Goal: Task Accomplishment & Management: Complete application form

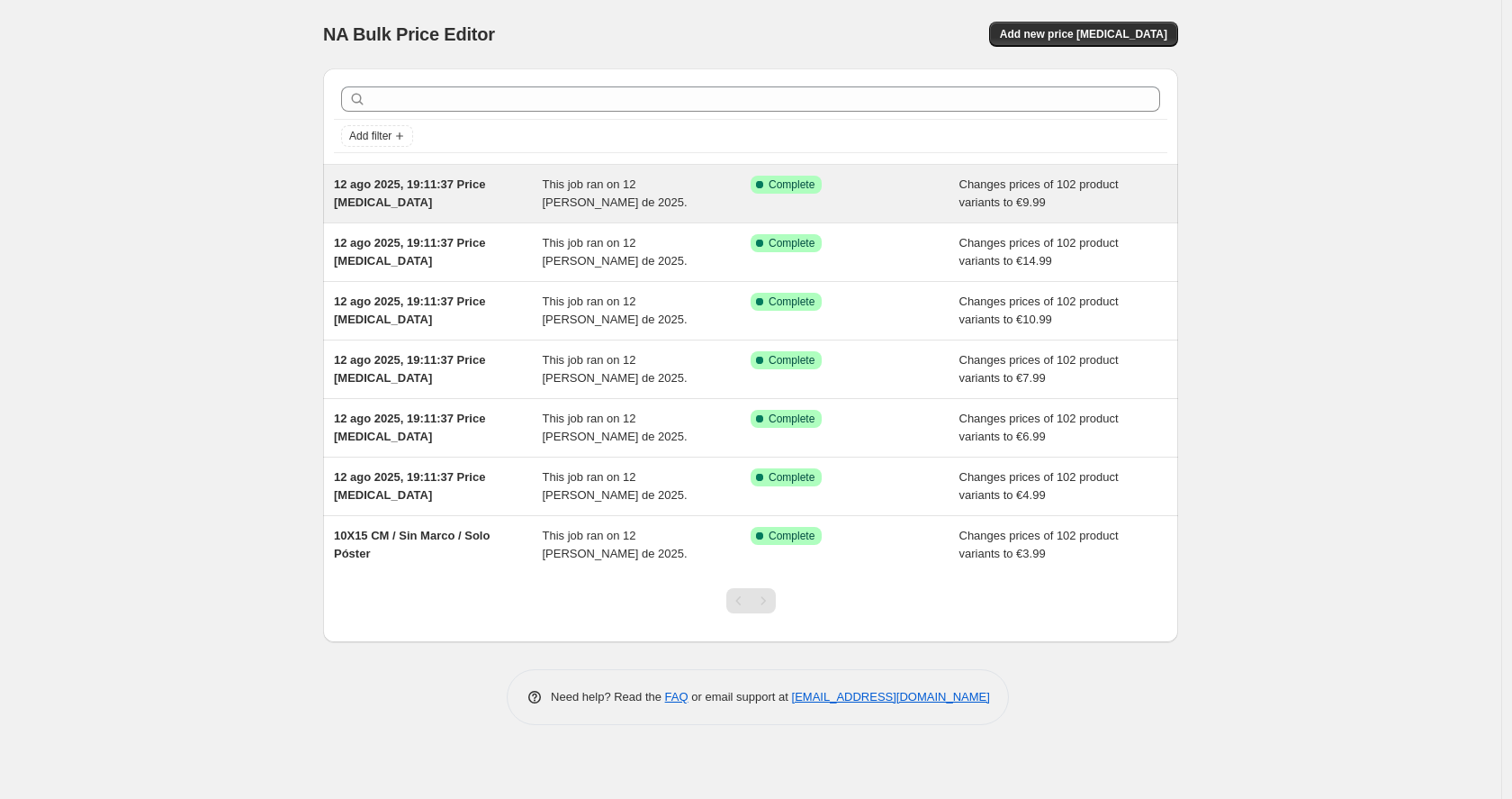
click at [491, 202] on div "12 ago 2025, 19:11:37 Price [MEDICAL_DATA]" at bounding box center [438, 193] width 209 height 36
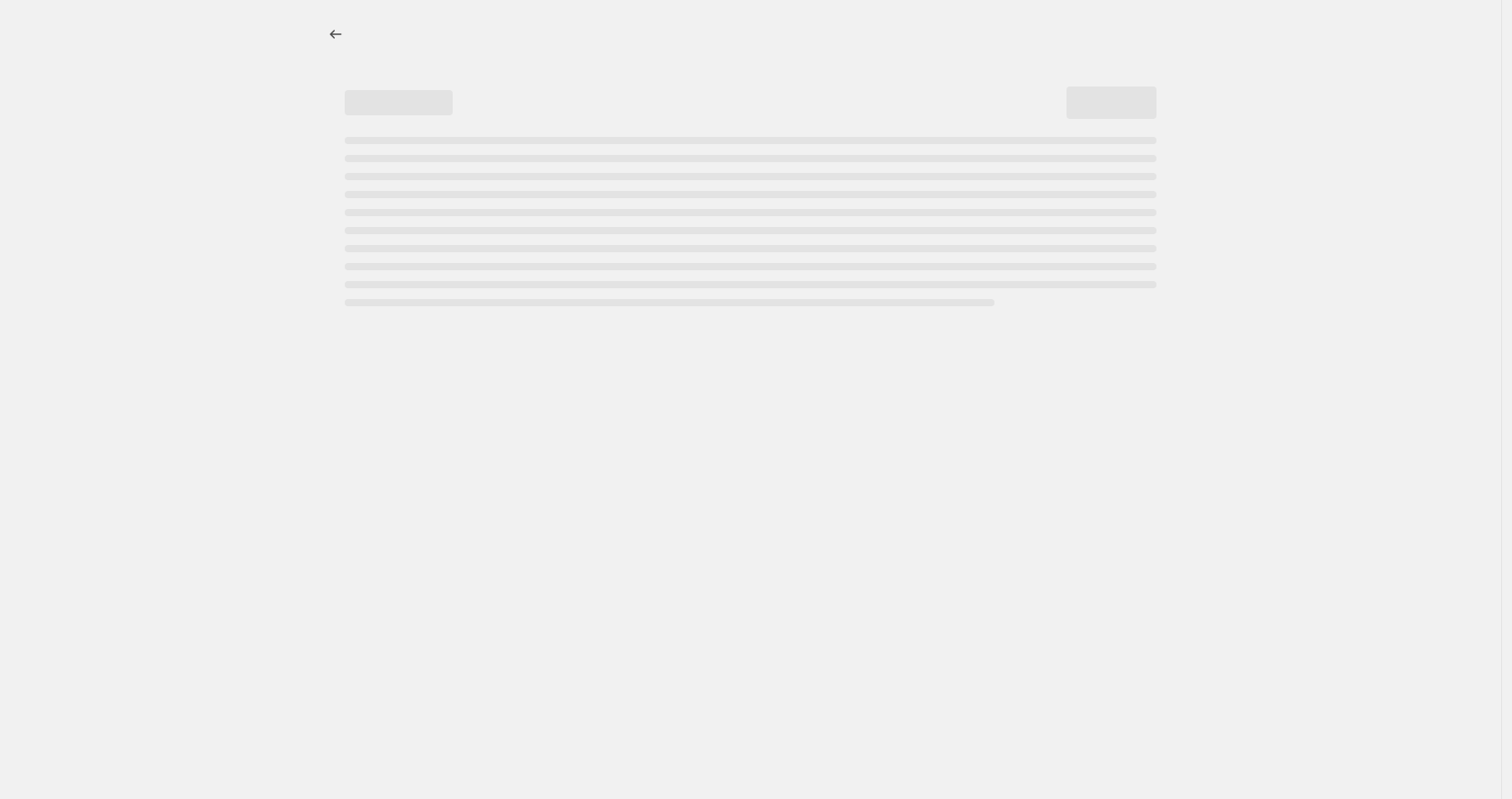
select select "to"
select select "title"
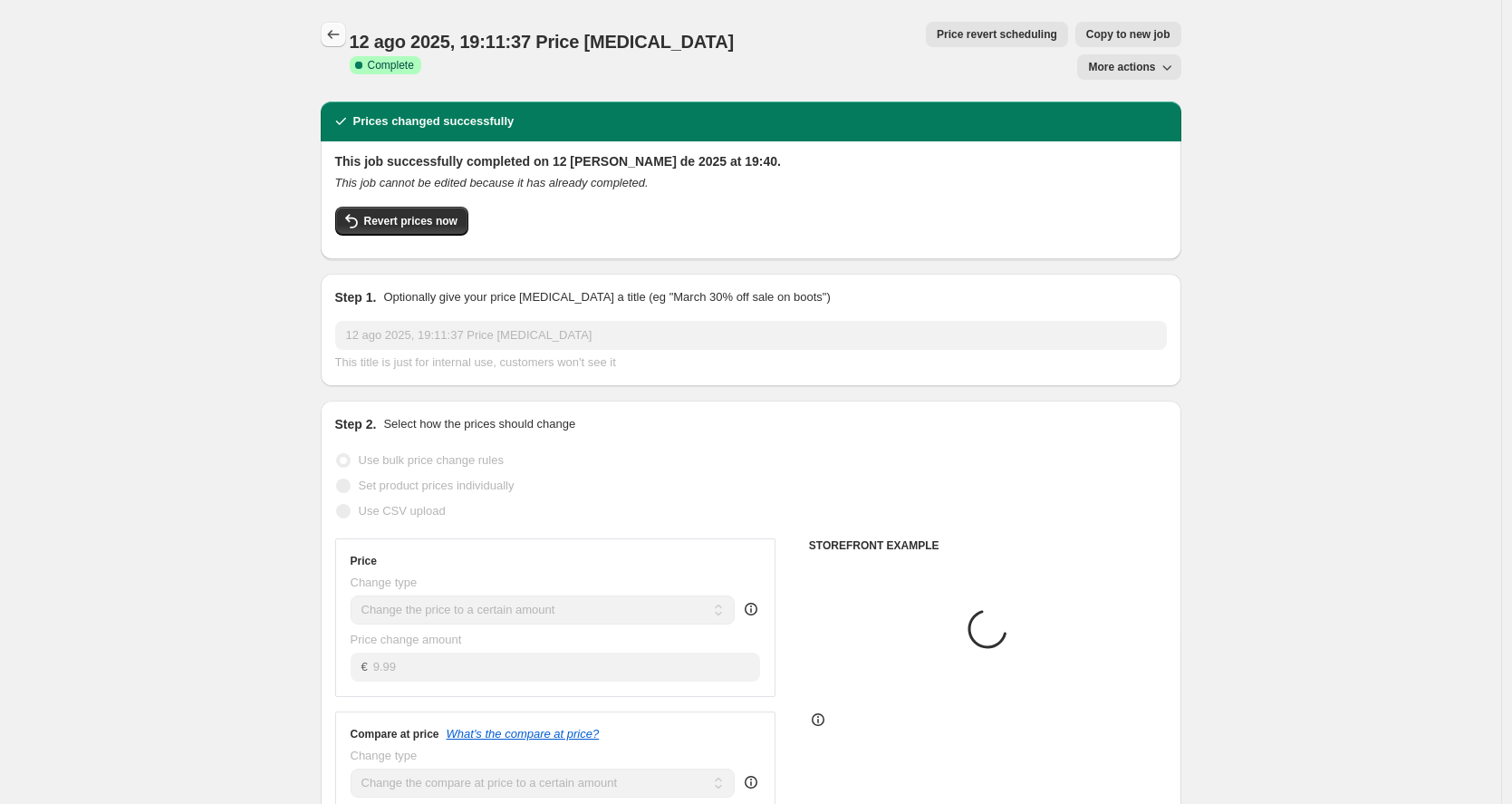
click at [346, 27] on button "Price change jobs" at bounding box center [333, 34] width 25 height 25
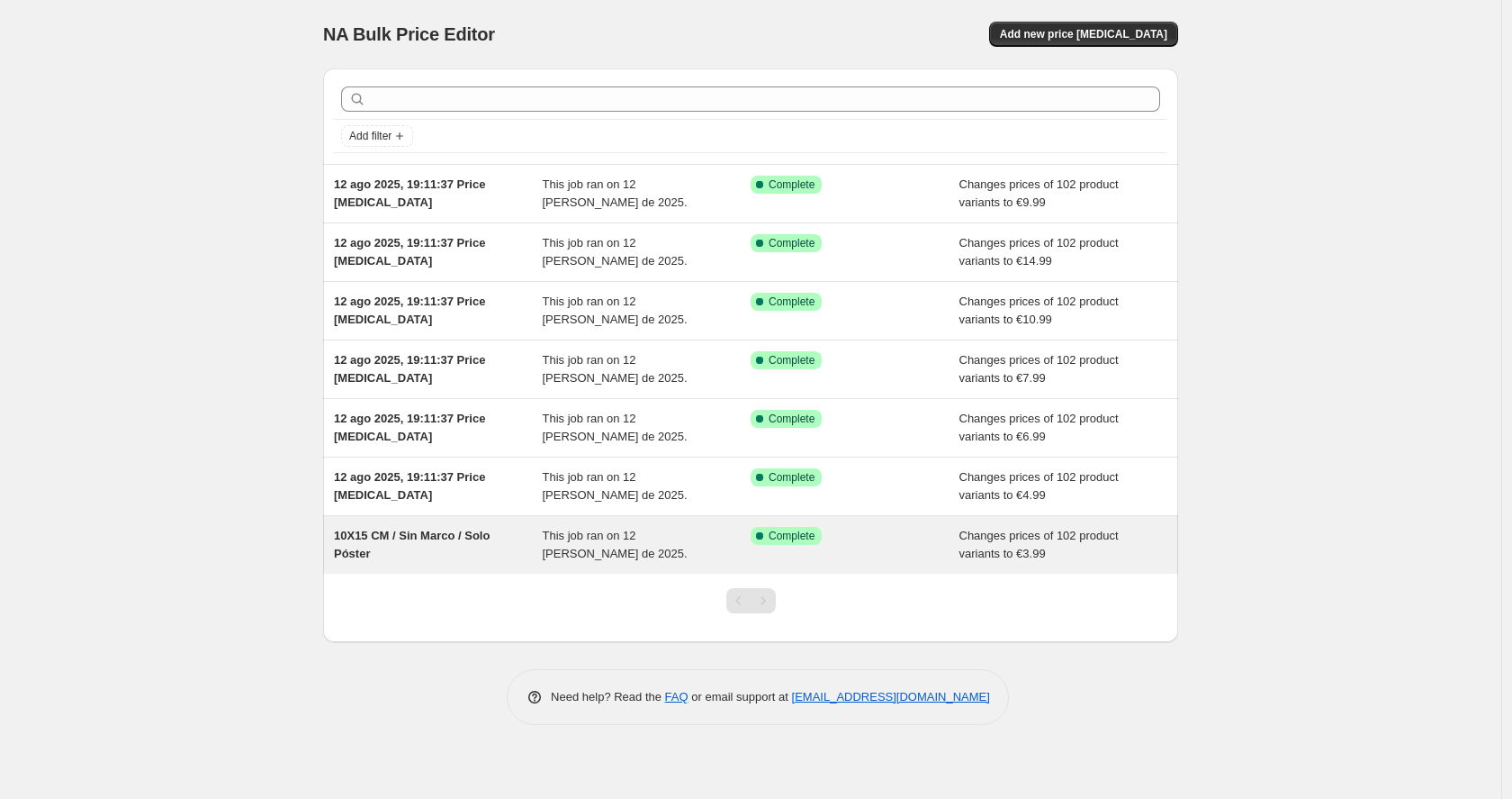
click at [528, 559] on div "10X15 CM / Sin Marco / Solo Póster" at bounding box center [438, 545] width 209 height 36
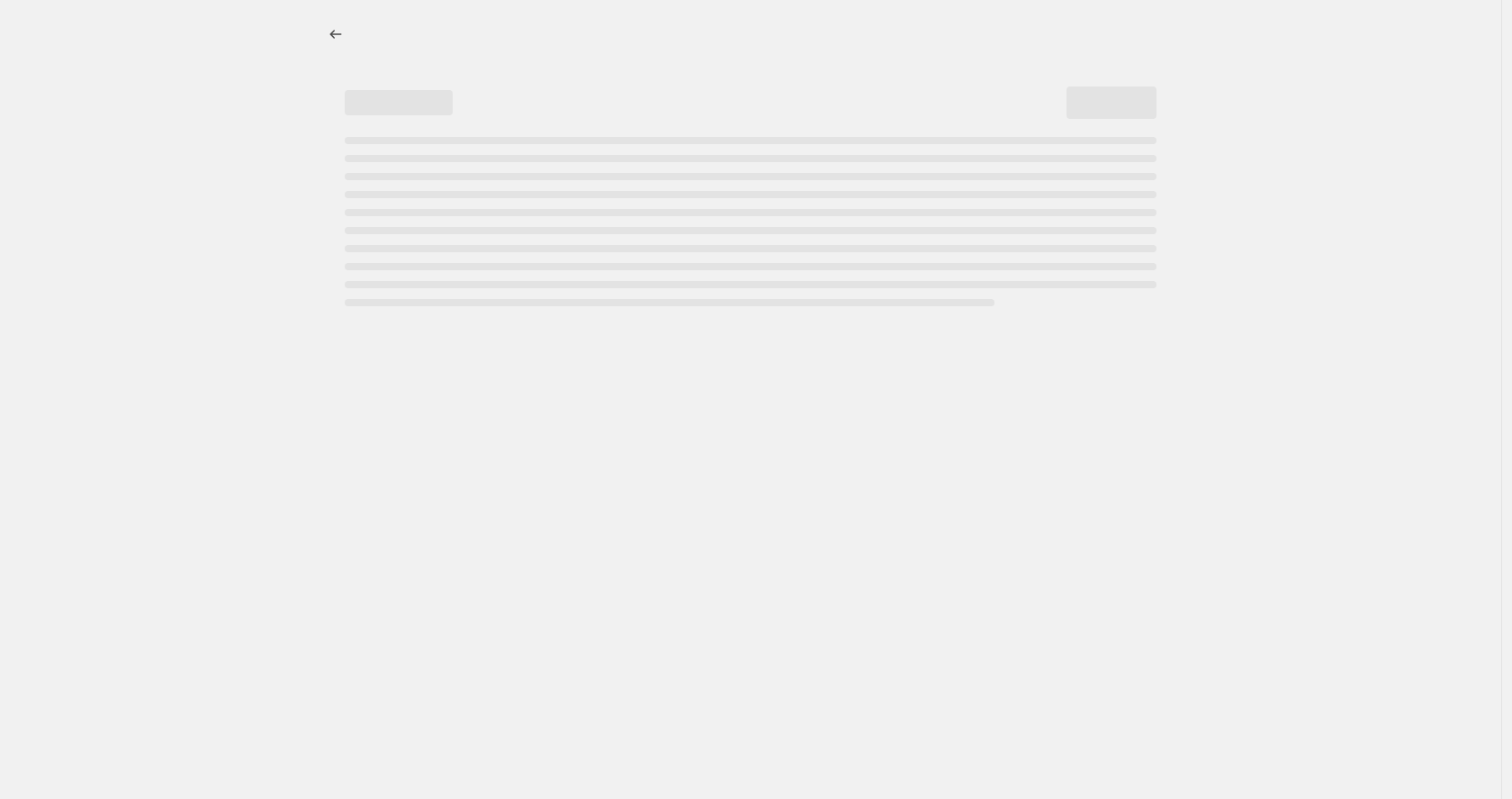
select select "to"
select select "title"
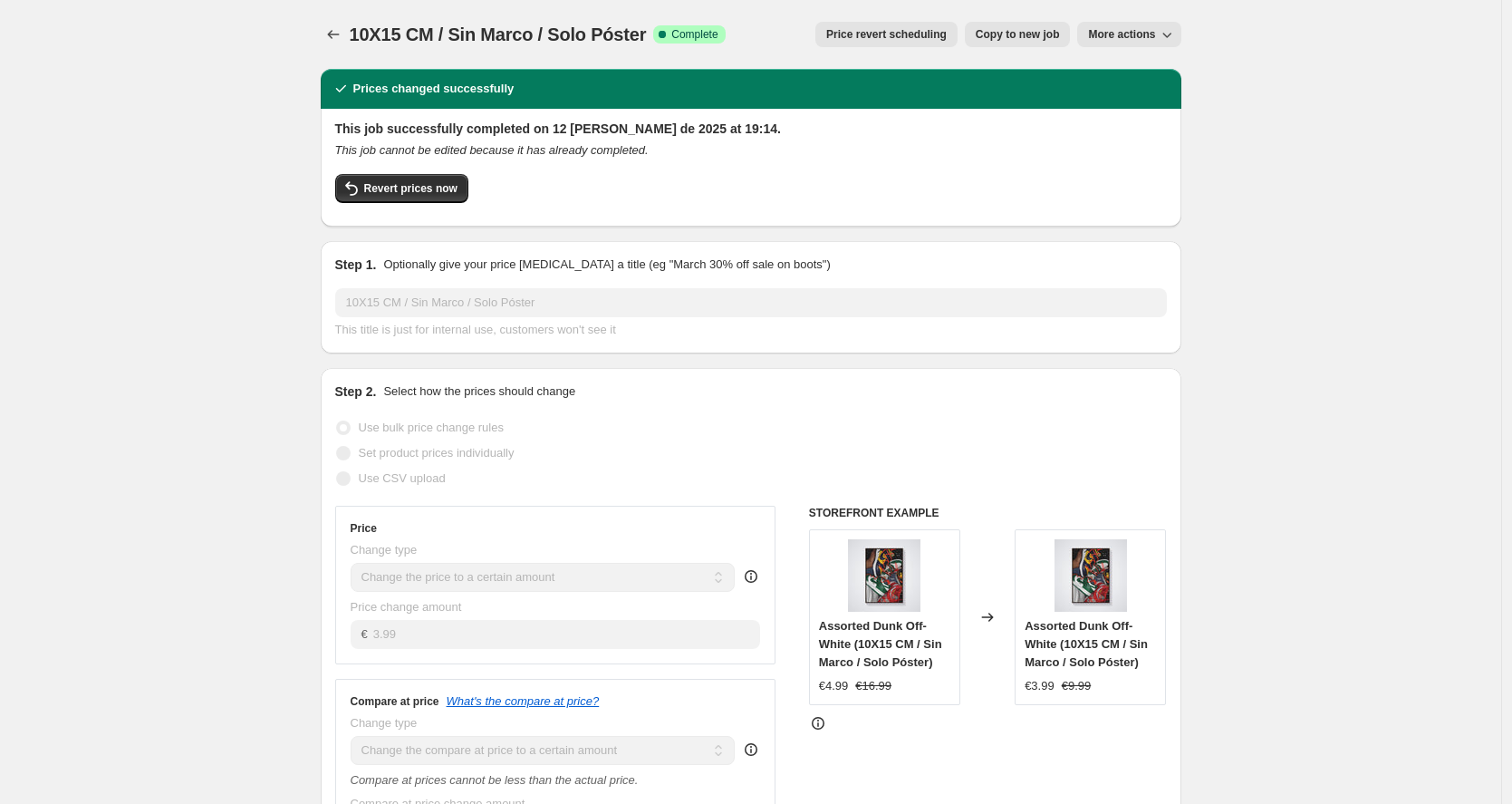
click at [422, 41] on span "10X15 CM / Sin Marco / Solo Póster" at bounding box center [498, 34] width 297 height 20
drag, startPoint x: 352, startPoint y: 31, endPoint x: 647, endPoint y: 28, distance: 295.0
click at [647, 28] on div "10X15 CM / Sin Marco / Solo Póster Success Complete Complete Price revert sched…" at bounding box center [750, 34] width 861 height 25
copy div "10X15 CM / Sin Marco / Solo Póster Success Complete"
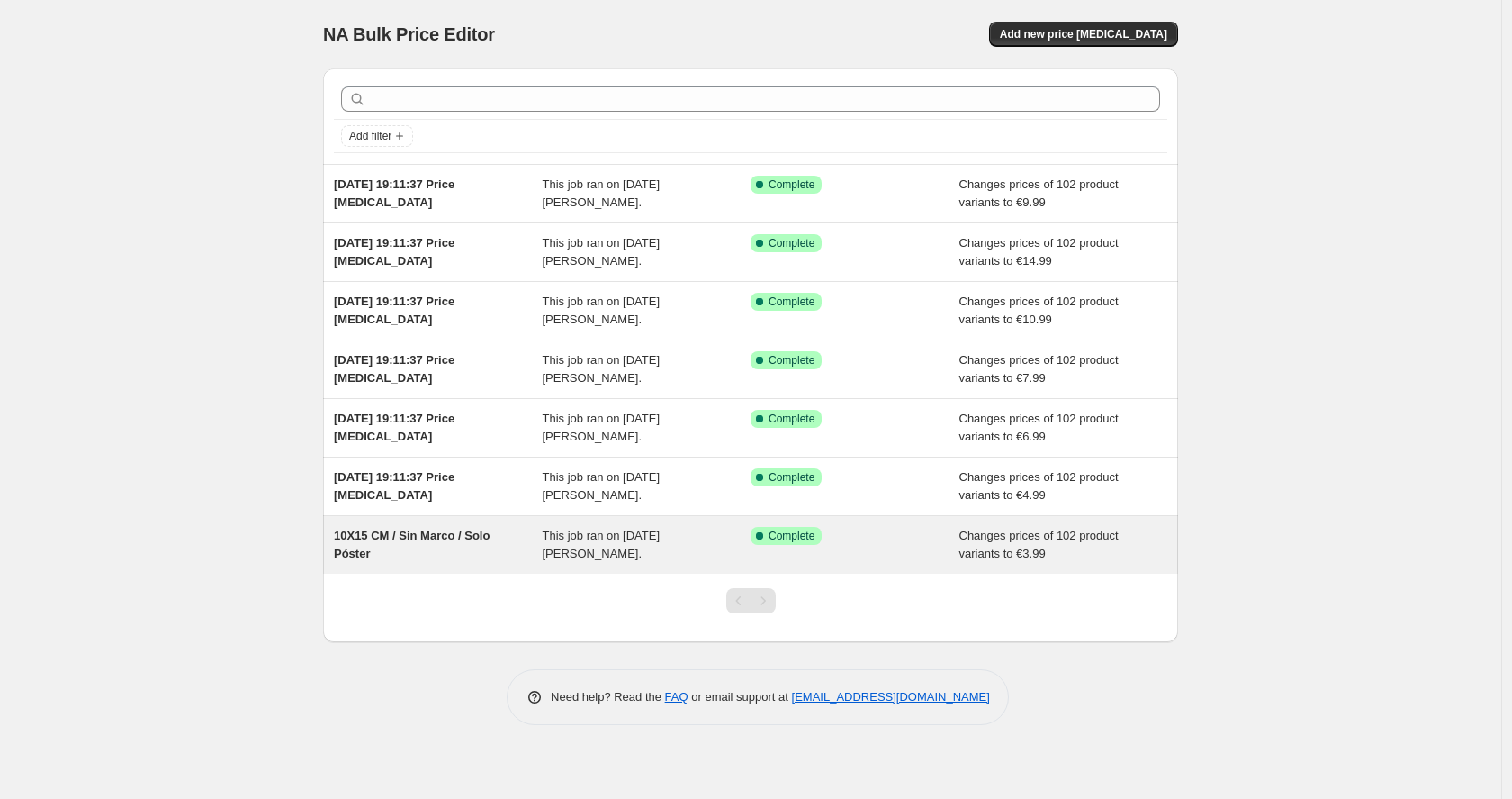
click at [433, 538] on span "10X15 CM / Sin Marco / Solo Póster" at bounding box center [411, 545] width 155 height 31
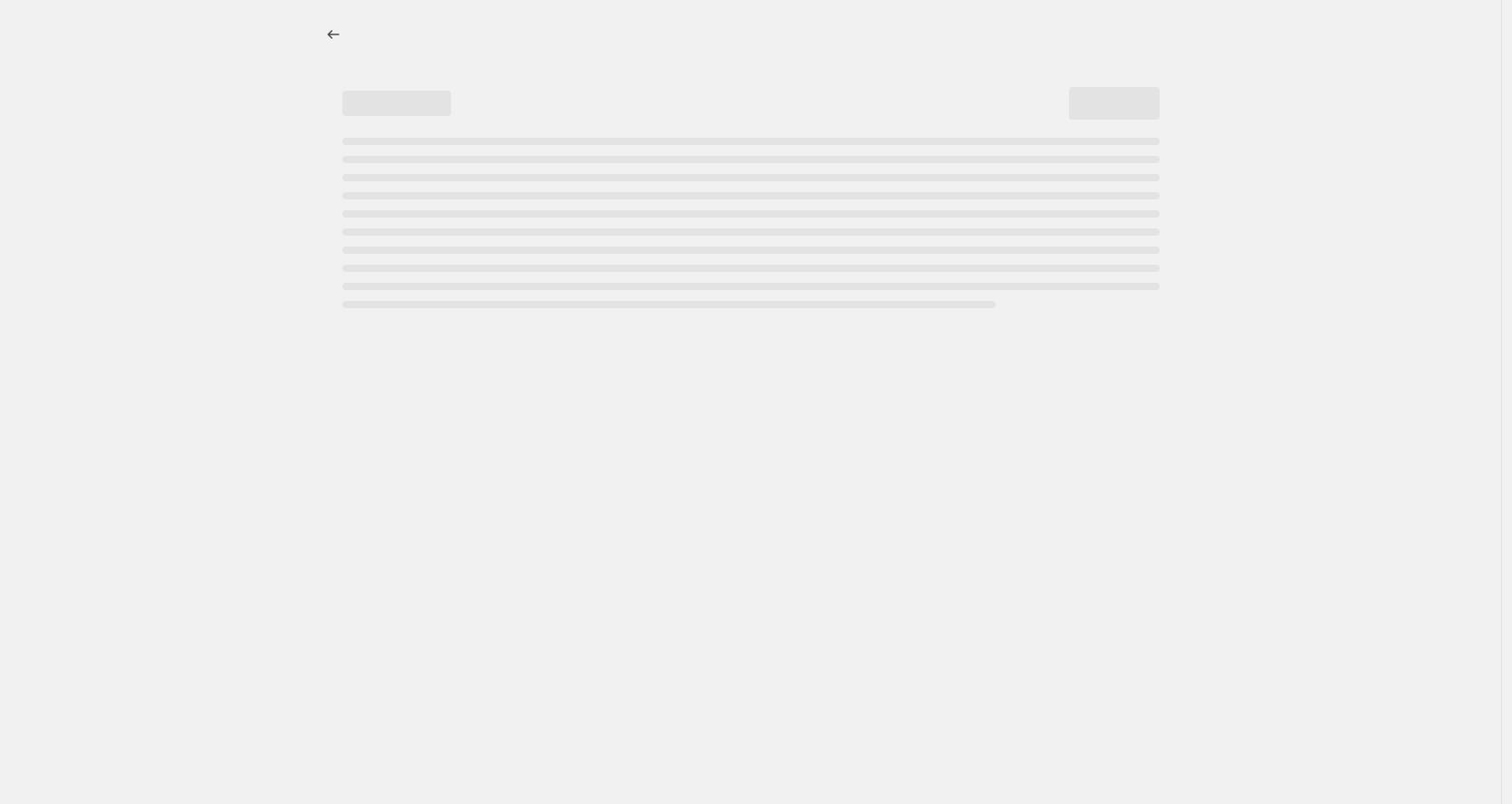
select select "to"
select select "title"
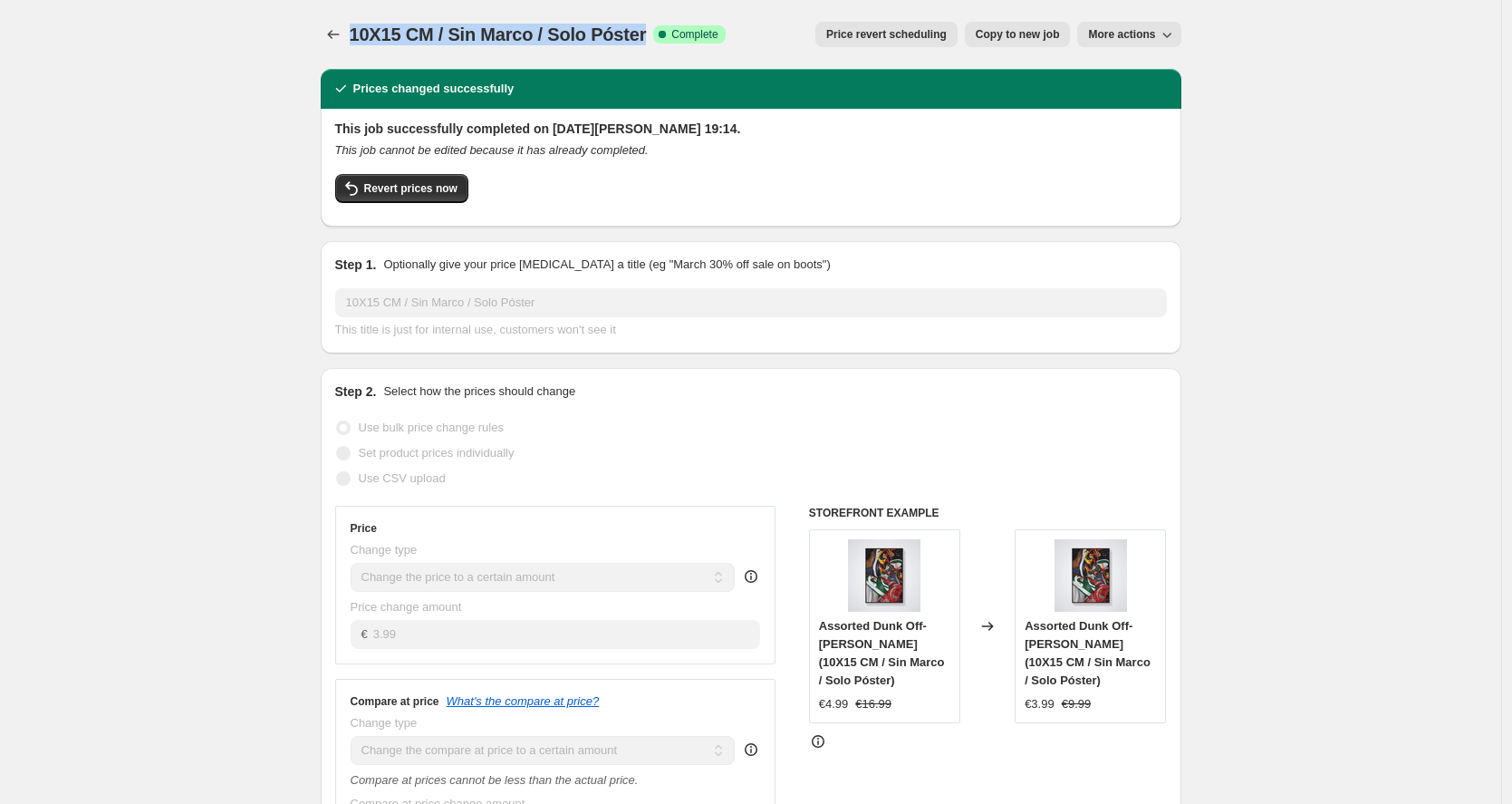
drag, startPoint x: 357, startPoint y: 43, endPoint x: 626, endPoint y: 49, distance: 269.1
click at [626, 49] on div "10X15 CM / Sin Marco / Solo Póster. This page is ready 10X15 CM / Sin Marco / S…" at bounding box center [750, 34] width 861 height 69
copy span "10X15 CM / Sin Marco / Solo Póster"
click at [337, 38] on icon "Price change jobs" at bounding box center [333, 34] width 19 height 19
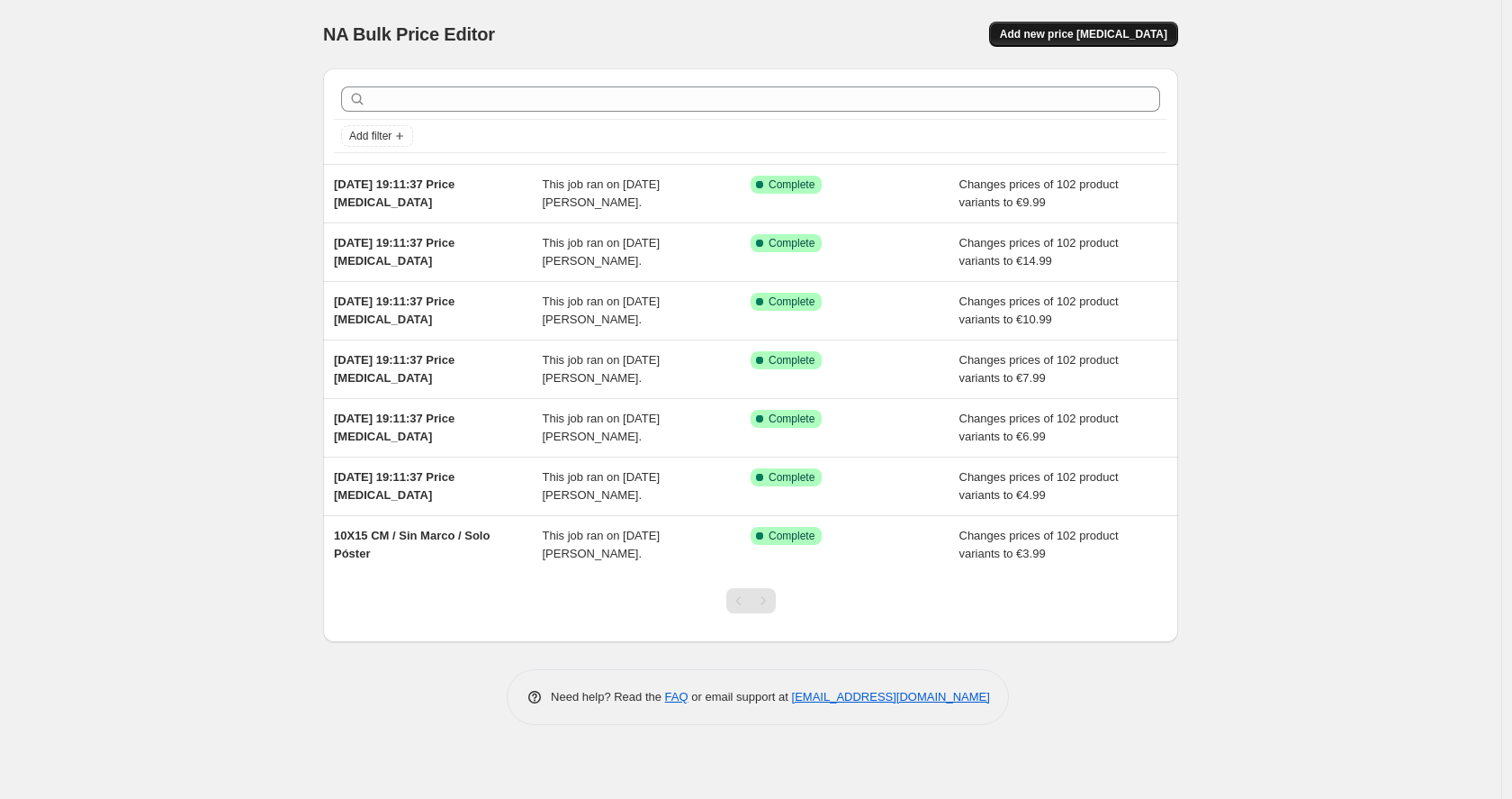
click at [1062, 36] on span "Add new price [MEDICAL_DATA]" at bounding box center [1084, 34] width 168 height 15
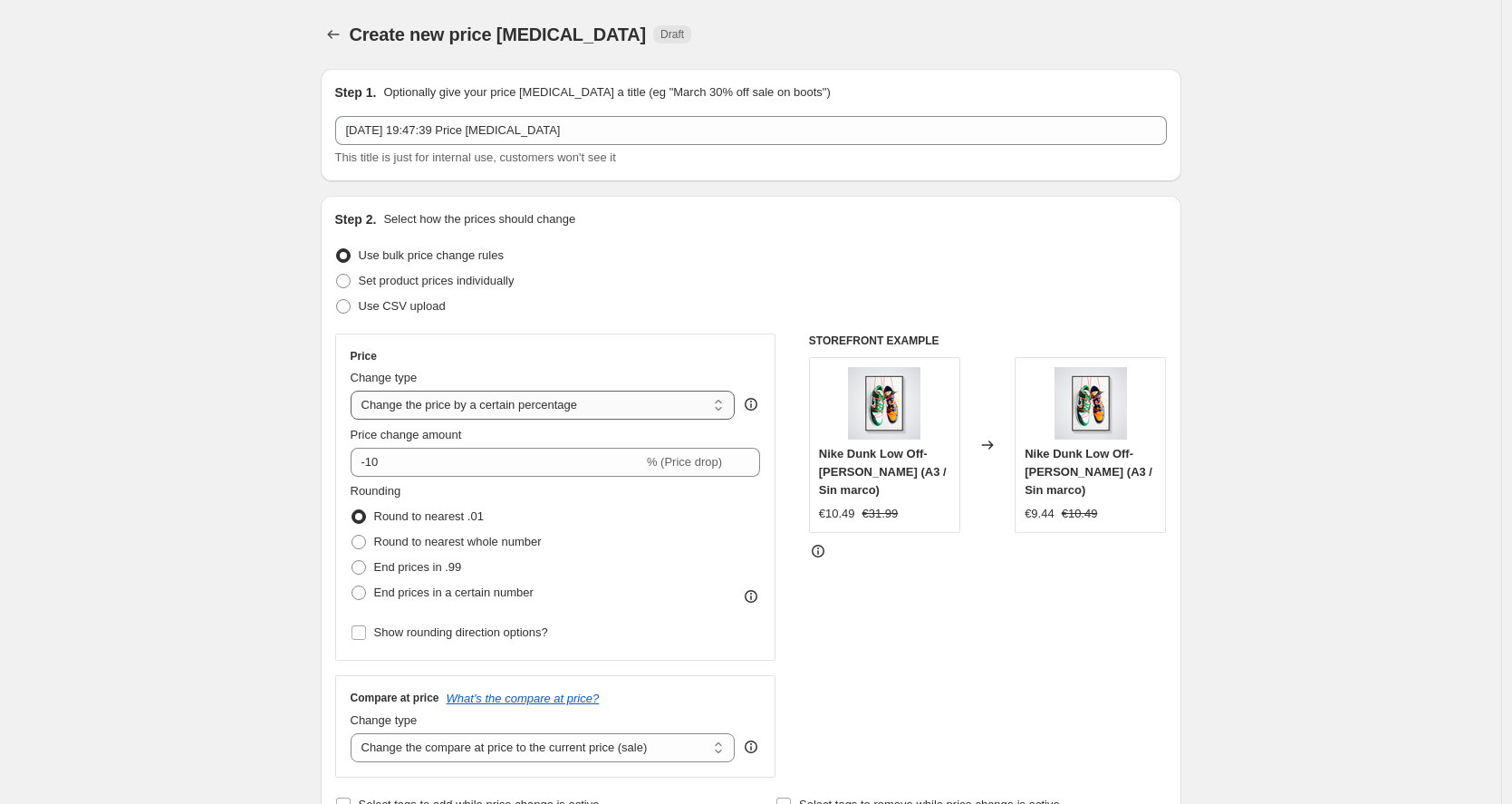
select select "by"
type input "-10.00"
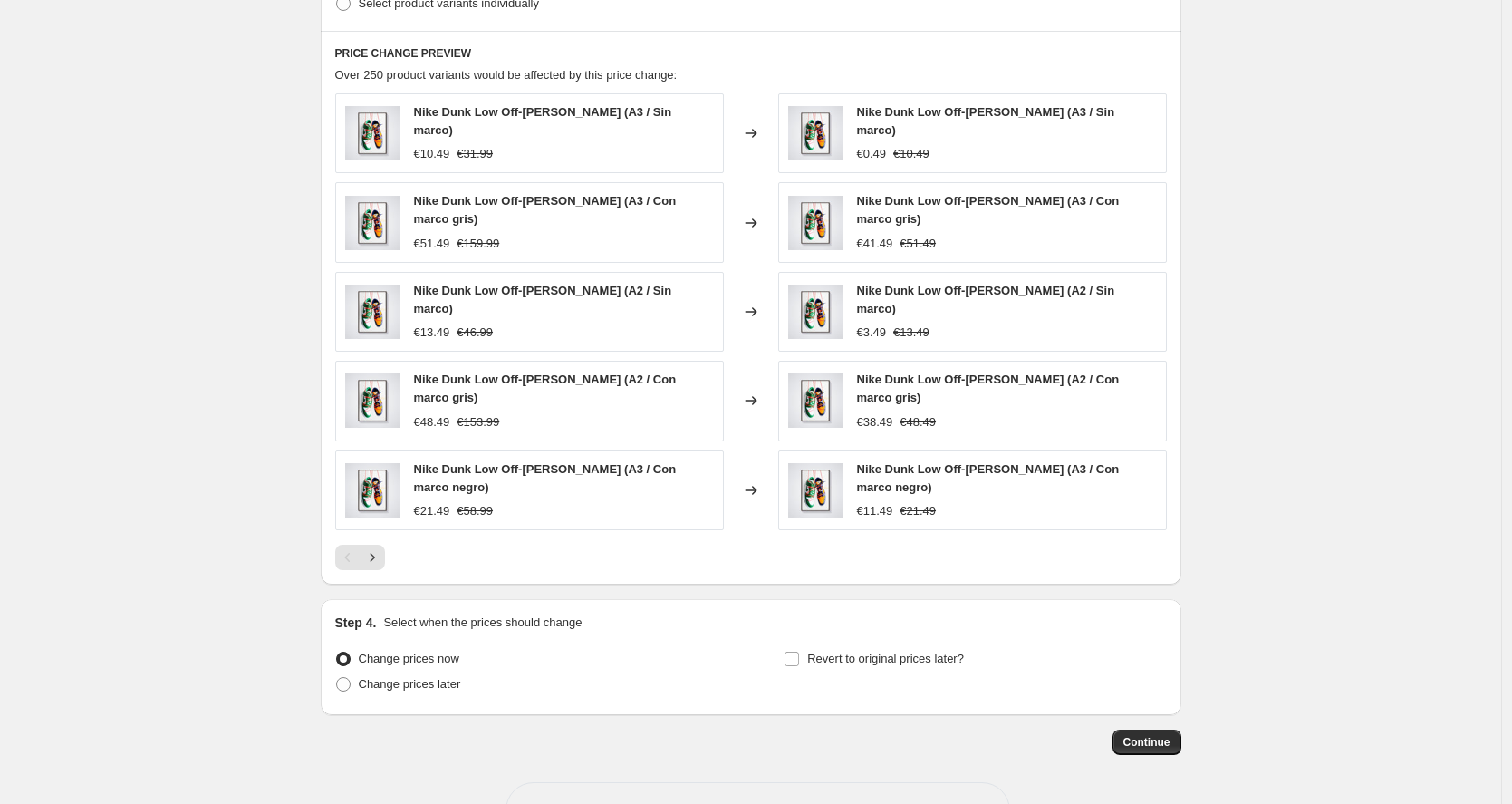
scroll to position [602, 0]
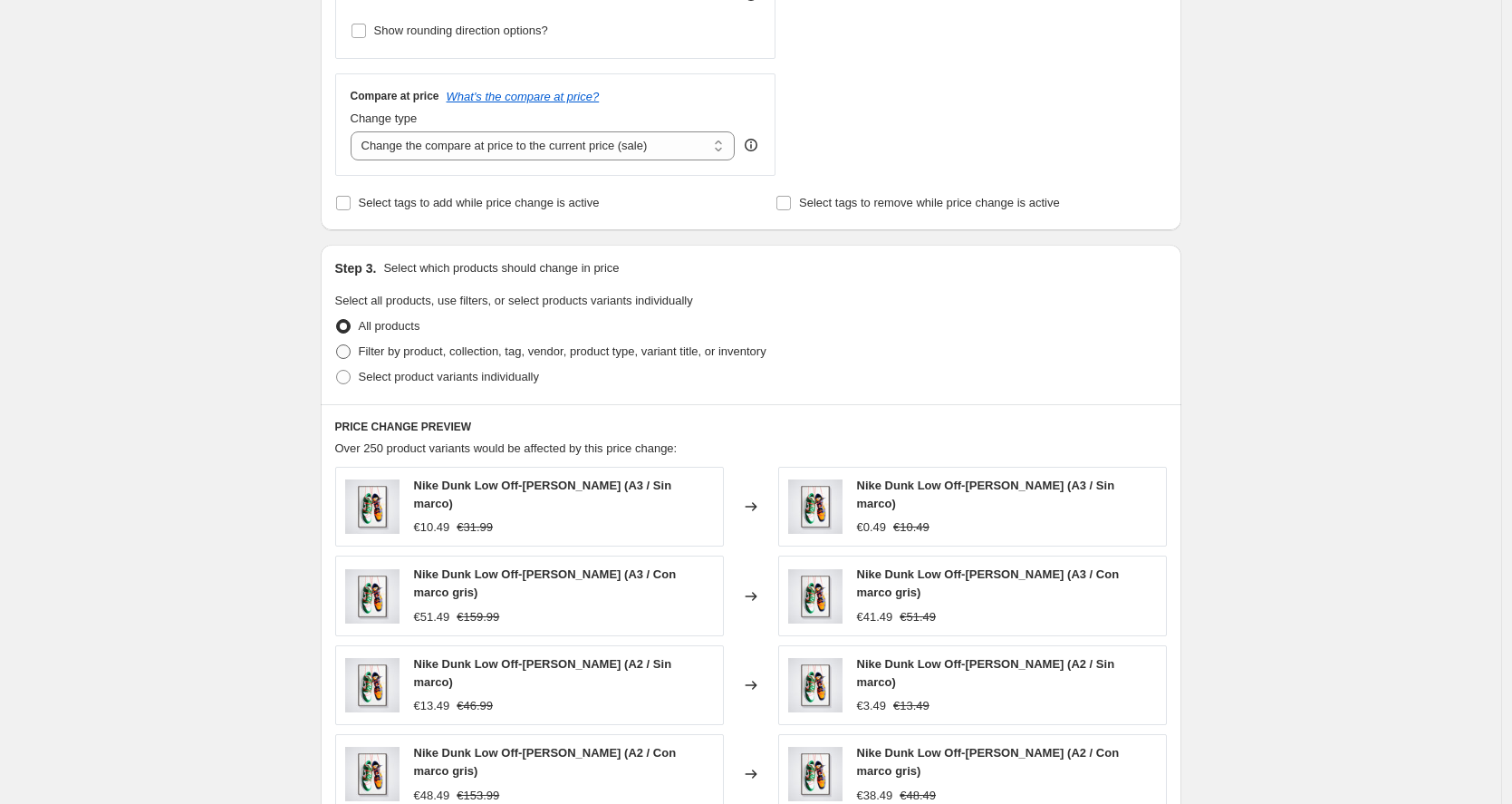
click at [464, 357] on span "Filter by product, collection, tag, vendor, product type, variant title, or inv…" at bounding box center [562, 352] width 407 height 14
click at [337, 345] on input "Filter by product, collection, tag, vendor, product type, variant title, or inv…" at bounding box center [336, 345] width 1 height 1
radio input "true"
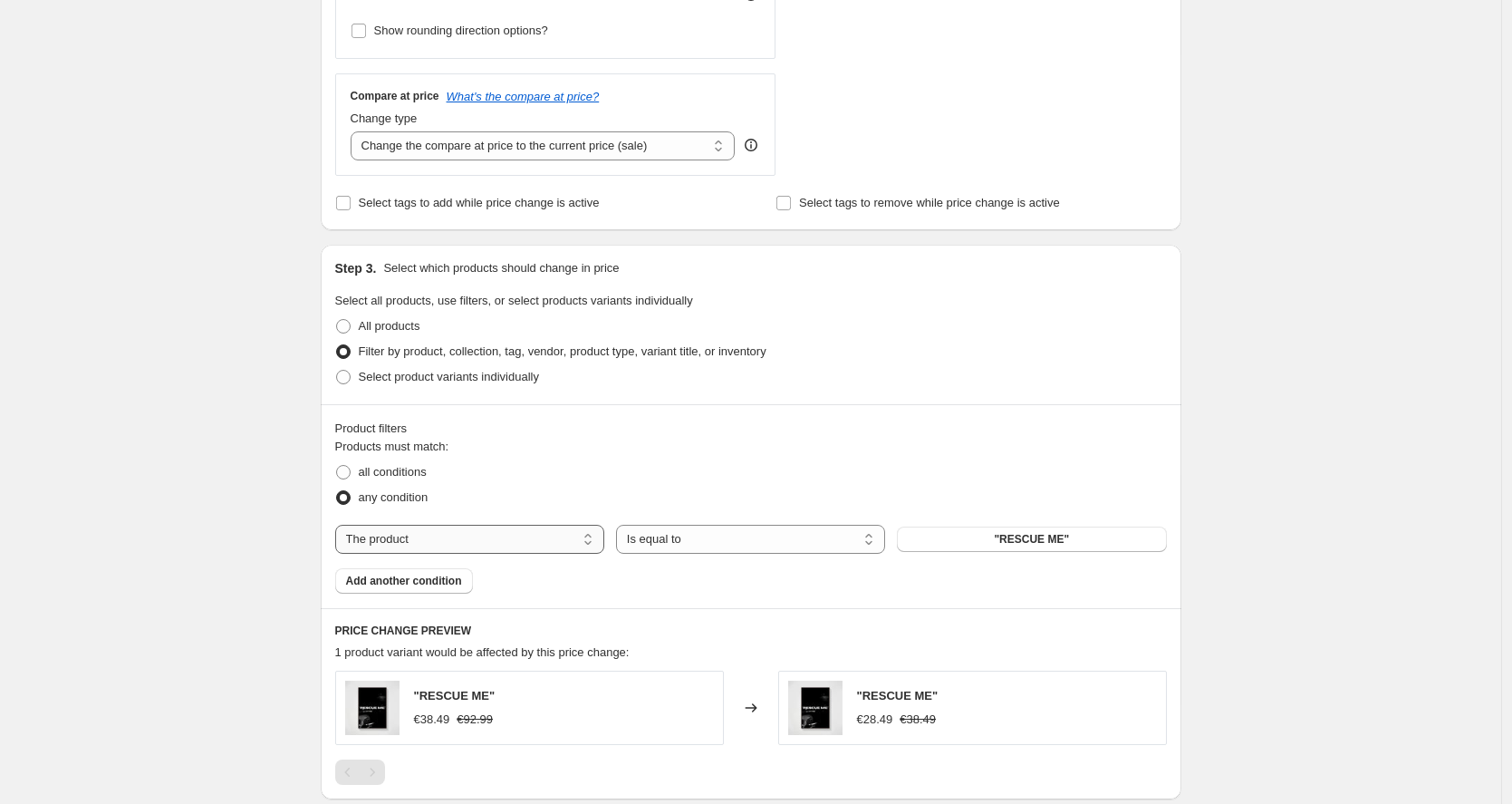
select select "title"
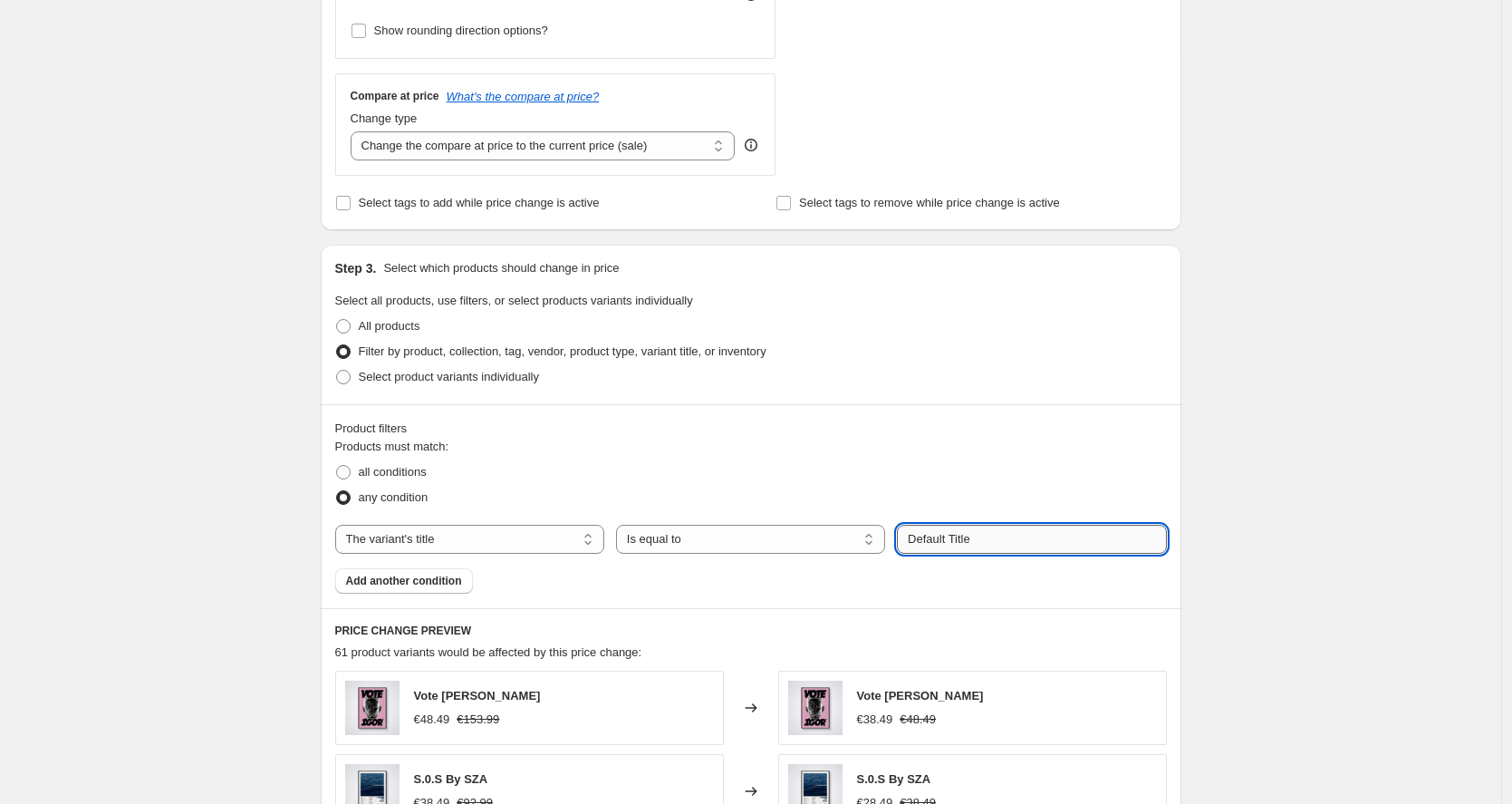
click at [1033, 540] on input "Default Title" at bounding box center [1031, 539] width 270 height 29
paste input "10X15 CM / Sin Marco / Solo Póster"
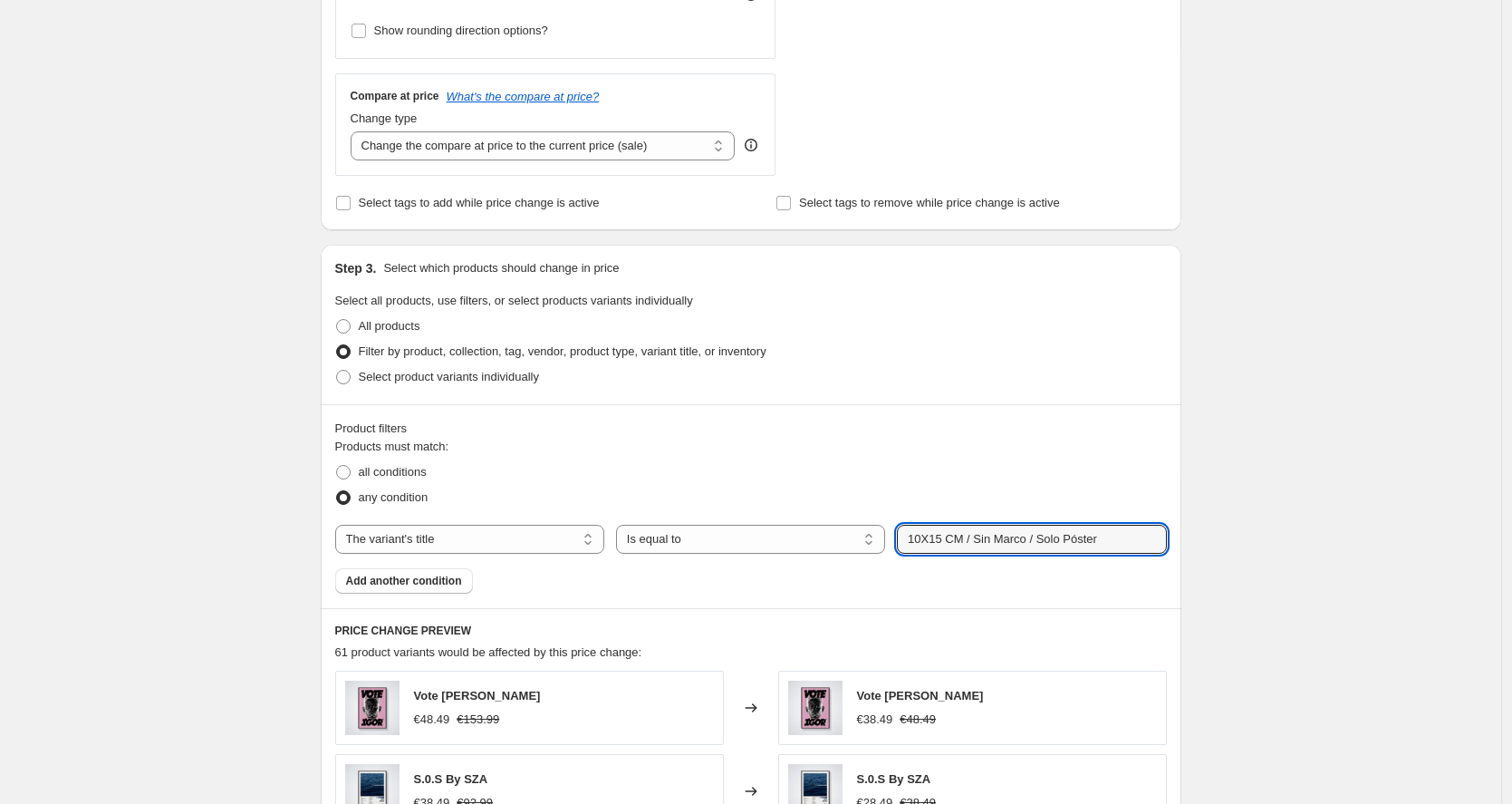
click at [1049, 412] on div "Product filters Products must match: all conditions any condition The product T…" at bounding box center [750, 506] width 861 height 204
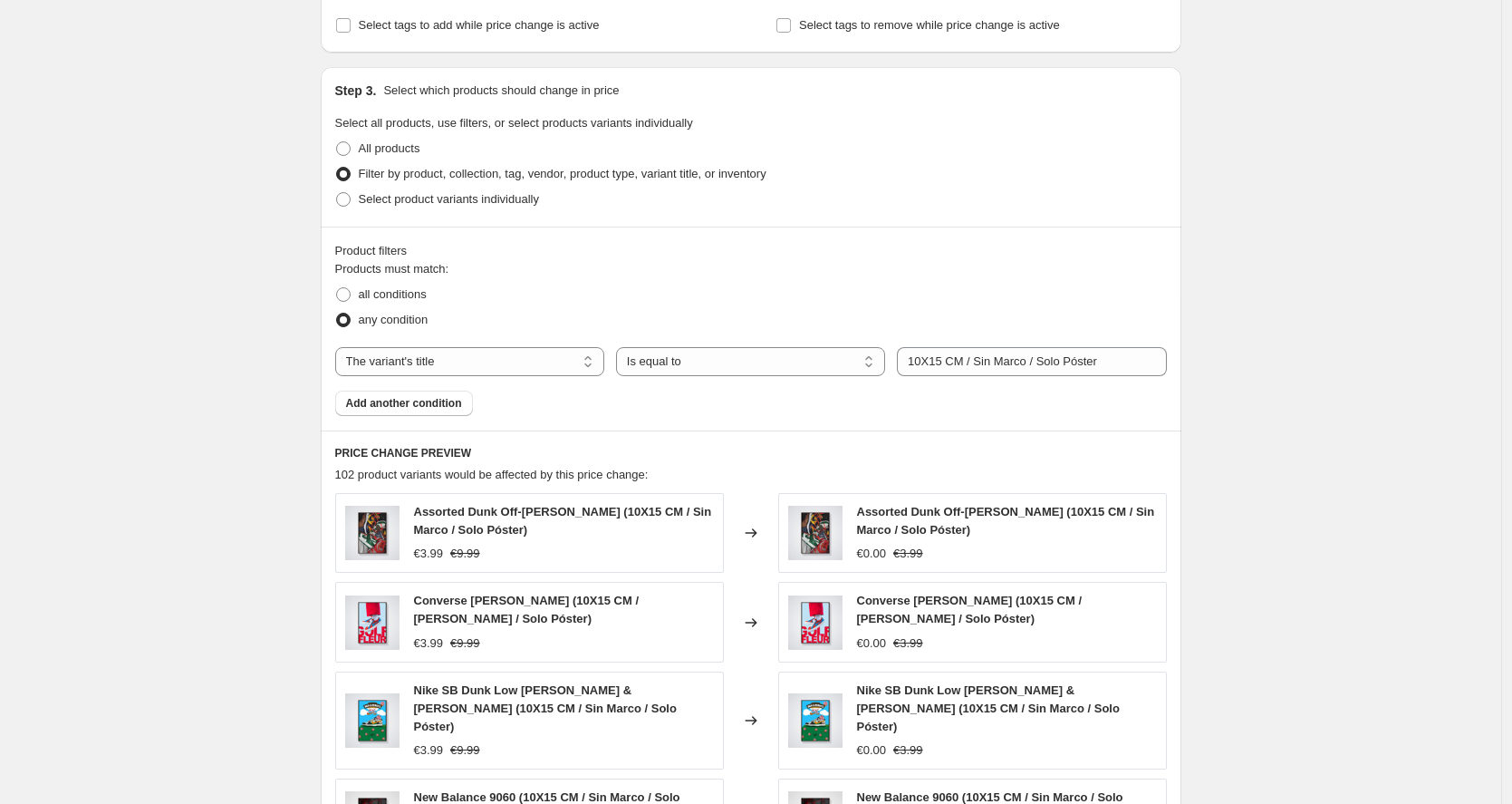
scroll to position [853, 0]
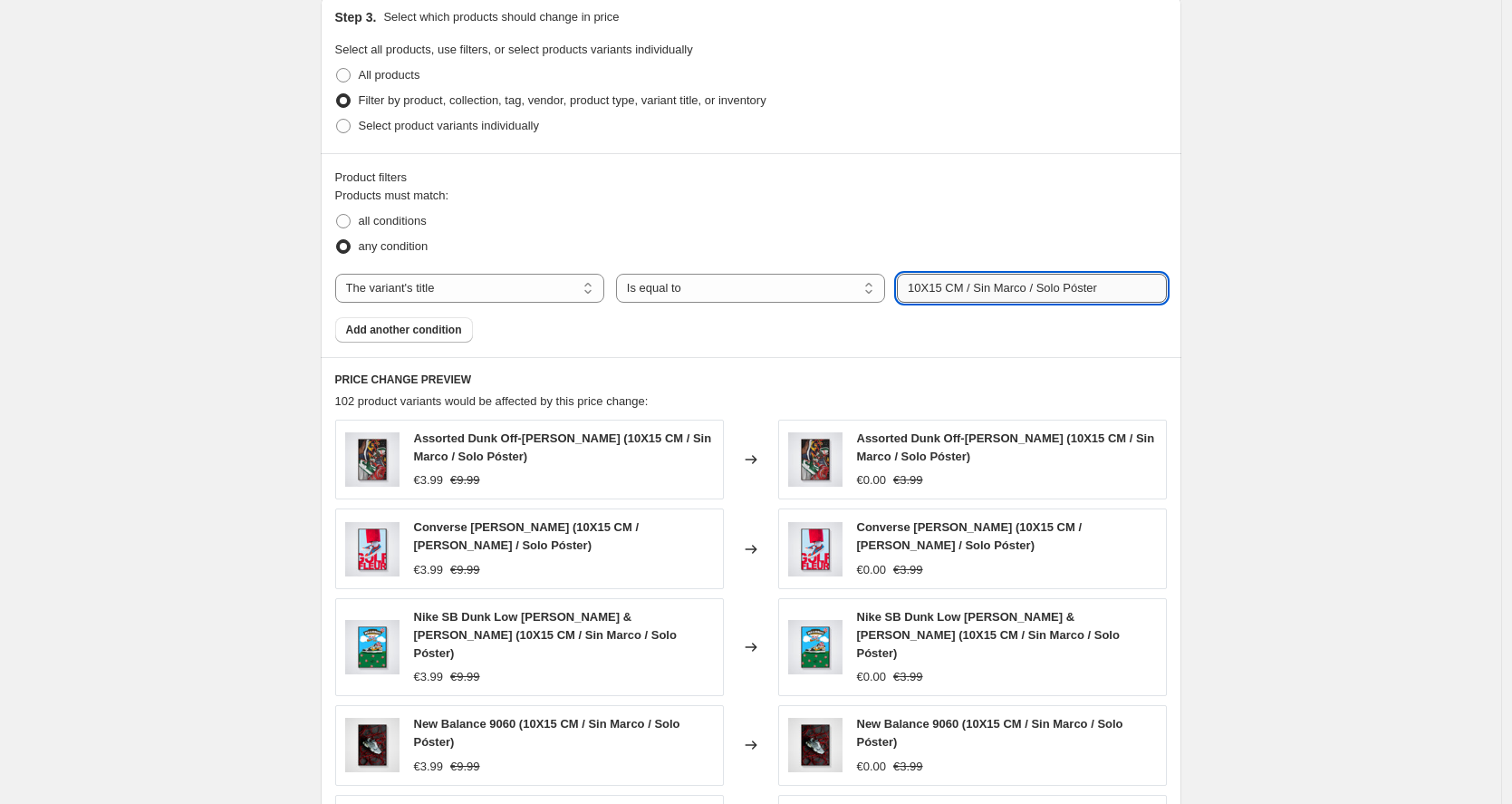
click at [1012, 280] on input "10X15 CM / Sin Marco / Solo Póster" at bounding box center [1031, 288] width 270 height 29
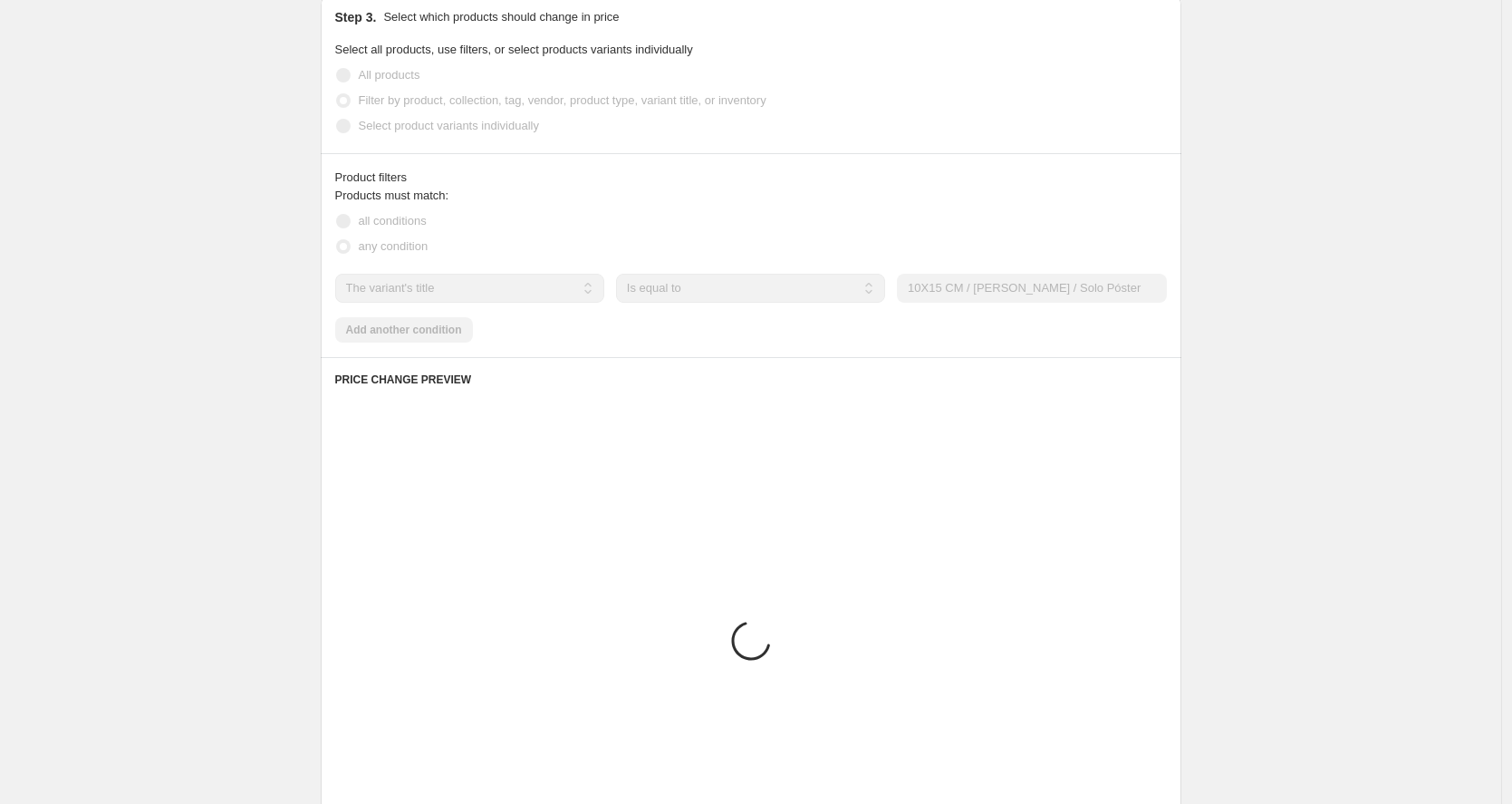
click at [1214, 200] on div "Create new price [MEDICAL_DATA]. This page is ready Create new price [MEDICAL_D…" at bounding box center [750, 154] width 1501 height 2015
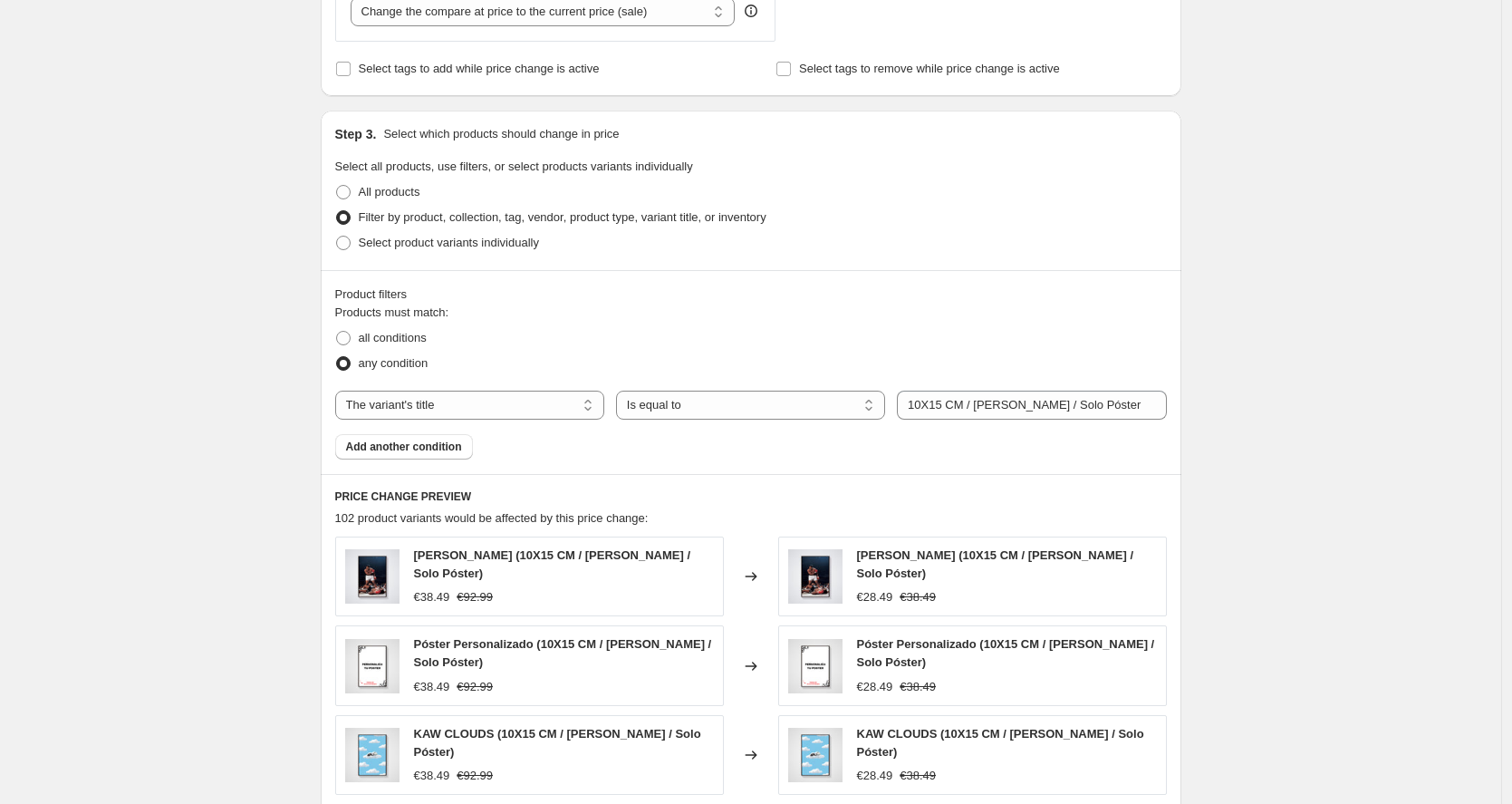
scroll to position [773, 0]
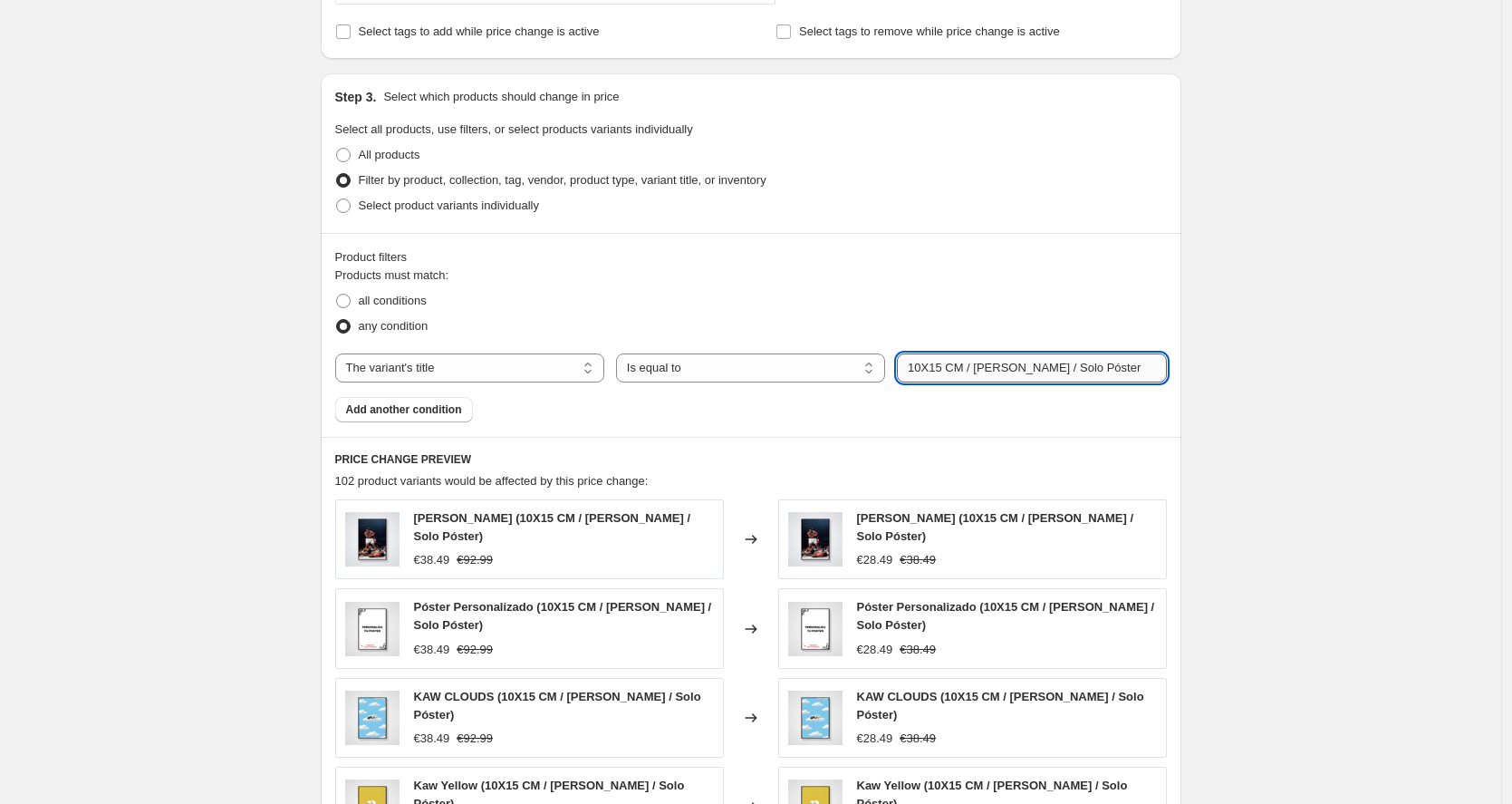
click at [987, 361] on input "10X15 CM / [PERSON_NAME] / Solo Póster" at bounding box center [1031, 368] width 270 height 29
click at [1027, 368] on input "10X15 CM / [PERSON_NAME] / Solo Póster" at bounding box center [1031, 368] width 270 height 29
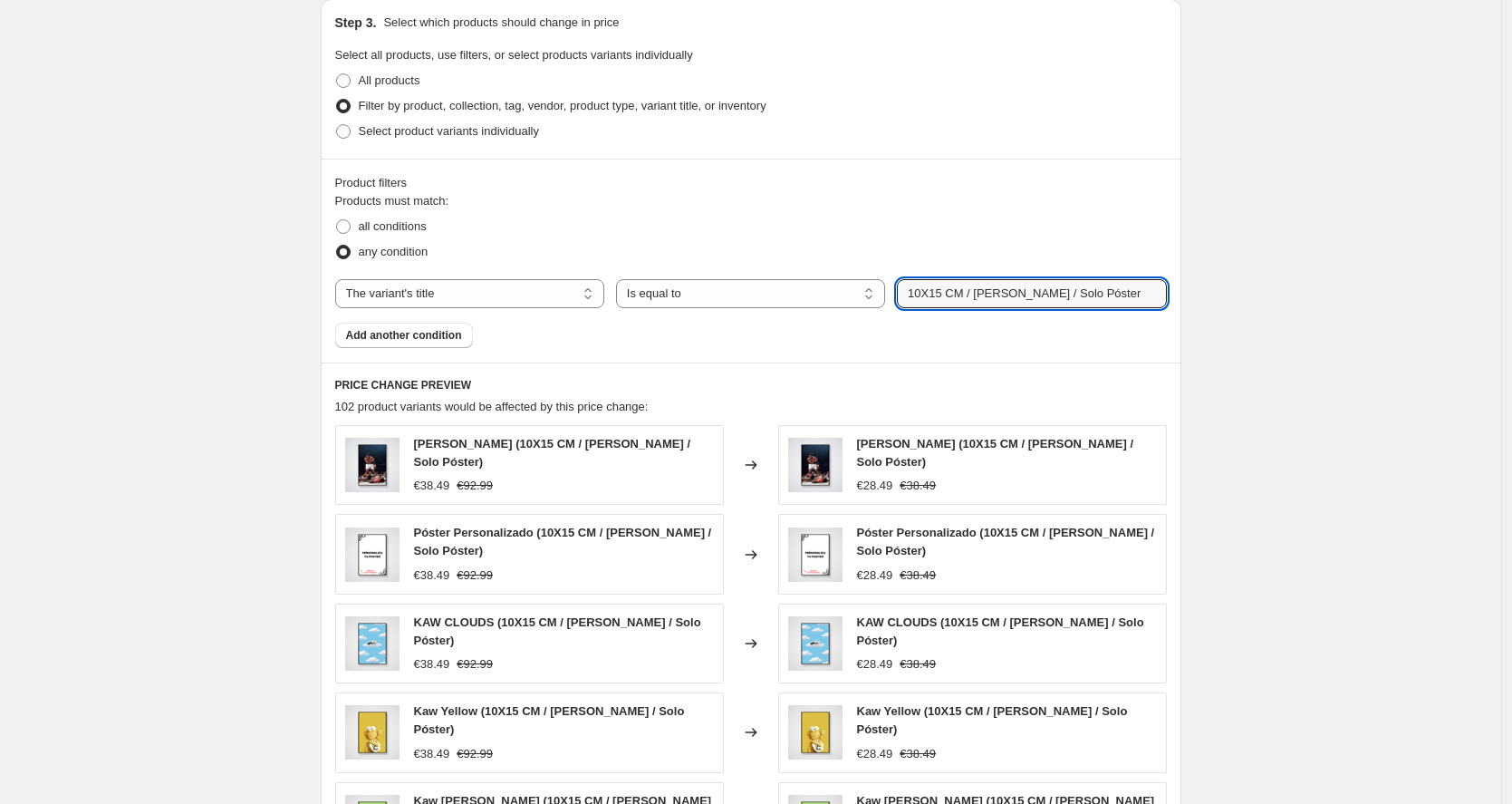
scroll to position [631, 0]
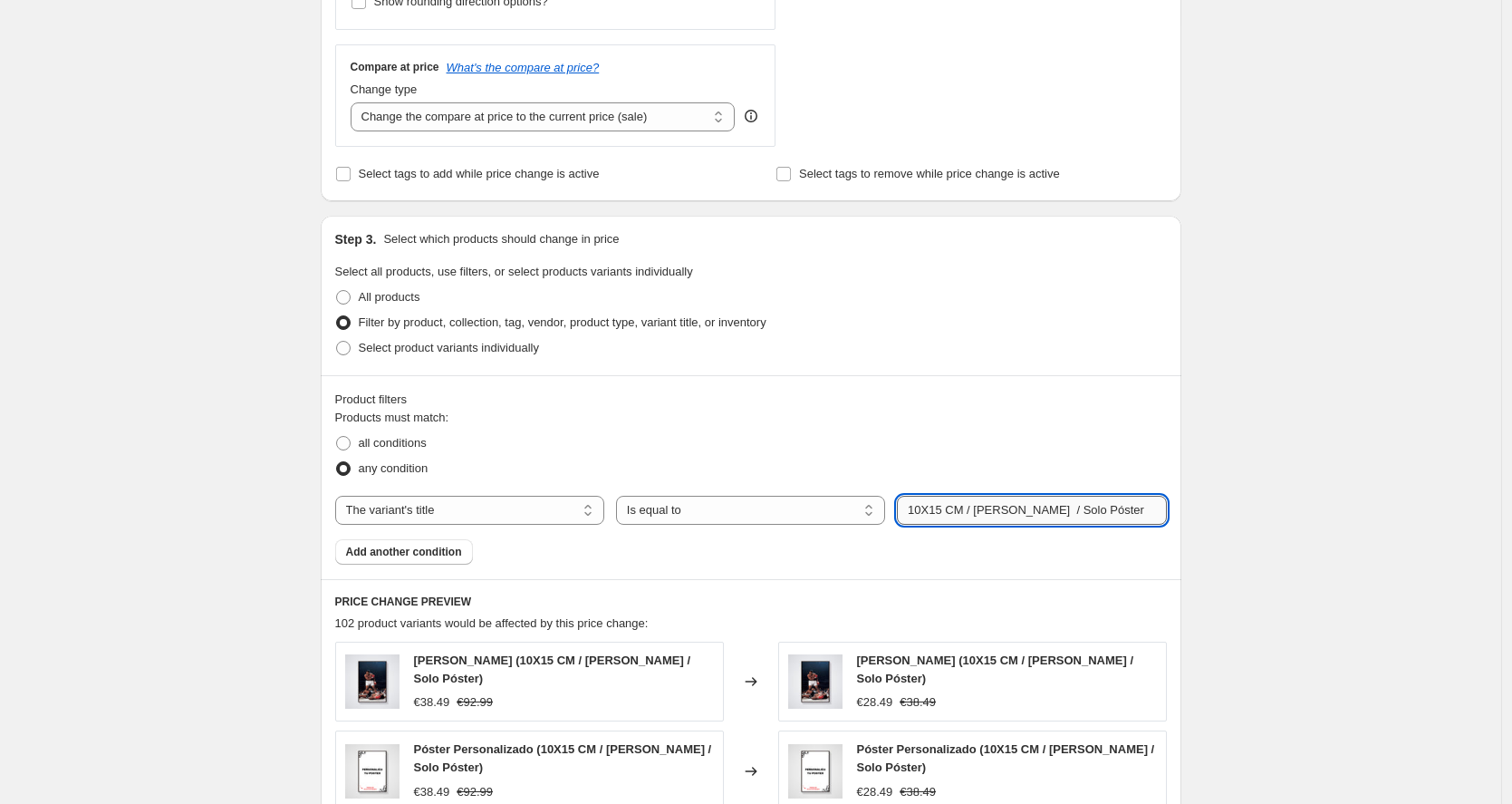
click at [922, 505] on input "10X15 CM / [PERSON_NAME] / Solo Póster" at bounding box center [1031, 510] width 270 height 29
click at [922, 506] on input "10X15 CM / [PERSON_NAME] / Solo Póster" at bounding box center [1031, 510] width 270 height 29
click at [925, 511] on input "10X15 CM / [PERSON_NAME] / Solo Póster" at bounding box center [1031, 510] width 270 height 29
click at [945, 514] on input "13X15 CM / [PERSON_NAME] / Solo Póster" at bounding box center [1031, 510] width 270 height 29
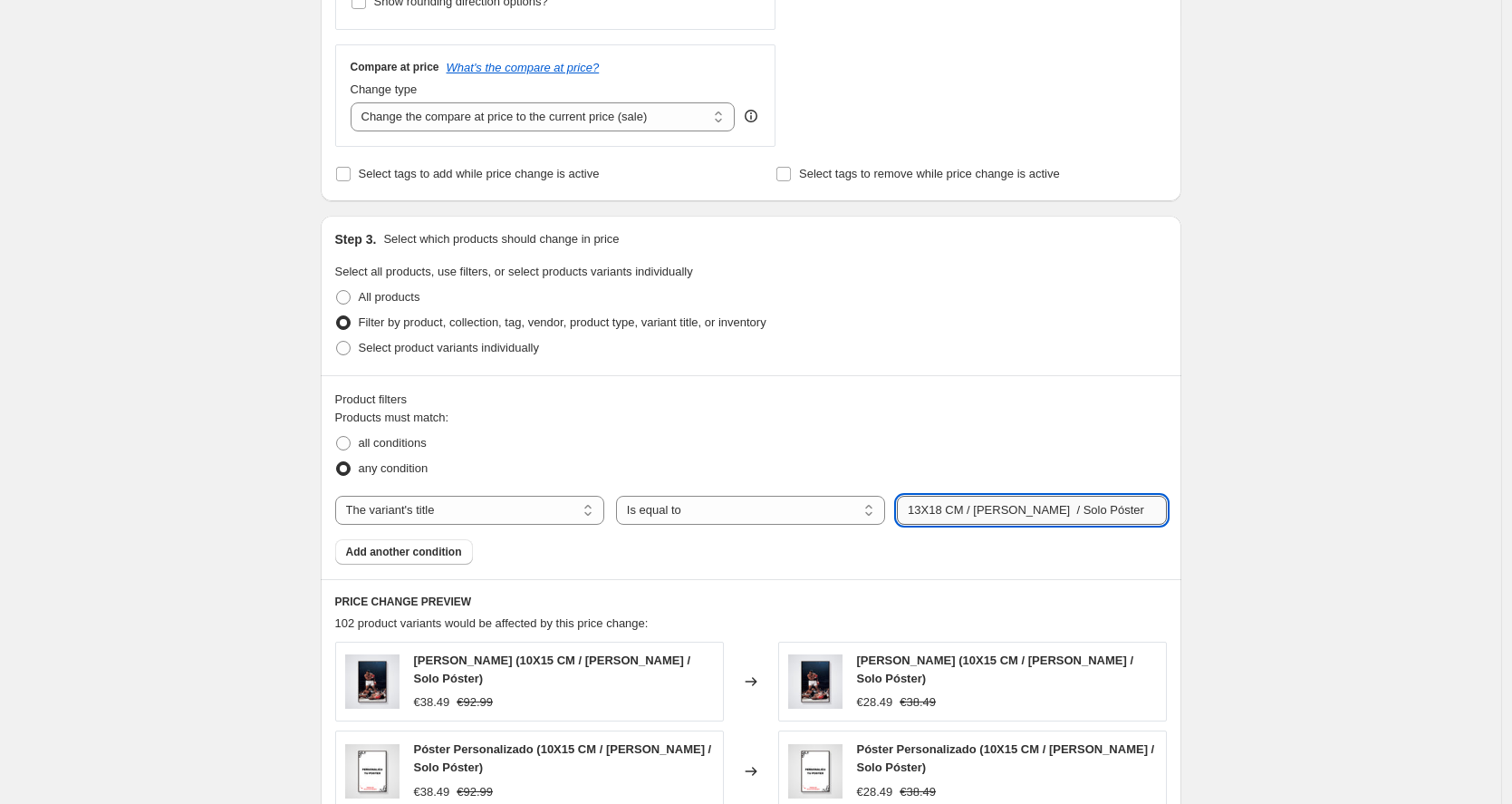
click at [1067, 511] on input "13X18 CM / [PERSON_NAME] / Solo Póster" at bounding box center [1031, 510] width 270 height 29
click at [1071, 498] on input "13X18 CM / [PERSON_NAME] / Solo Póster" at bounding box center [1031, 510] width 270 height 29
drag, startPoint x: 1027, startPoint y: 512, endPoint x: 1115, endPoint y: 506, distance: 88.2
click at [1115, 506] on input "13X18 CM / [PERSON_NAME] / Solo Póster" at bounding box center [1031, 510] width 270 height 29
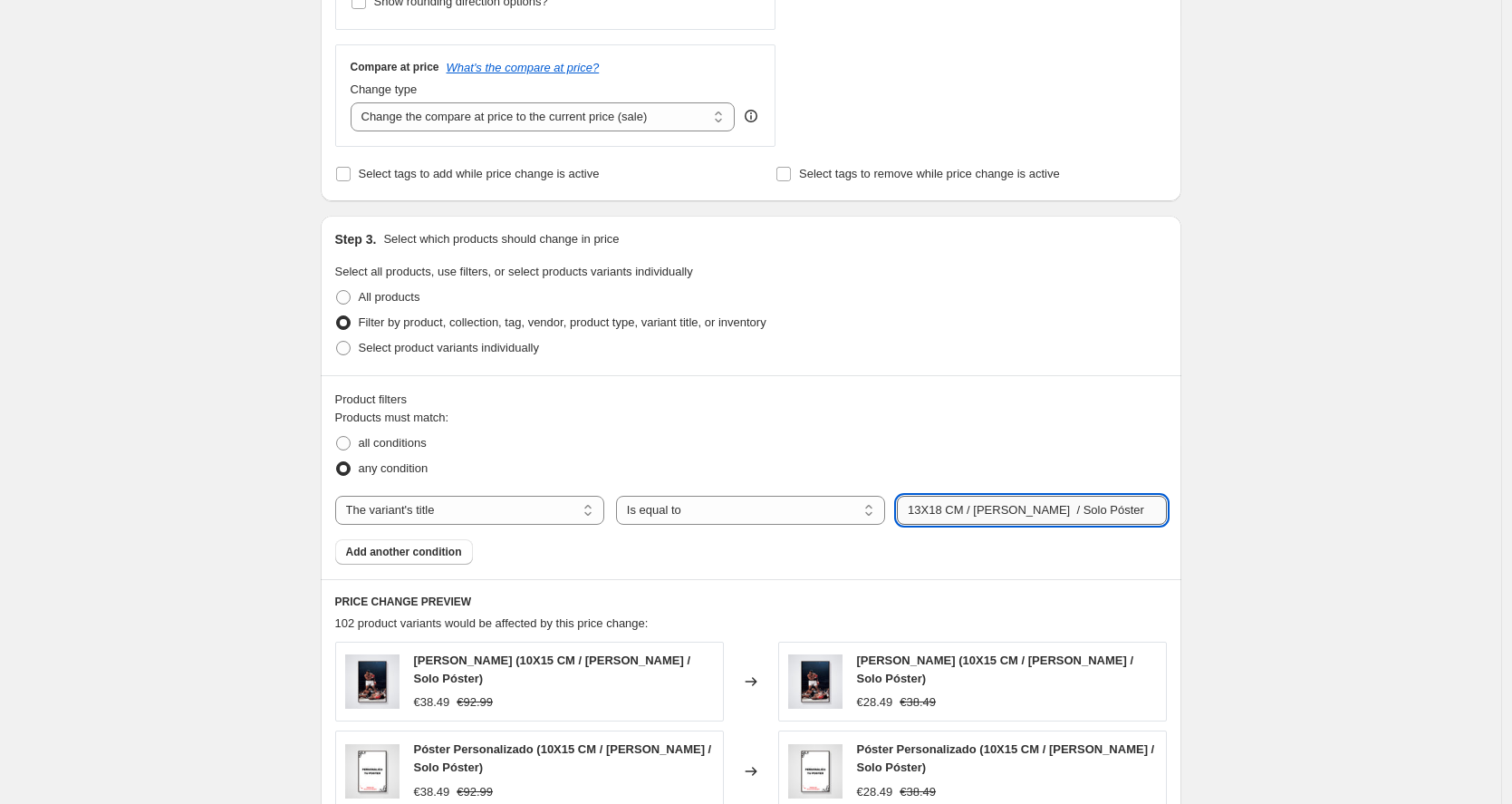
paste input "[PERSON_NAME] - 1.2 cm"
click at [1155, 462] on div "any condition" at bounding box center [751, 469] width 832 height 25
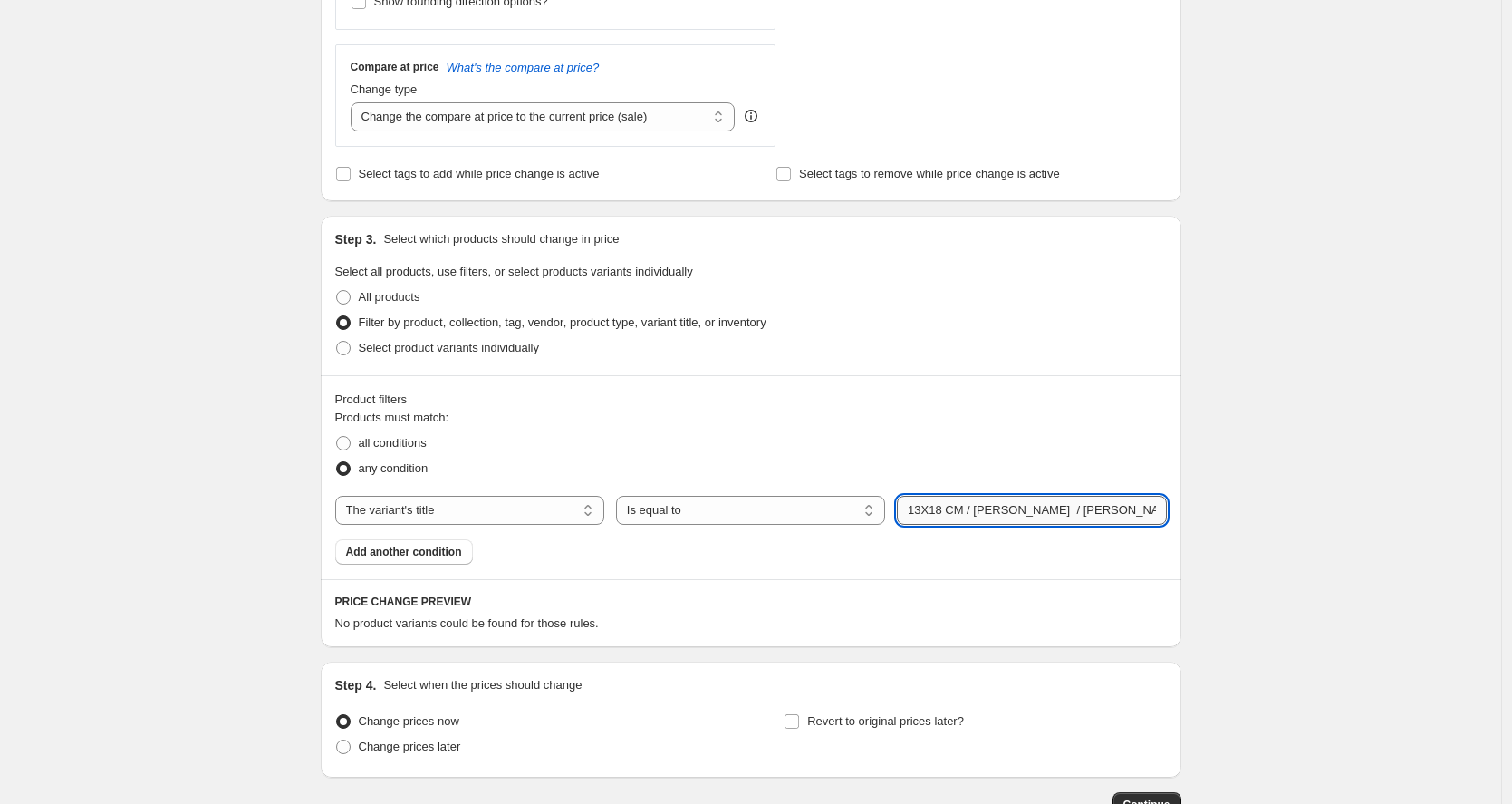
click at [995, 510] on input "13X18 CM / [PERSON_NAME] / [PERSON_NAME] - 1.2 cm" at bounding box center [1031, 510] width 270 height 29
click at [1030, 520] on input "13X18 CM / [PERSON_NAME] / [PERSON_NAME] - 1.2 cm" at bounding box center [1031, 510] width 270 height 29
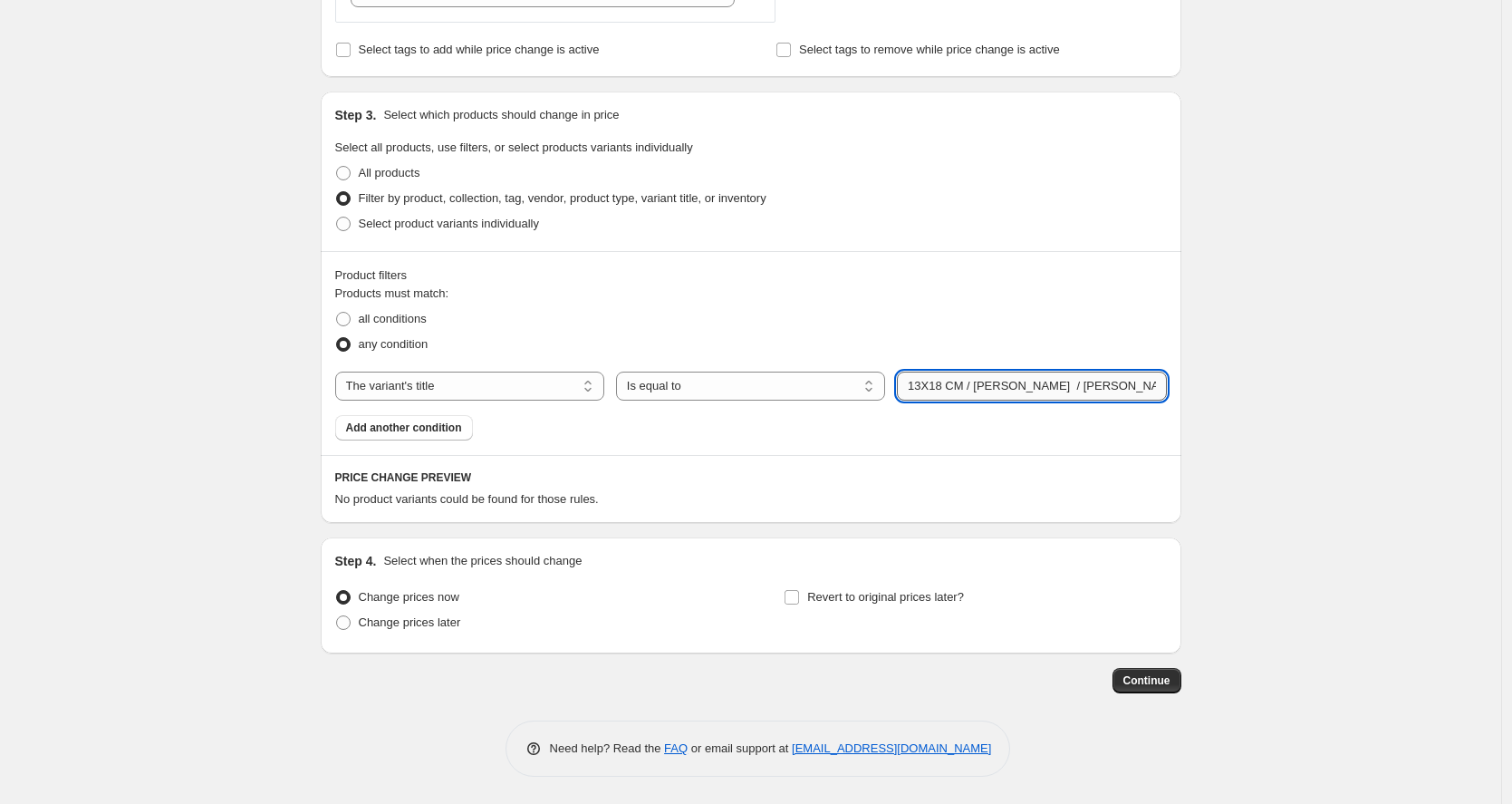
click at [1014, 388] on input "13X18 CM / [PERSON_NAME] / [PERSON_NAME] - 1.2 cm" at bounding box center [1031, 386] width 270 height 29
click at [1242, 301] on div "Create new price [MEDICAL_DATA]. This page is ready Create new price [MEDICAL_D…" at bounding box center [750, 24] width 1501 height 1559
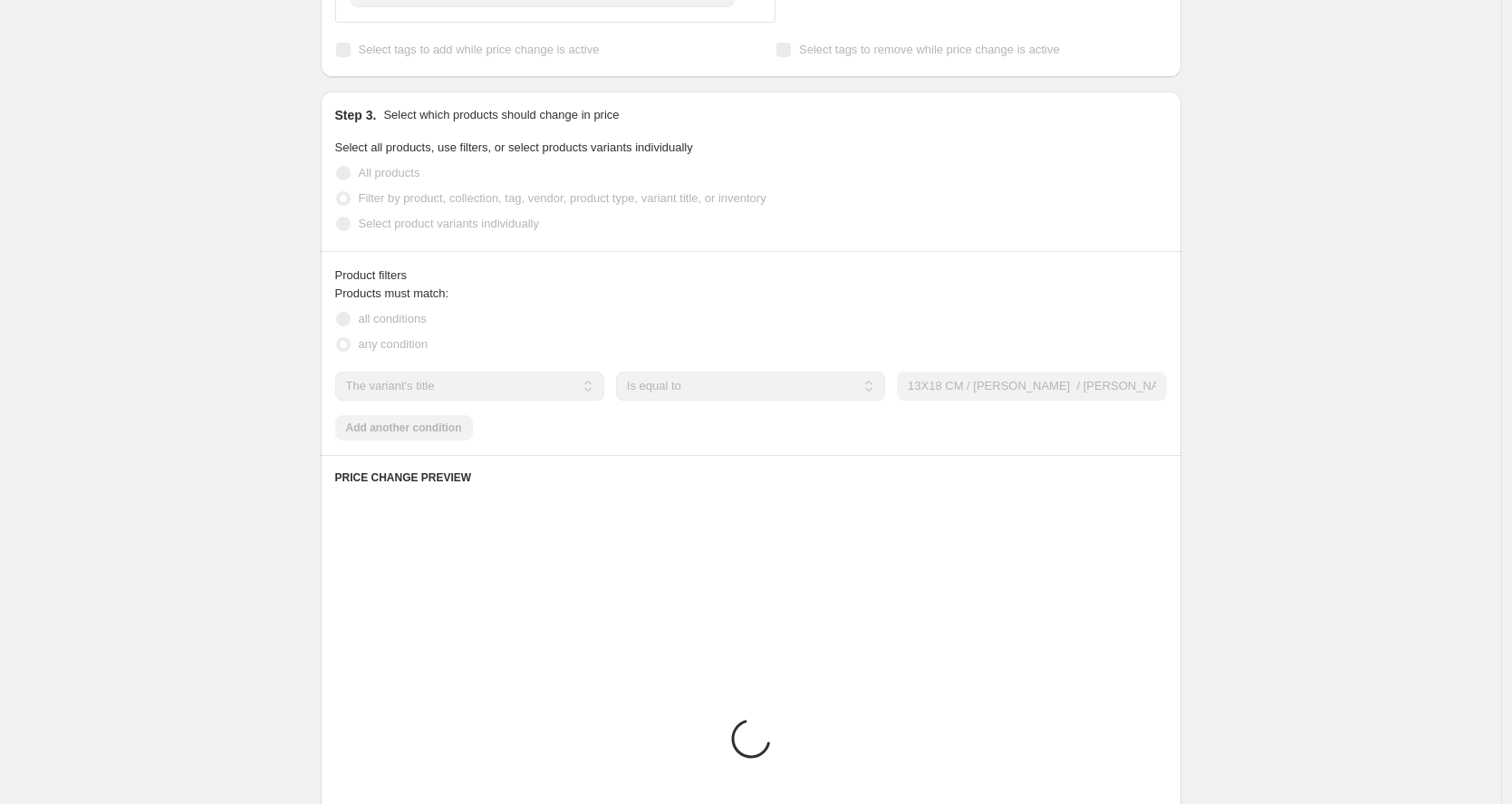
click at [1242, 301] on div "Create new price [MEDICAL_DATA]. This page is ready Create new price [MEDICAL_D…" at bounding box center [750, 252] width 1501 height 2015
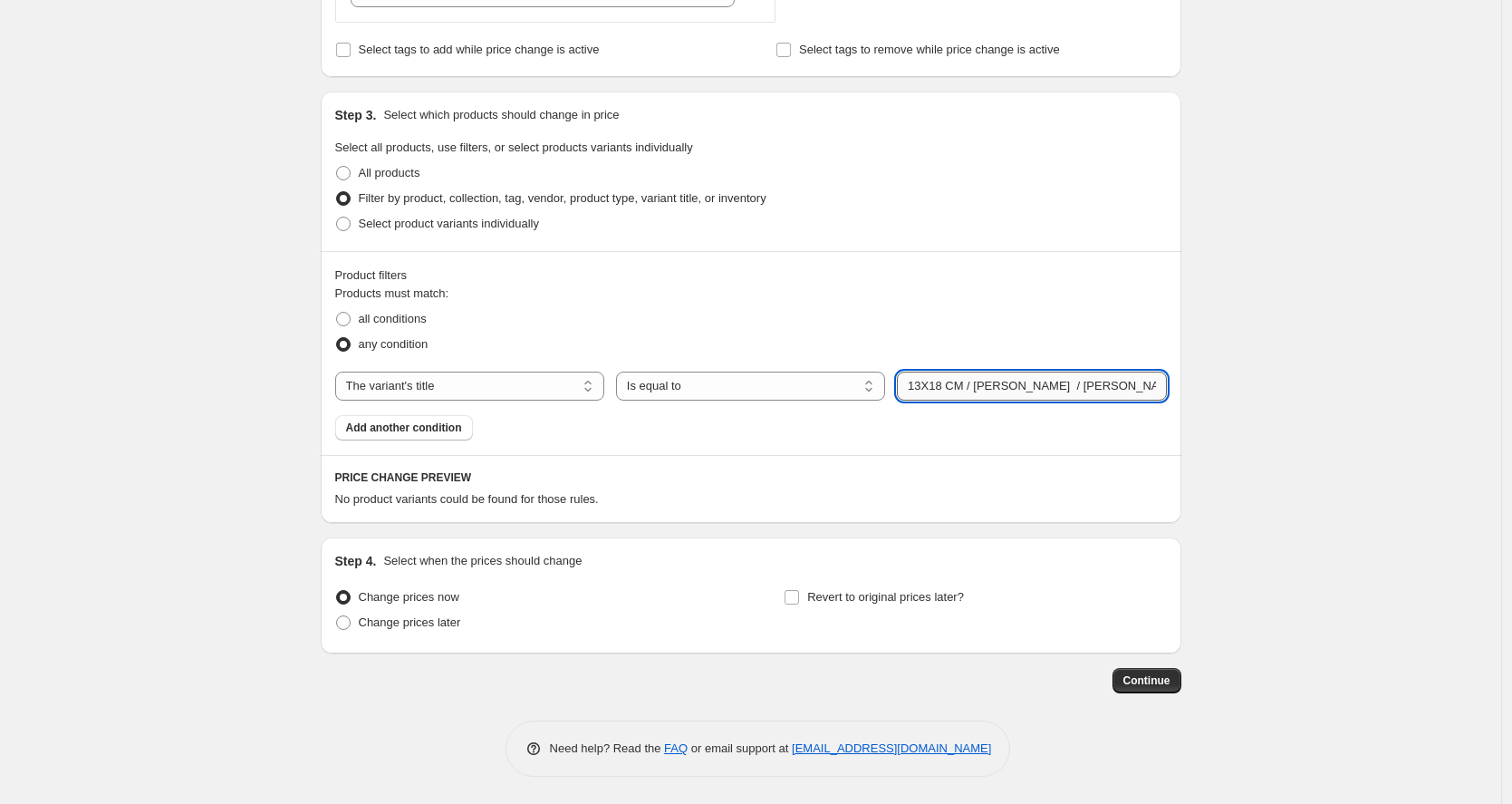
click at [967, 384] on input "13X18 CM / [PERSON_NAME] / [PERSON_NAME] - 1.2 cm" at bounding box center [1031, 386] width 270 height 29
click at [1056, 384] on input "13X18 CM / [PERSON_NAME] / [PERSON_NAME] - 1.2 cm" at bounding box center [1031, 386] width 270 height 29
type input "13X18 CM / [PERSON_NAME] / [PERSON_NAME] - 1.2 cm"
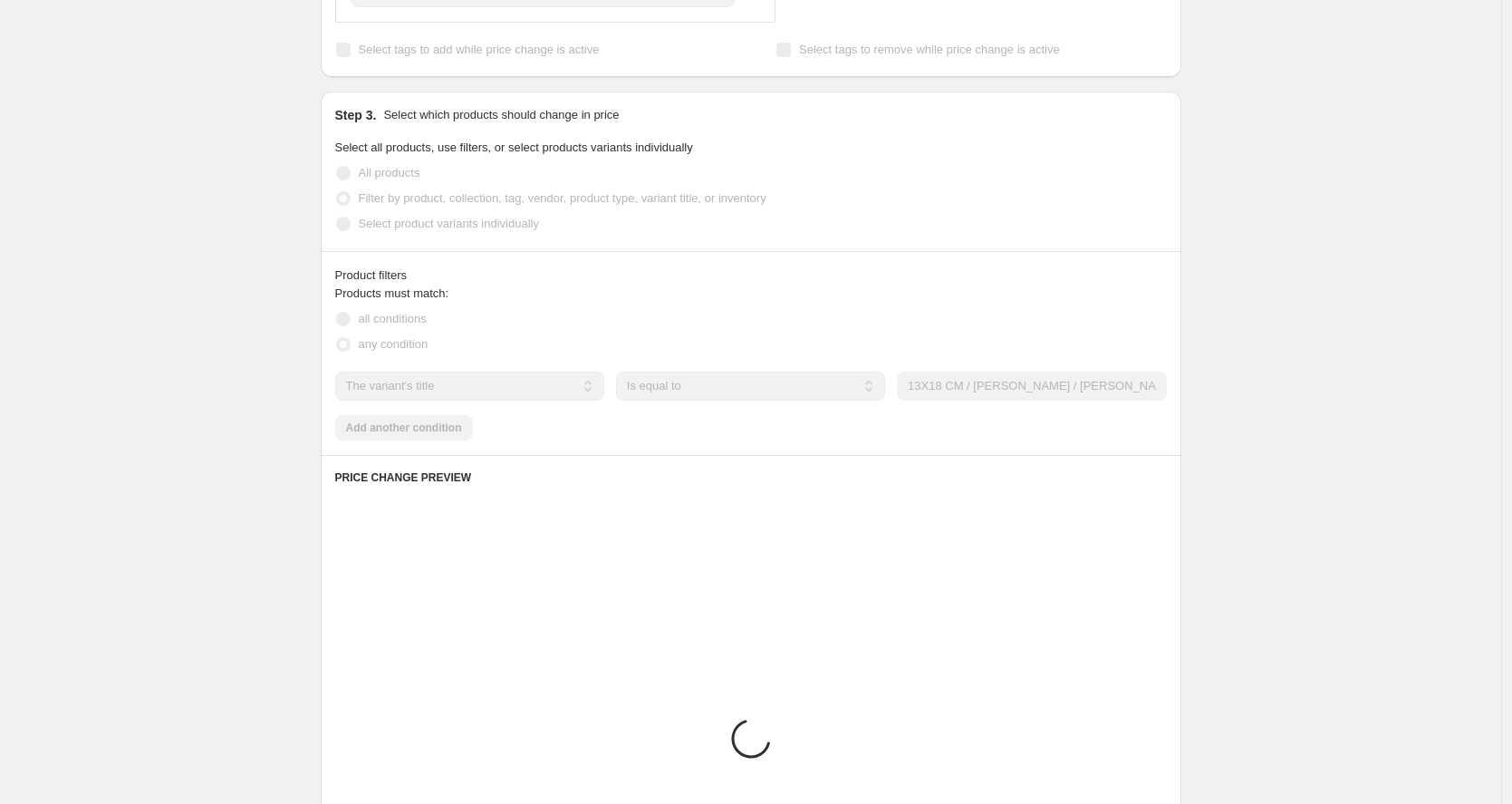
click at [1283, 425] on div "Create new price [MEDICAL_DATA]. This page is ready Create new price [MEDICAL_D…" at bounding box center [750, 252] width 1501 height 2015
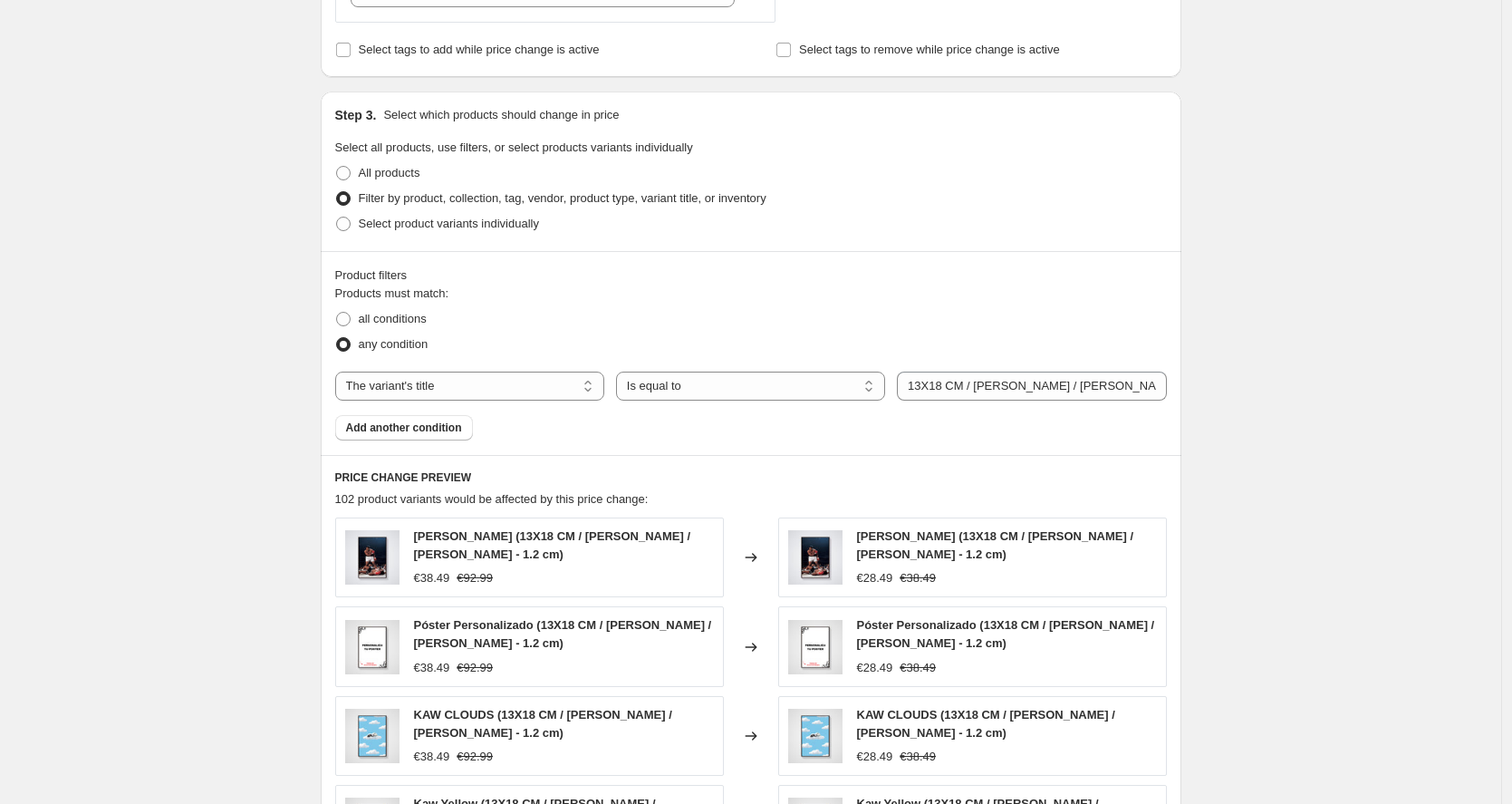
scroll to position [865, 0]
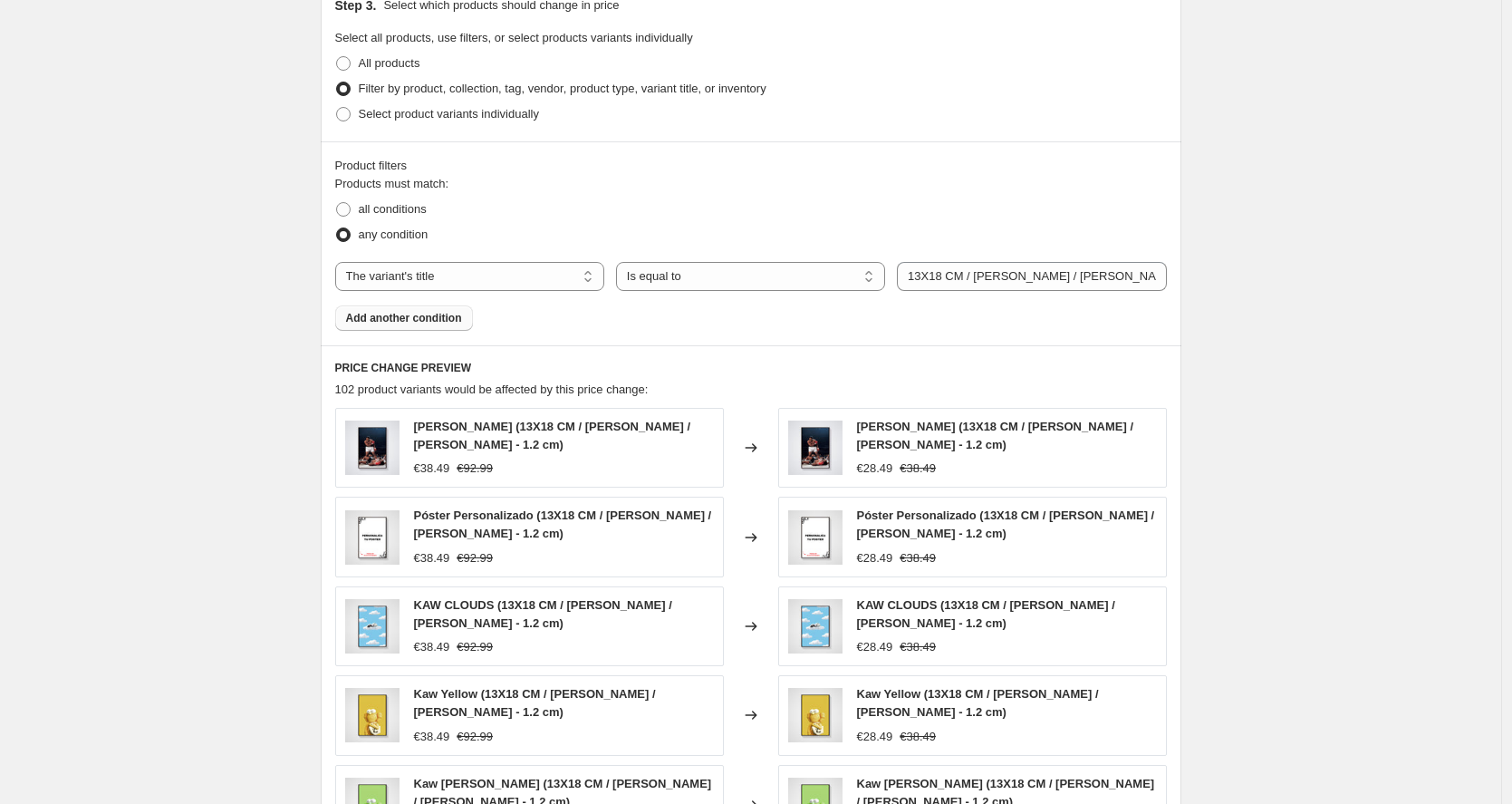
click at [441, 315] on span "Add another condition" at bounding box center [403, 317] width 116 height 15
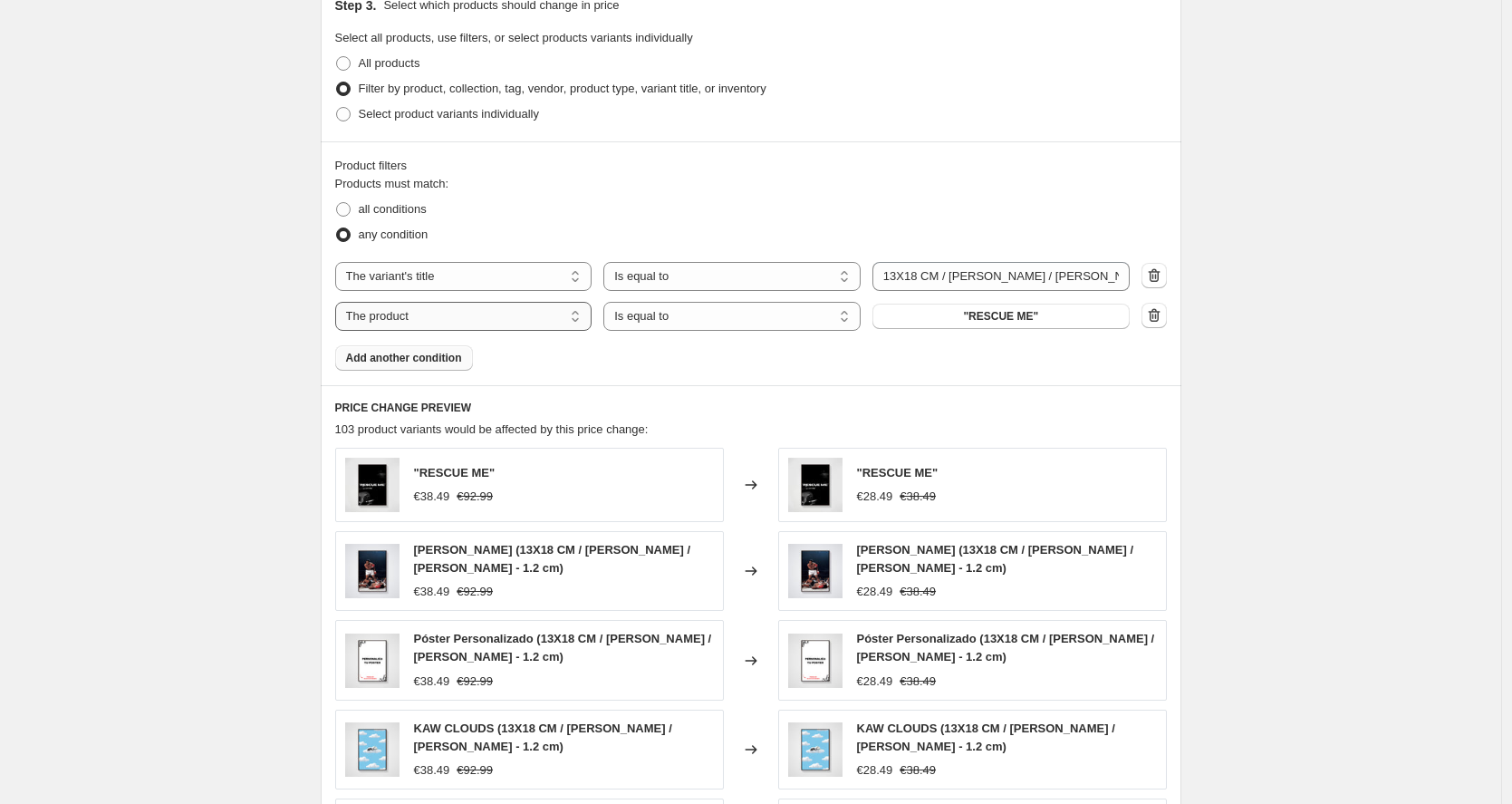
select select "title"
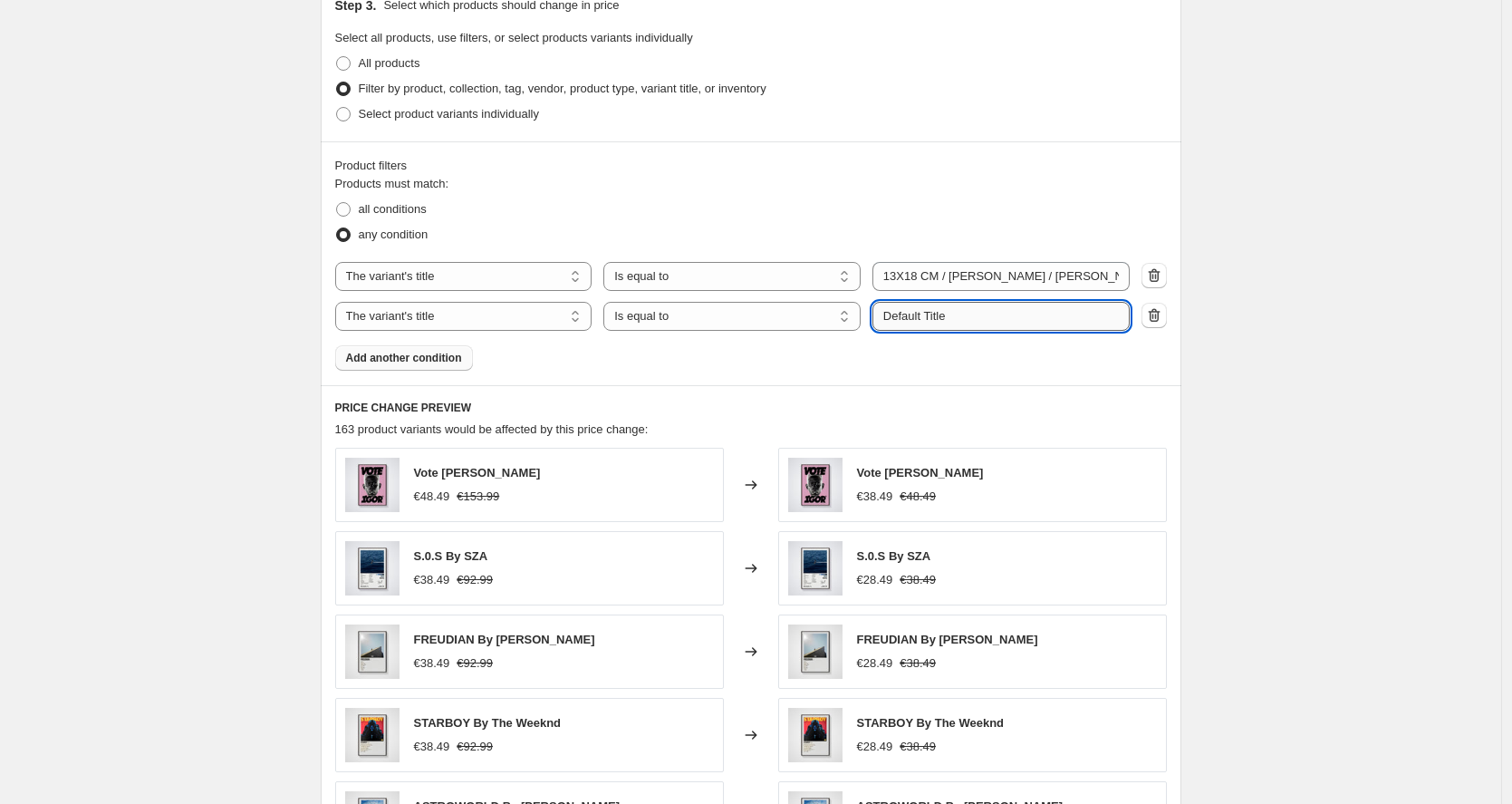
click at [972, 315] on input "Default Title" at bounding box center [1000, 317] width 257 height 29
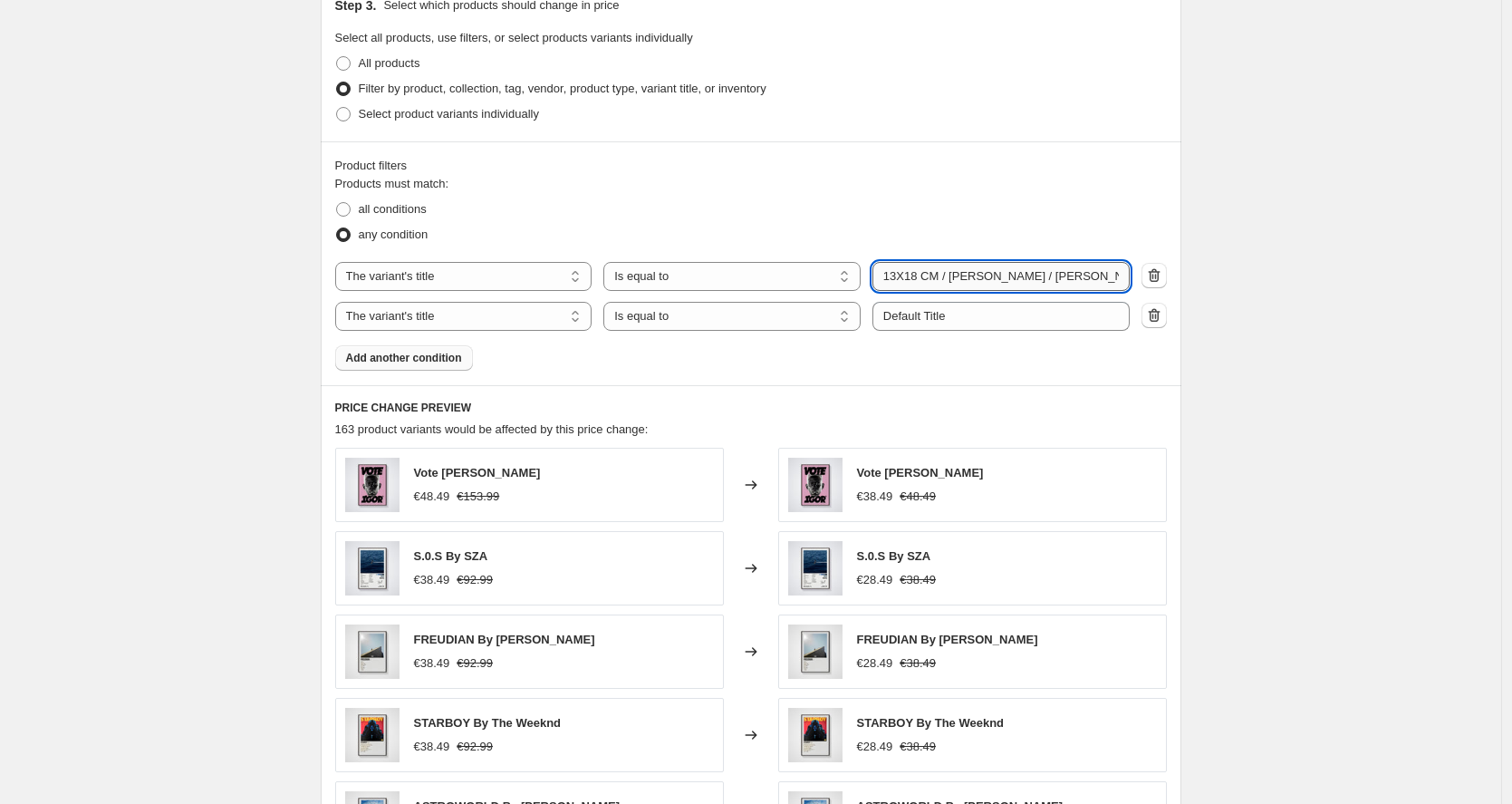
click at [984, 281] on input "13X18 CM / [PERSON_NAME] / [PERSON_NAME] - 1.2 cm" at bounding box center [1000, 276] width 257 height 29
click at [990, 309] on input "Default Title" at bounding box center [1000, 317] width 257 height 29
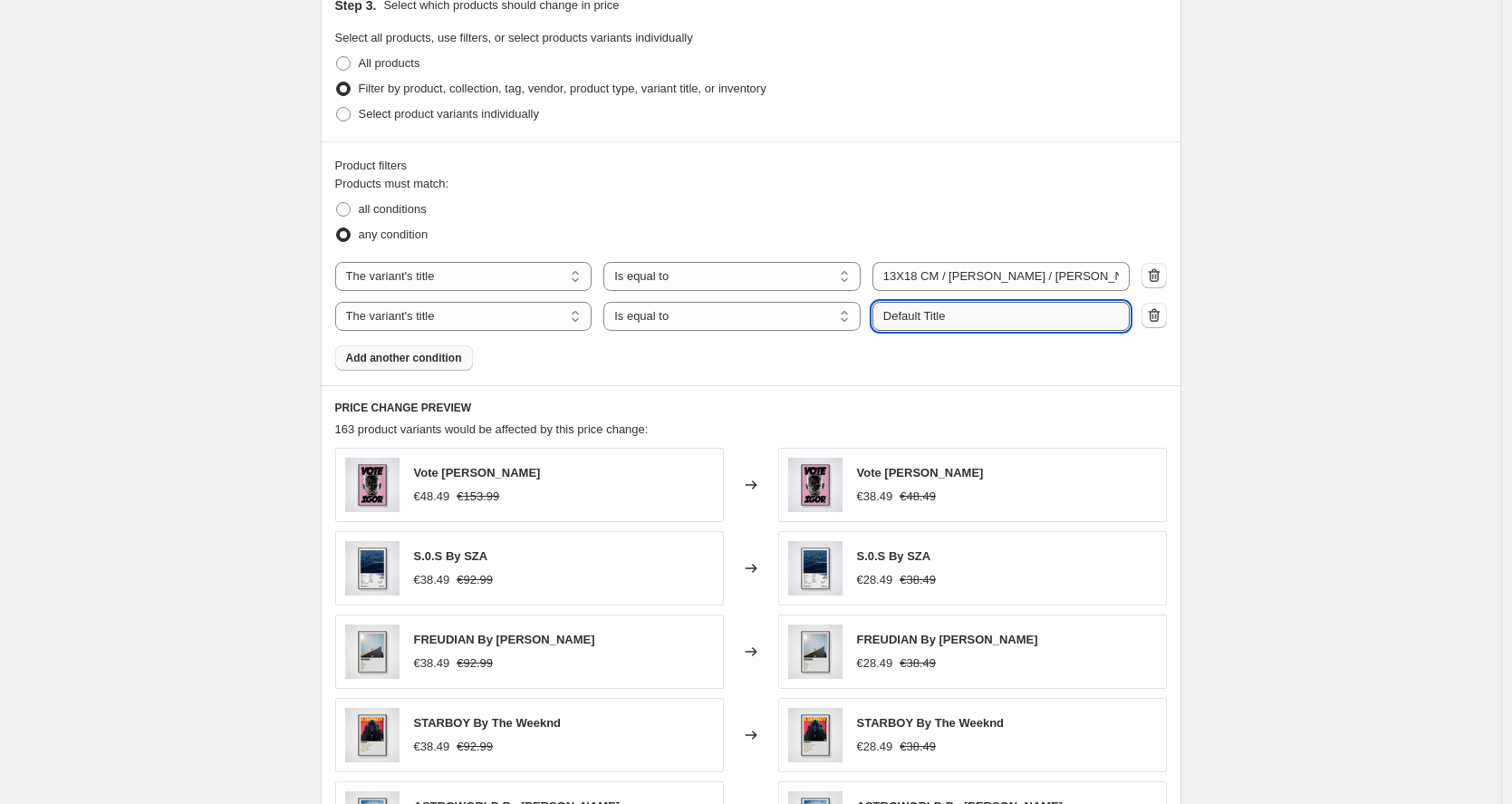
click at [990, 309] on input "Default Title" at bounding box center [1000, 317] width 257 height 29
paste input "13X18 CM / [PERSON_NAME] / [PERSON_NAME] - 1.2 cm"
click at [892, 312] on input "13X18 CM / [PERSON_NAME] / [PERSON_NAME] - 1.2 cm" at bounding box center [1000, 317] width 257 height 29
click at [889, 318] on input "13X18 CM / [PERSON_NAME] / [PERSON_NAME] - 1.2 cm" at bounding box center [1000, 317] width 257 height 29
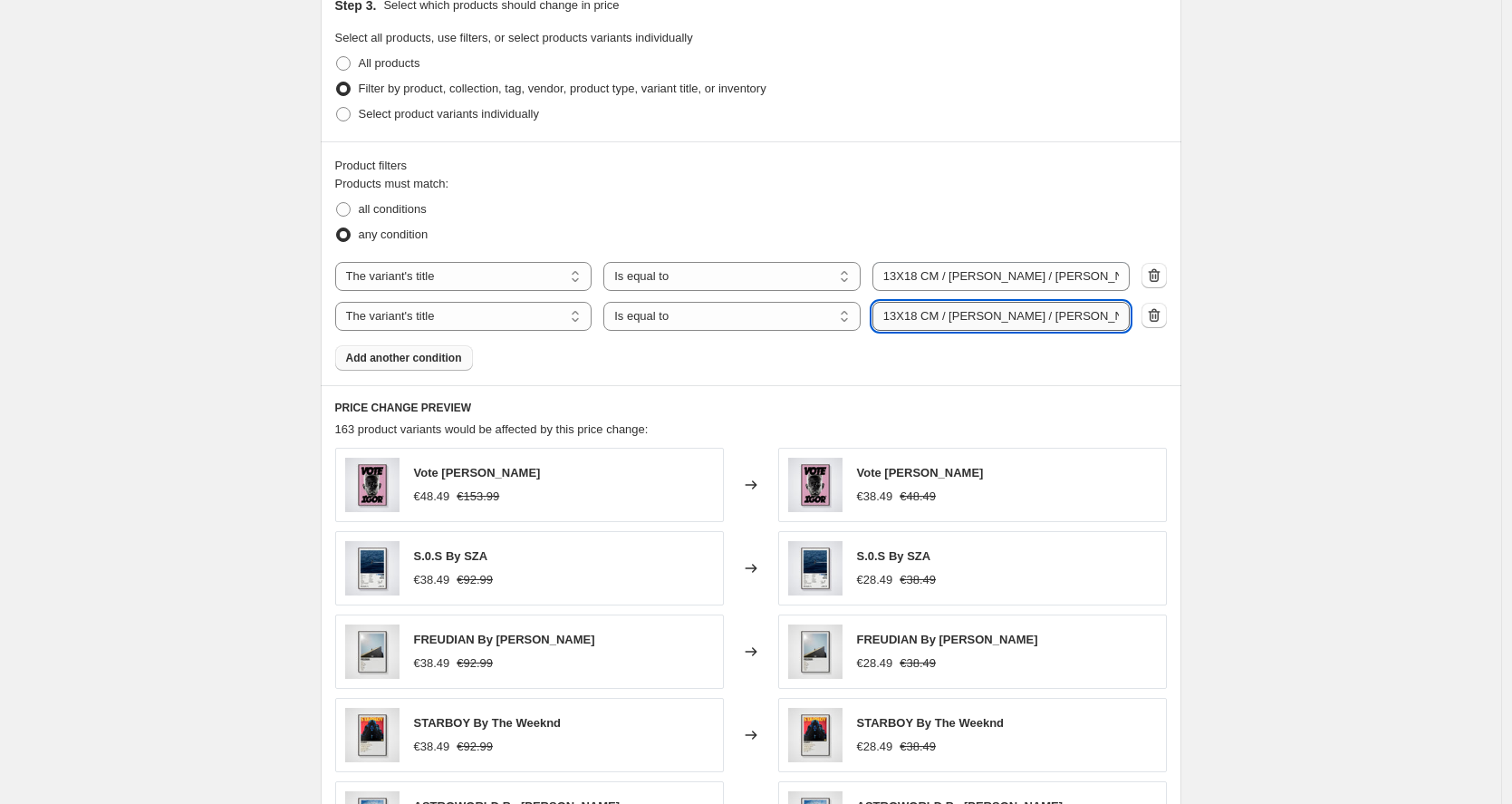
click at [886, 317] on input "13X18 CM / [PERSON_NAME] / [PERSON_NAME] - 1.2 cm" at bounding box center [1000, 317] width 257 height 29
click at [889, 317] on input "13X18 CM / [PERSON_NAME] / [PERSON_NAME] - 1.2 cm" at bounding box center [1000, 317] width 257 height 29
click at [906, 317] on input "13X18 CM / [PERSON_NAME] / [PERSON_NAME] - 1.2 cm" at bounding box center [1000, 317] width 257 height 29
type input "13X18 CM / [PERSON_NAME] / [PERSON_NAME] - 1.2 cm"
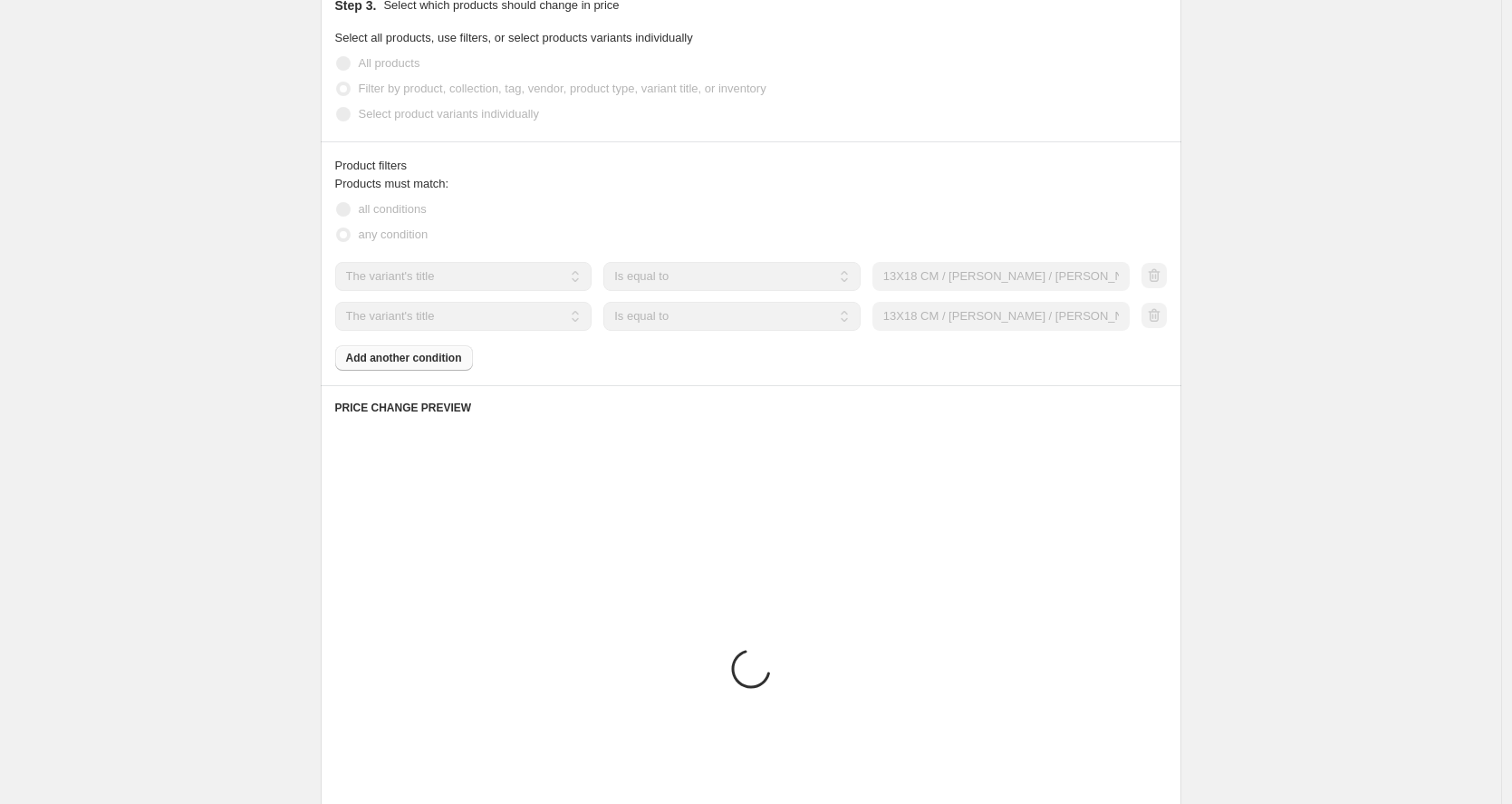
click at [1144, 395] on div "PRICE CHANGE PREVIEW Placeholder Loading product variants... Loading... Placeho…" at bounding box center [750, 647] width 861 height 525
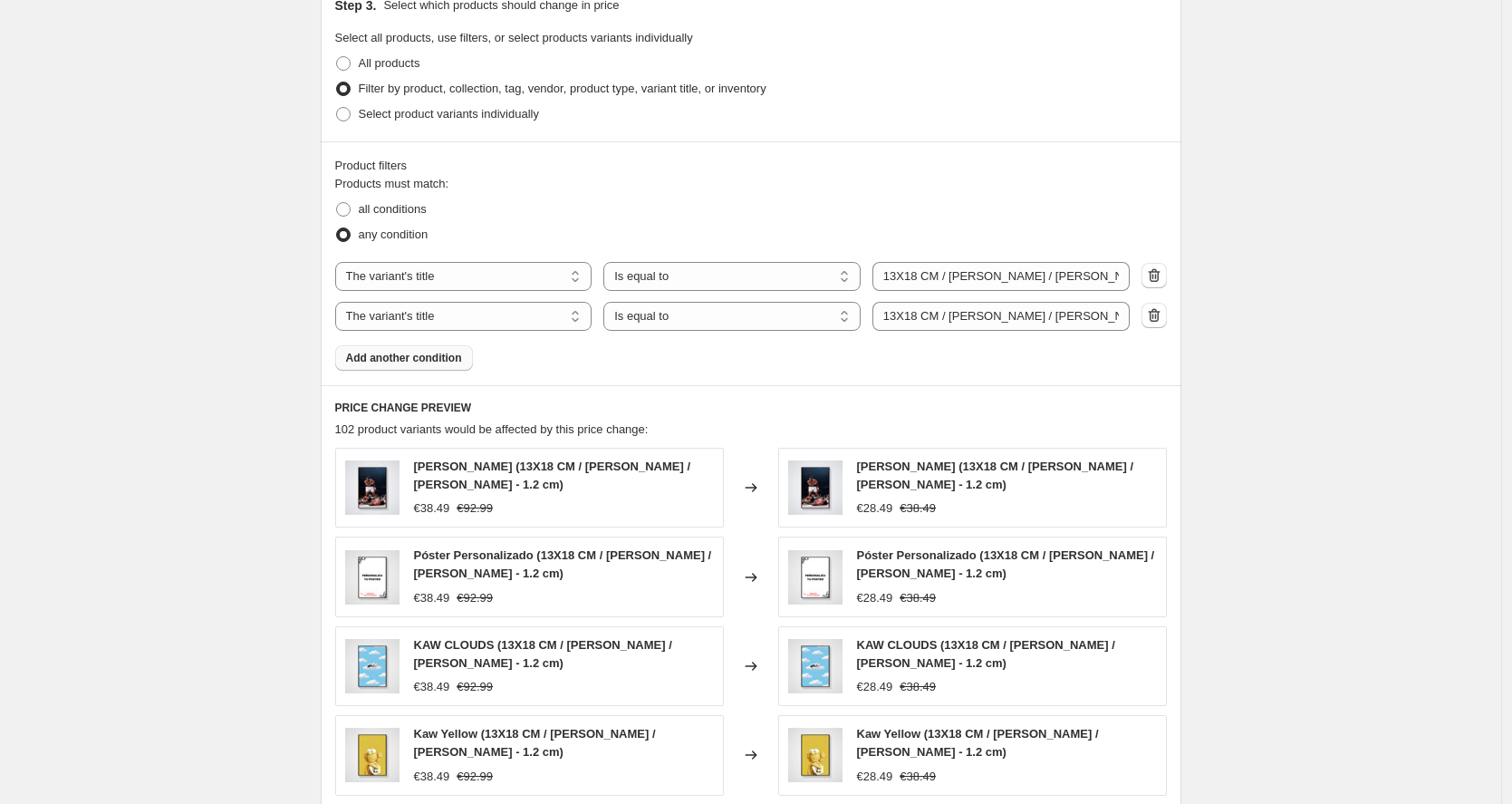
click at [407, 349] on button "Add another condition" at bounding box center [403, 358] width 138 height 25
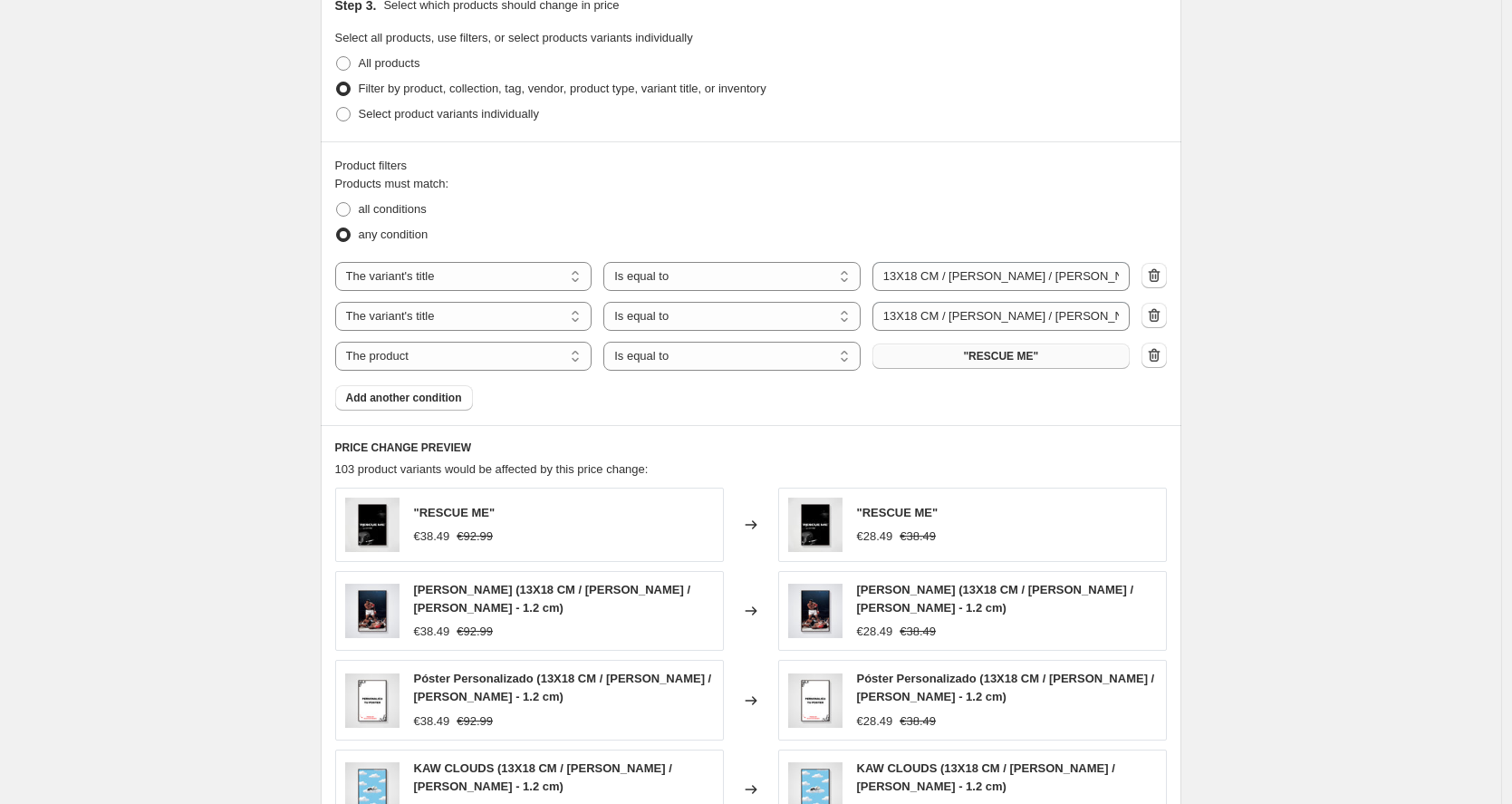
click at [1009, 356] on span ""RESCUE ME"" at bounding box center [1000, 356] width 75 height 15
select select "title"
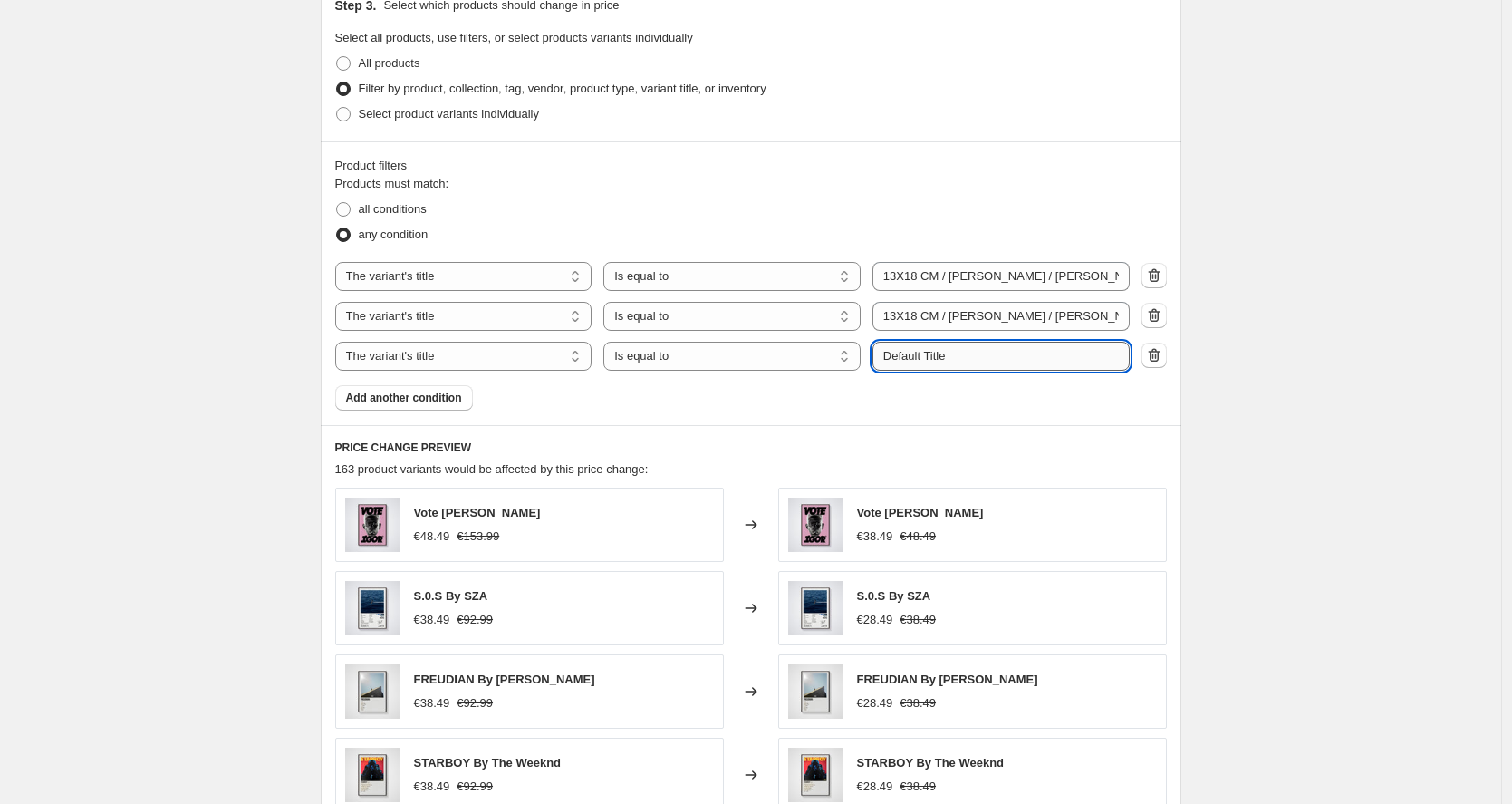
click at [901, 367] on input "Default Title" at bounding box center [1000, 357] width 257 height 29
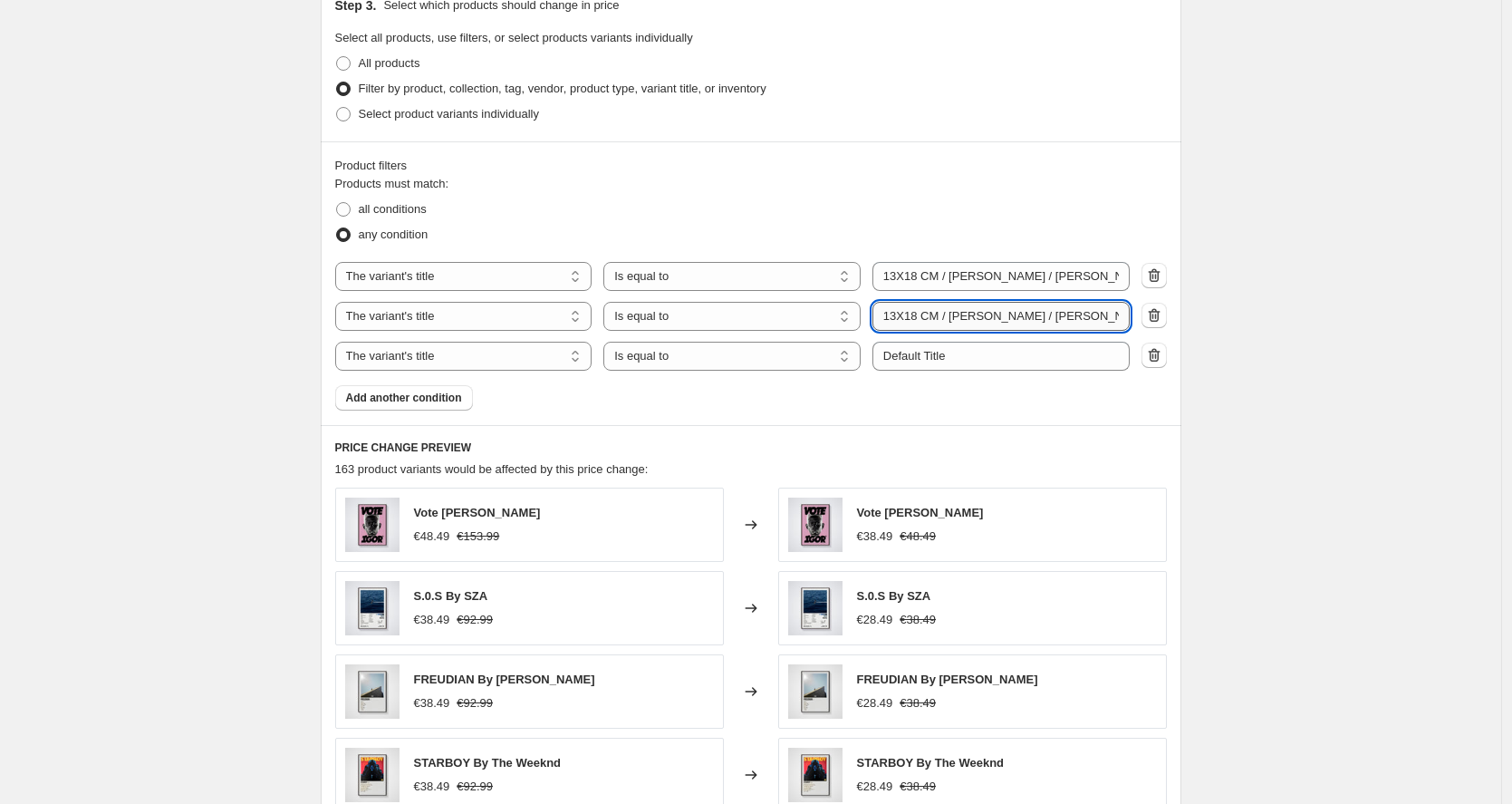
click at [950, 304] on input "13X18 CM / [PERSON_NAME] / [PERSON_NAME] - 1.2 cm" at bounding box center [1000, 317] width 257 height 29
click at [971, 367] on input "Default Title" at bounding box center [1000, 357] width 257 height 29
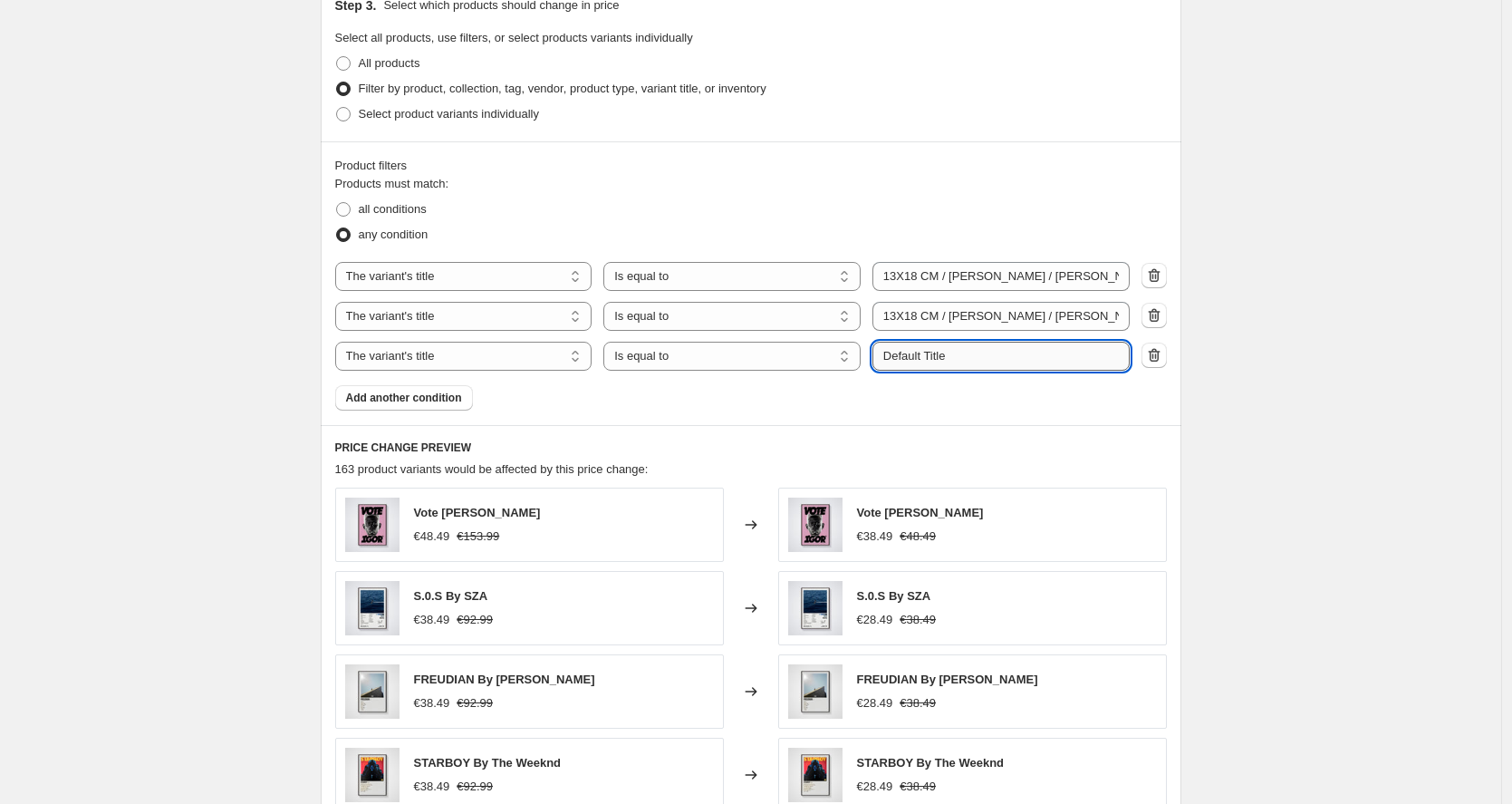
click at [971, 367] on input "Default Title" at bounding box center [1000, 357] width 257 height 29
paste input "13X18 CM / [PERSON_NAME] / [PERSON_NAME] - 1.2 cm"
drag, startPoint x: 1117, startPoint y: 355, endPoint x: 1053, endPoint y: 352, distance: 64.1
click at [1053, 352] on input "13X18 CM / [PERSON_NAME] / [PERSON_NAME] - 1.2 cm" at bounding box center [1000, 357] width 257 height 29
click at [1016, 364] on input "13X18 CM / [PERSON_NAME] / [PERSON_NAME] - 1.2 cm" at bounding box center [1000, 357] width 257 height 29
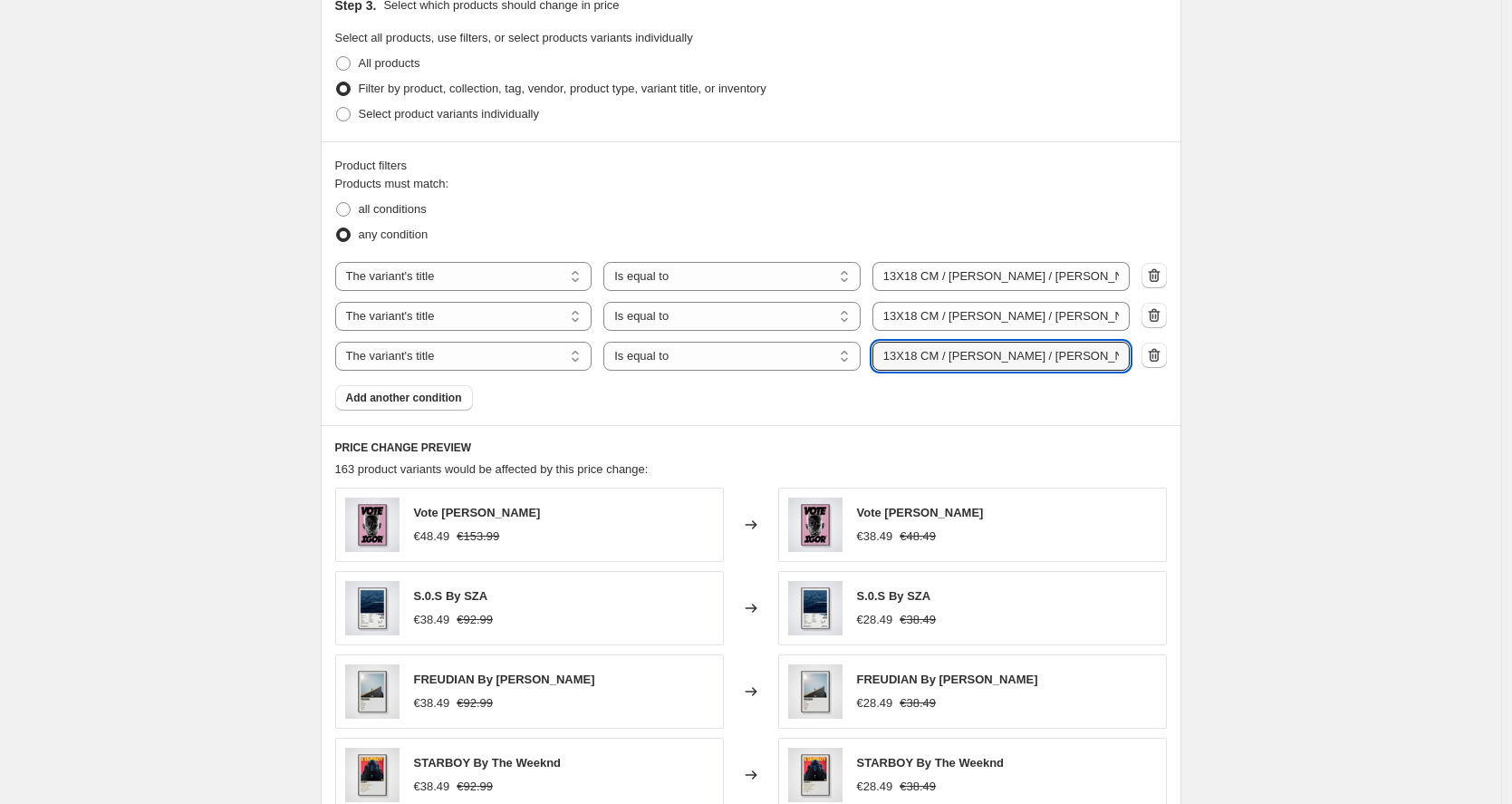
drag, startPoint x: 1014, startPoint y: 356, endPoint x: 1136, endPoint y: 352, distance: 122.1
click at [1136, 352] on div "The product The product's collection The product's tag The product's vendor The…" at bounding box center [751, 357] width 832 height 29
paste input "Grueso - 3"
click at [1116, 403] on div "Products must match: all conditions any condition The product The product's col…" at bounding box center [751, 292] width 832 height 235
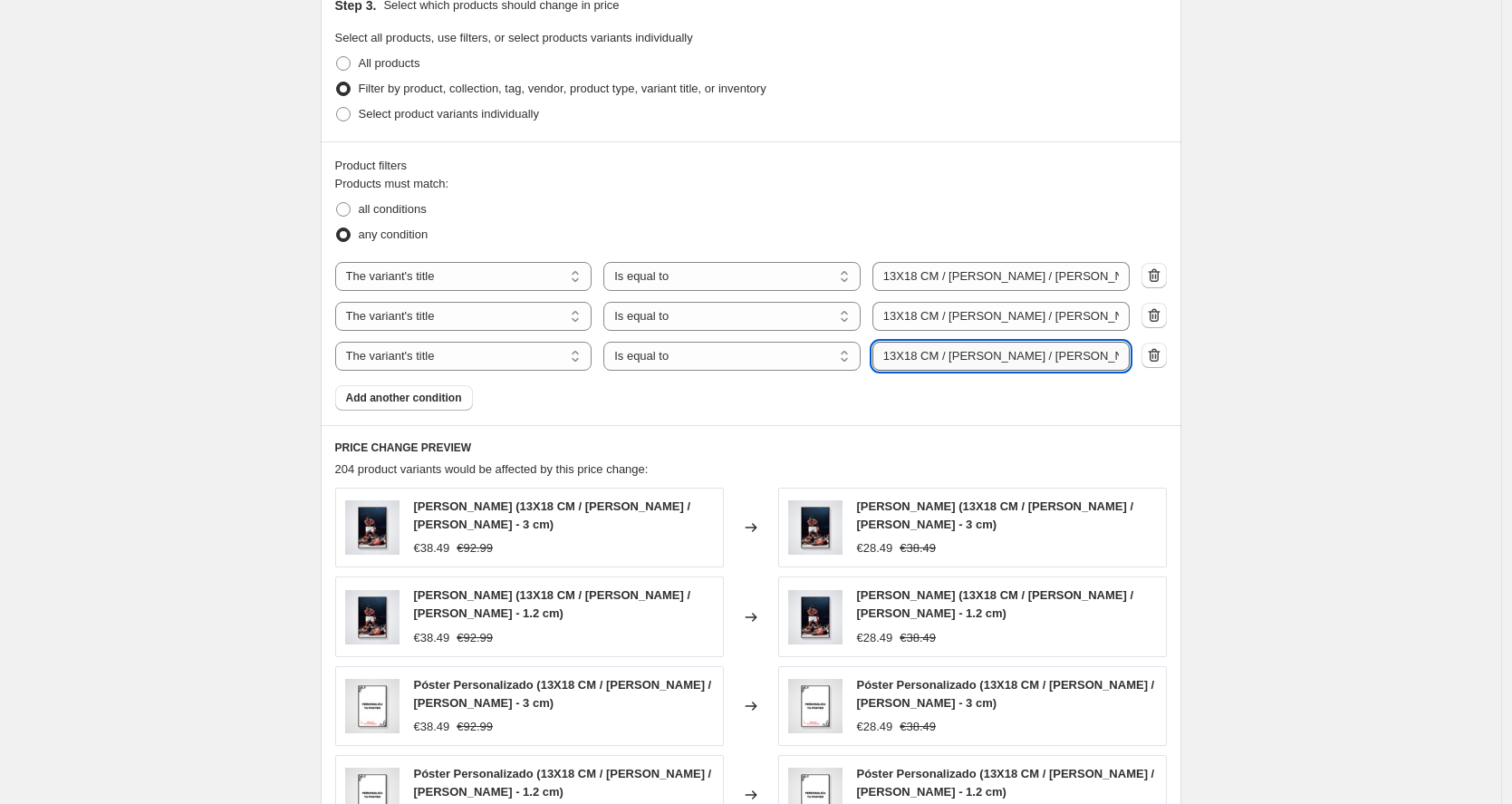
click at [899, 358] on input "13X18 CM / [PERSON_NAME] / [PERSON_NAME] - 3 cm" at bounding box center [1000, 357] width 257 height 29
type input "10X15 CM / [PERSON_NAME] / [PERSON_NAME] - 3 cm"
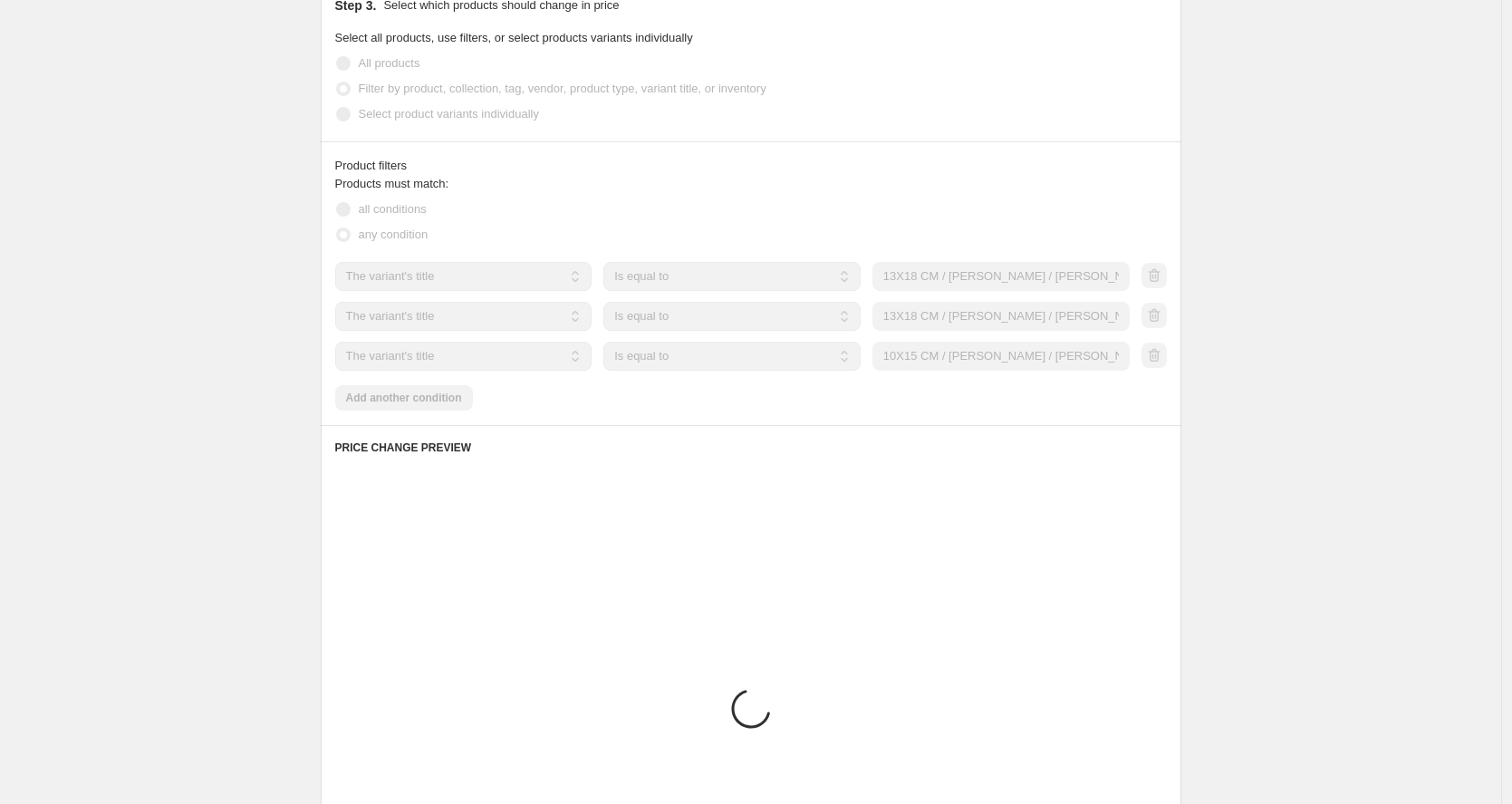
click at [989, 455] on div "PRICE CHANGE PREVIEW Placeholder Loading product variants... Loading... Placeho…" at bounding box center [750, 687] width 861 height 525
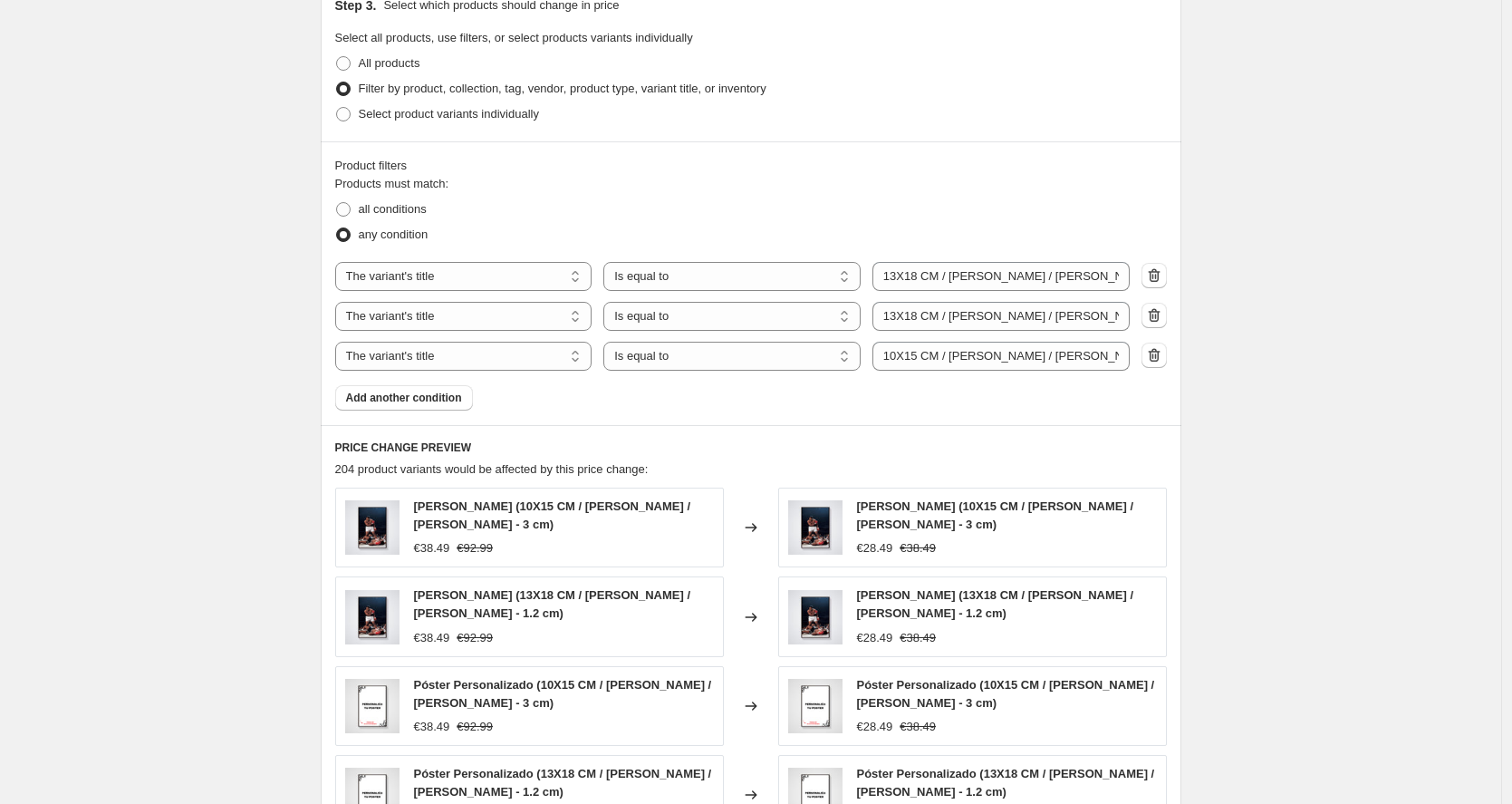
click at [990, 391] on div "Products must match: all conditions any condition The product The product's col…" at bounding box center [751, 292] width 832 height 235
click at [972, 350] on input "10X15 CM / [PERSON_NAME] / [PERSON_NAME] - 3 cm" at bounding box center [1000, 357] width 257 height 29
click at [1333, 423] on div "Create new price [MEDICAL_DATA]. This page is ready Create new price [MEDICAL_D…" at bounding box center [750, 197] width 1501 height 2124
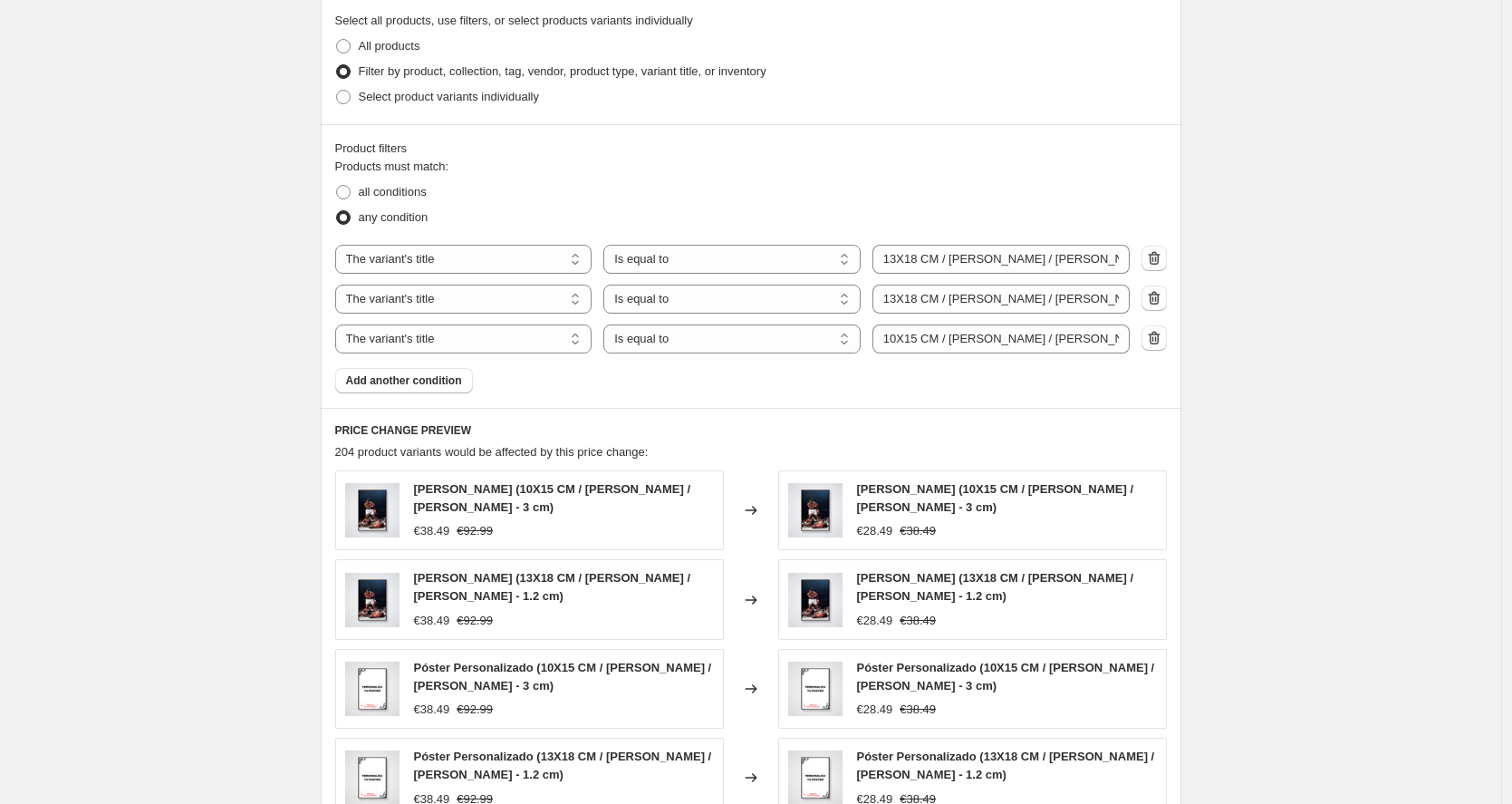
scroll to position [915, 0]
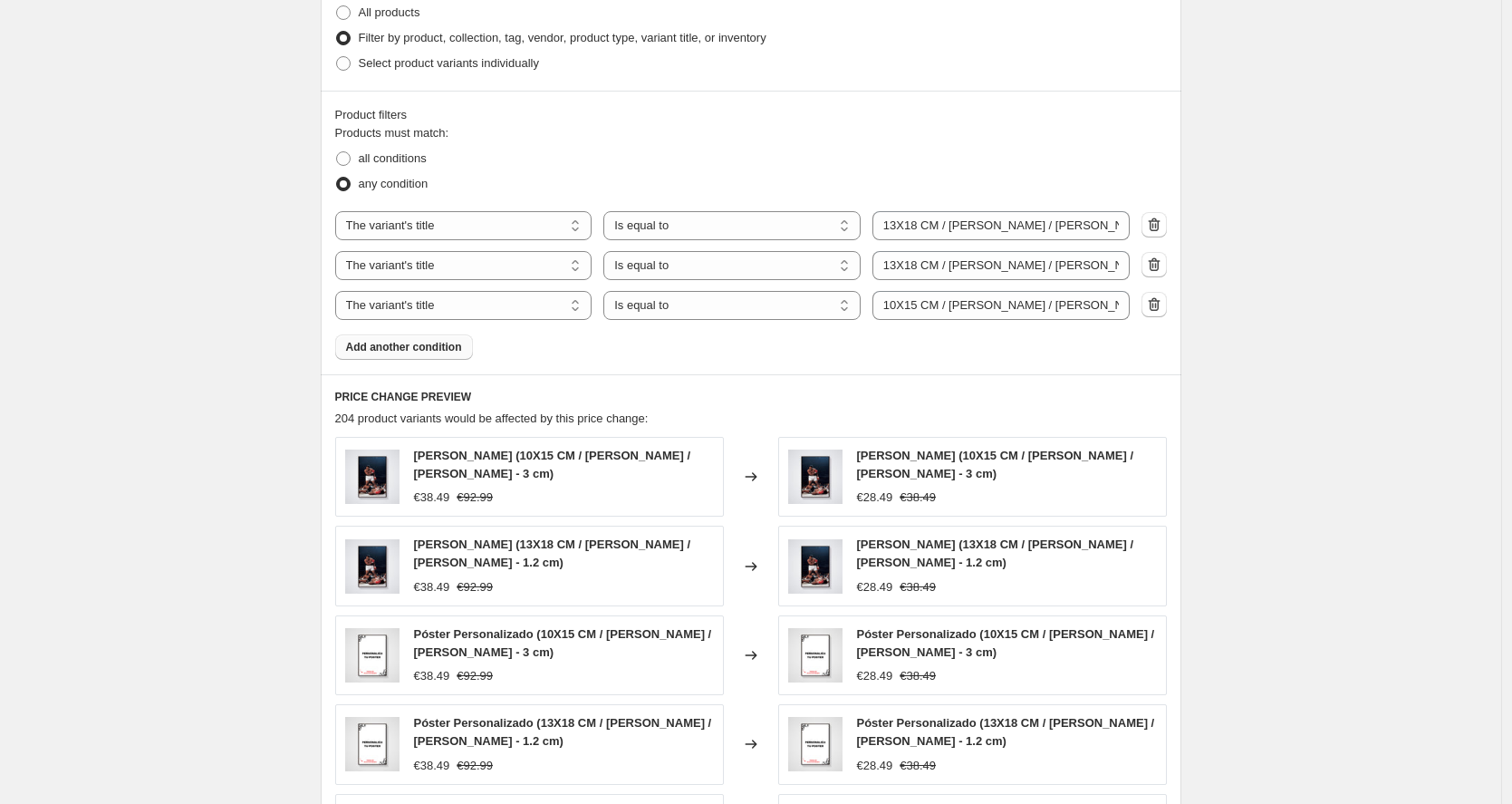
click at [413, 343] on span "Add another condition" at bounding box center [403, 347] width 116 height 15
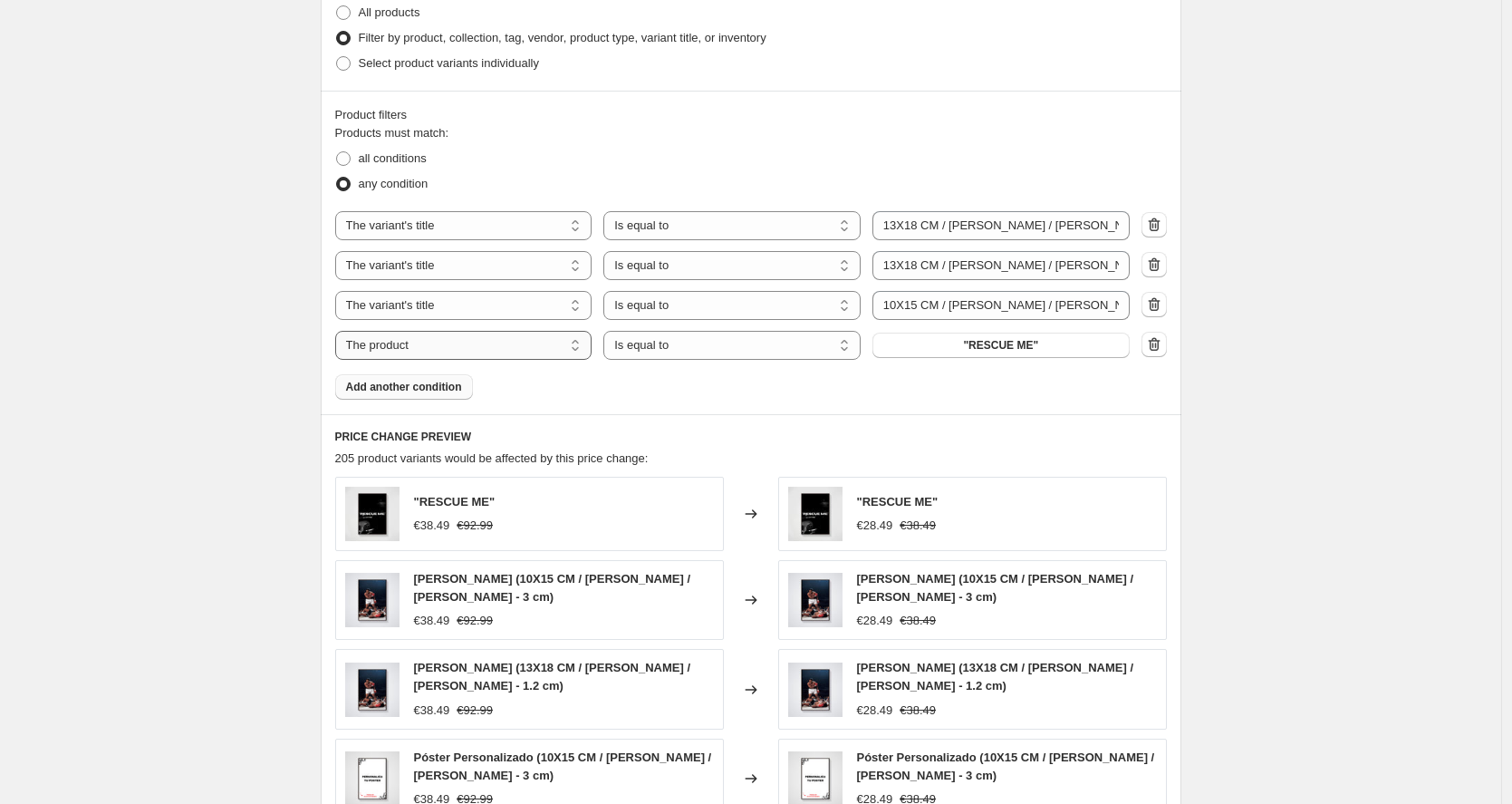
select select "title"
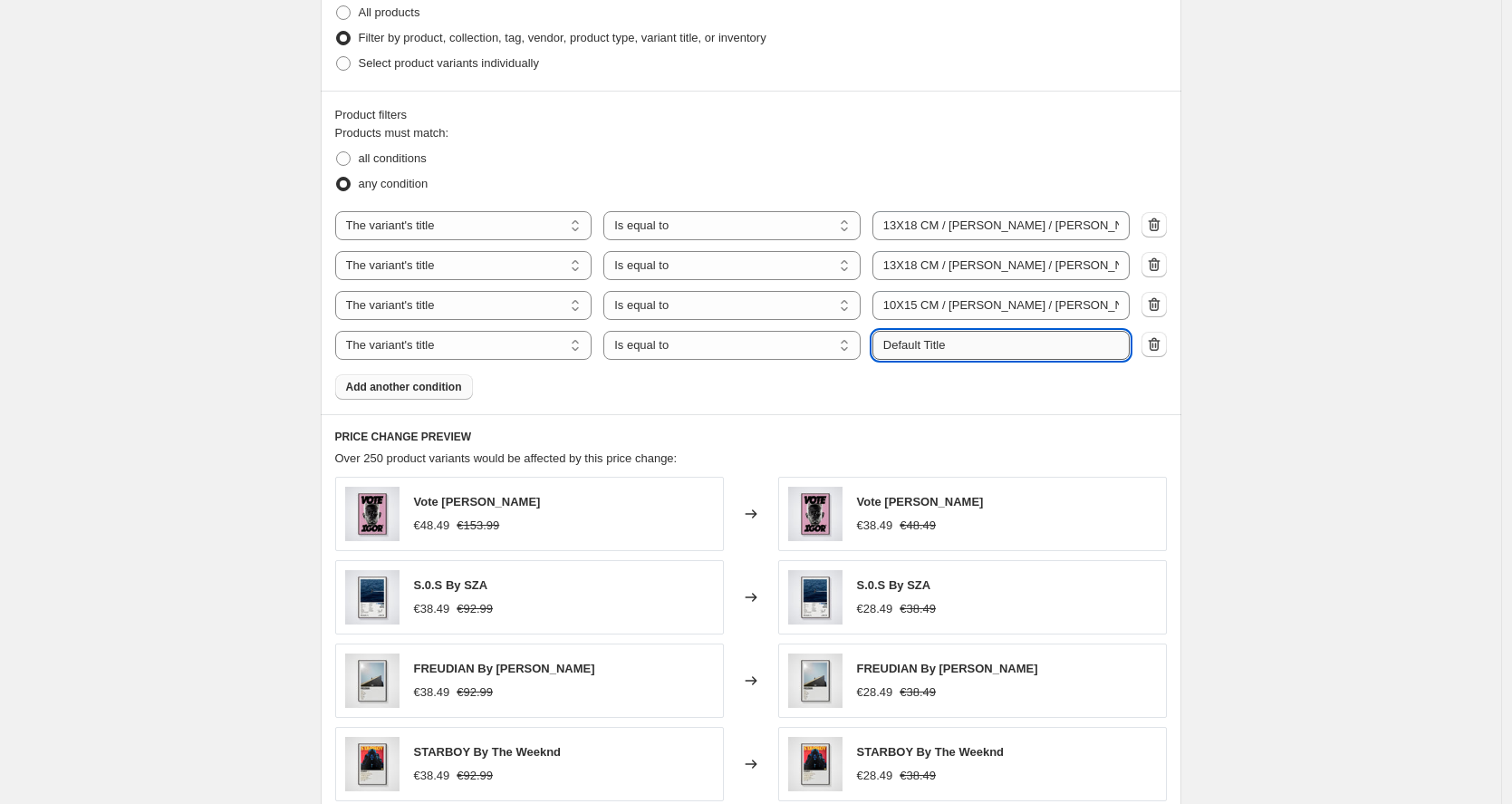
click at [974, 348] on input "Default Title" at bounding box center [1000, 346] width 257 height 29
paste input "10X15 CM / [PERSON_NAME] / [PERSON_NAME] - 3 cm"
click at [972, 352] on input "10X15 CM / [PERSON_NAME] / [PERSON_NAME] - 3 cm" at bounding box center [1000, 346] width 257 height 29
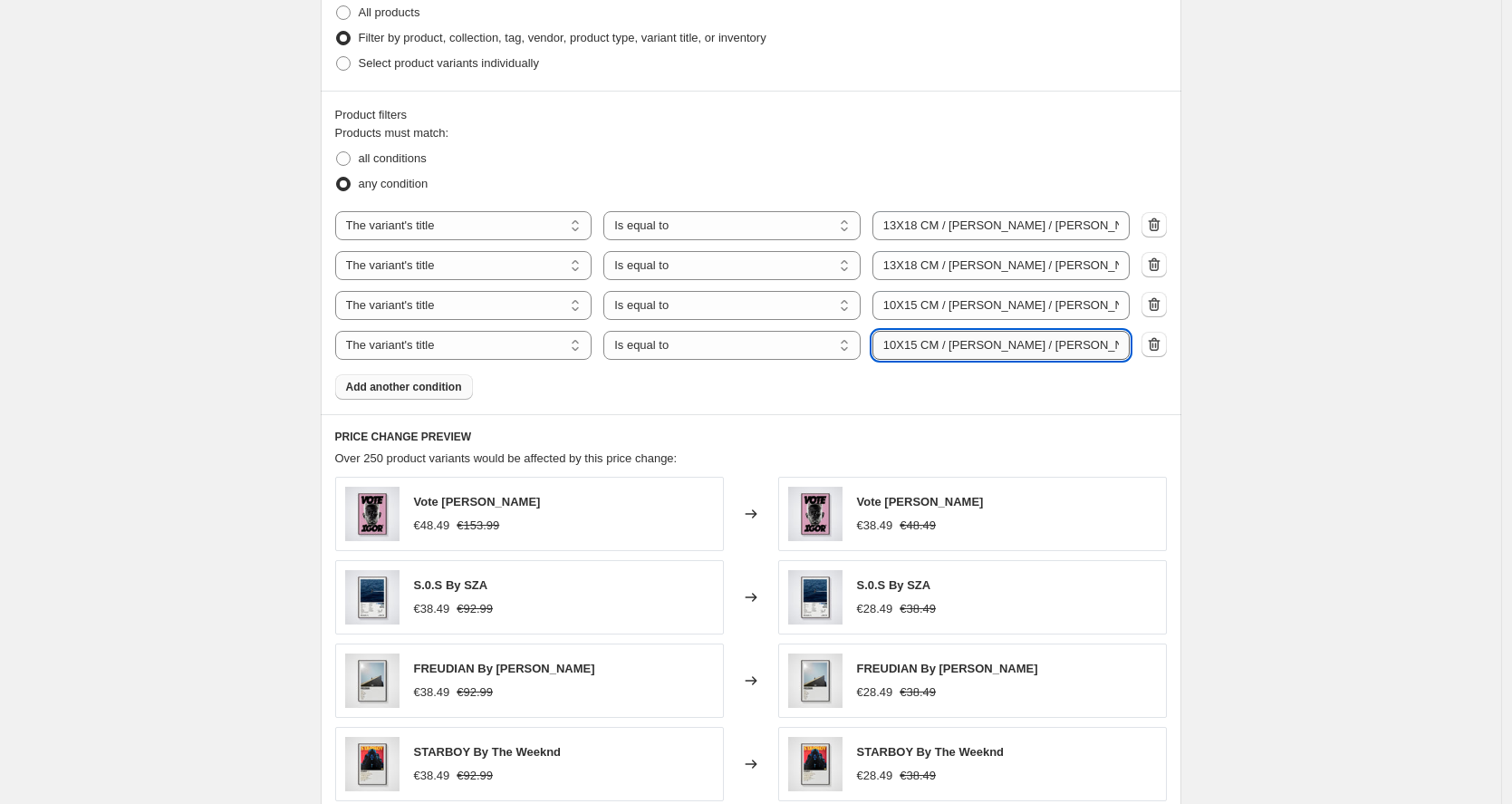
click at [972, 352] on input "10X15 CM / [PERSON_NAME] / [PERSON_NAME] - 3 cm" at bounding box center [1000, 346] width 257 height 29
type input "10X15 CM / [PERSON_NAME] / [PERSON_NAME] - 3 cm"
click at [873, 433] on h6 "PRICE CHANGE PREVIEW" at bounding box center [751, 437] width 832 height 15
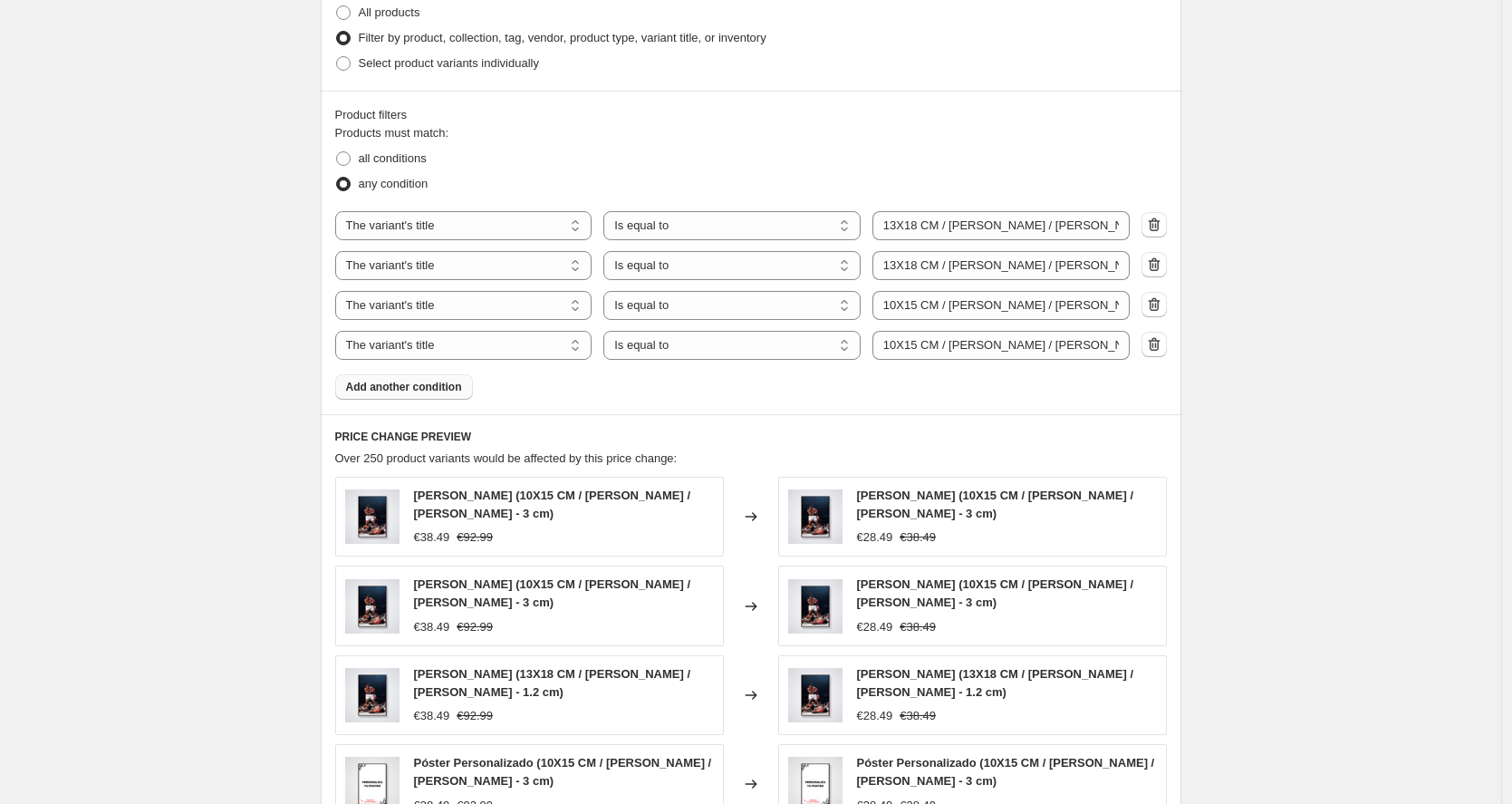
scroll to position [885, 0]
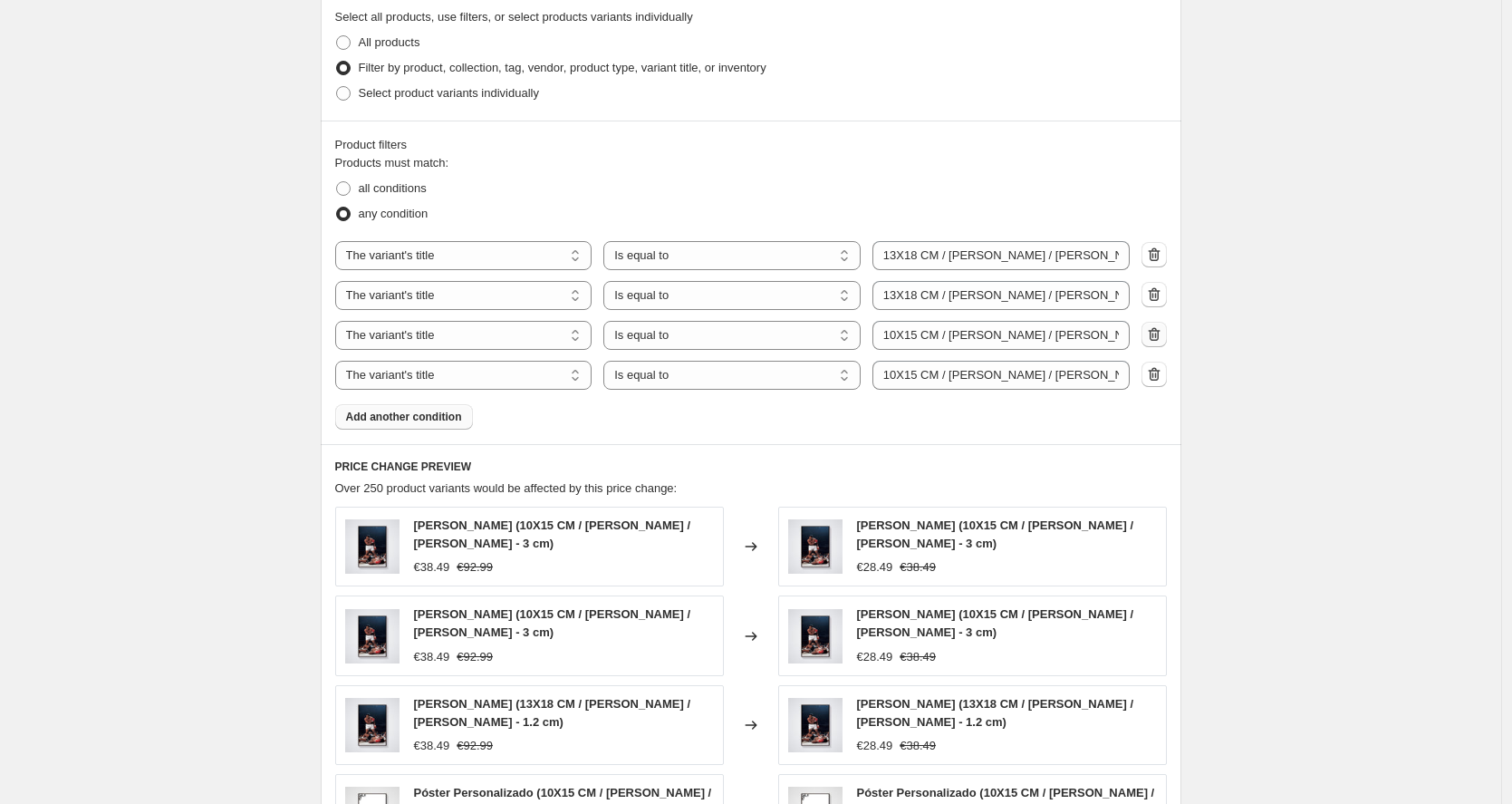
click at [1163, 337] on icon "button" at bounding box center [1155, 334] width 19 height 19
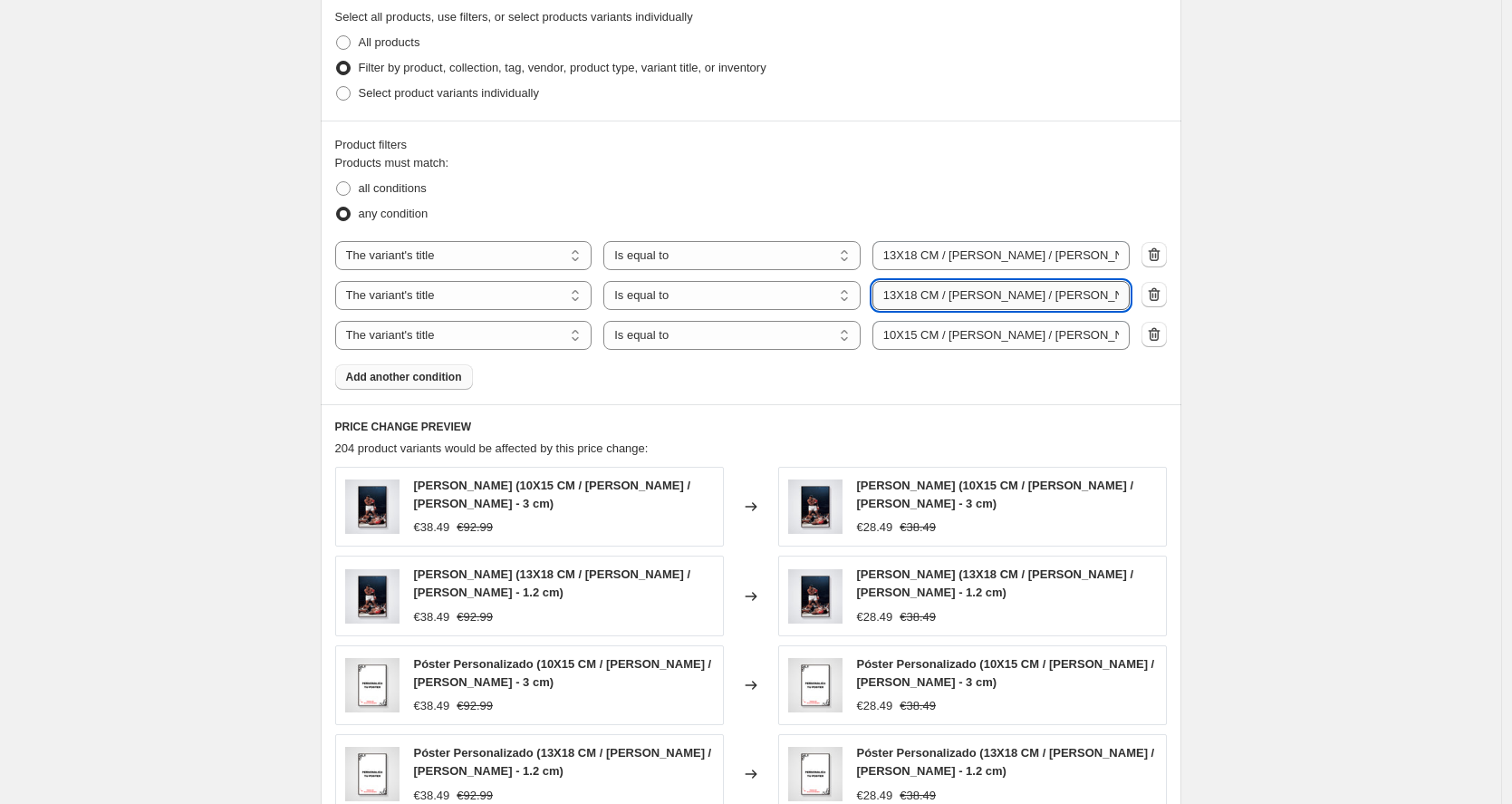
click at [1010, 291] on input "13X18 CM / [PERSON_NAME] / [PERSON_NAME] - 1.2 cm" at bounding box center [1000, 296] width 257 height 29
type input "13X18 CM / [PERSON_NAME] / [PERSON_NAME] - 1.2 cm"
click at [752, 366] on div "Products must match: all conditions any condition The product The product's col…" at bounding box center [751, 272] width 832 height 235
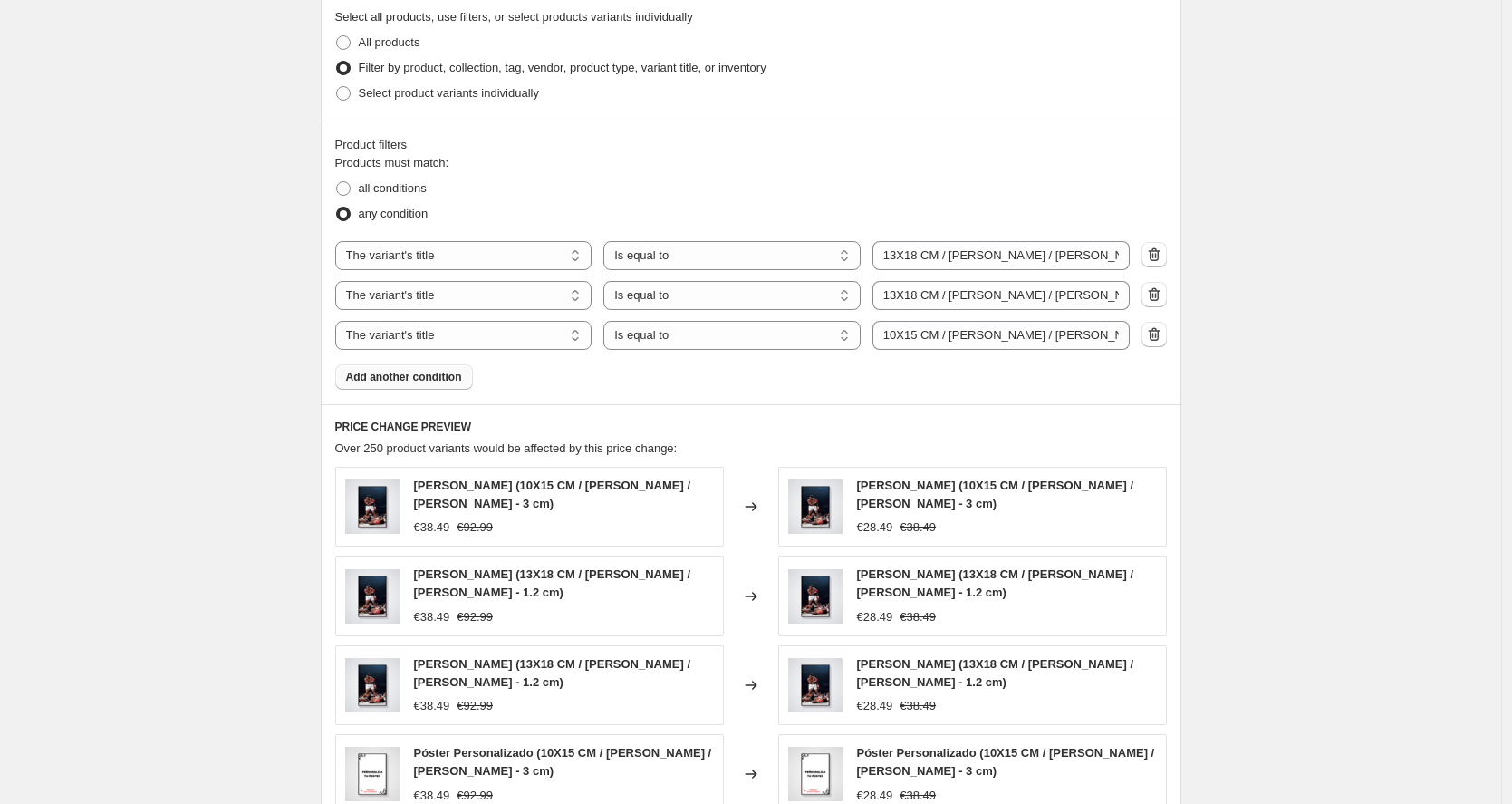
click at [448, 372] on span "Add another condition" at bounding box center [403, 376] width 116 height 15
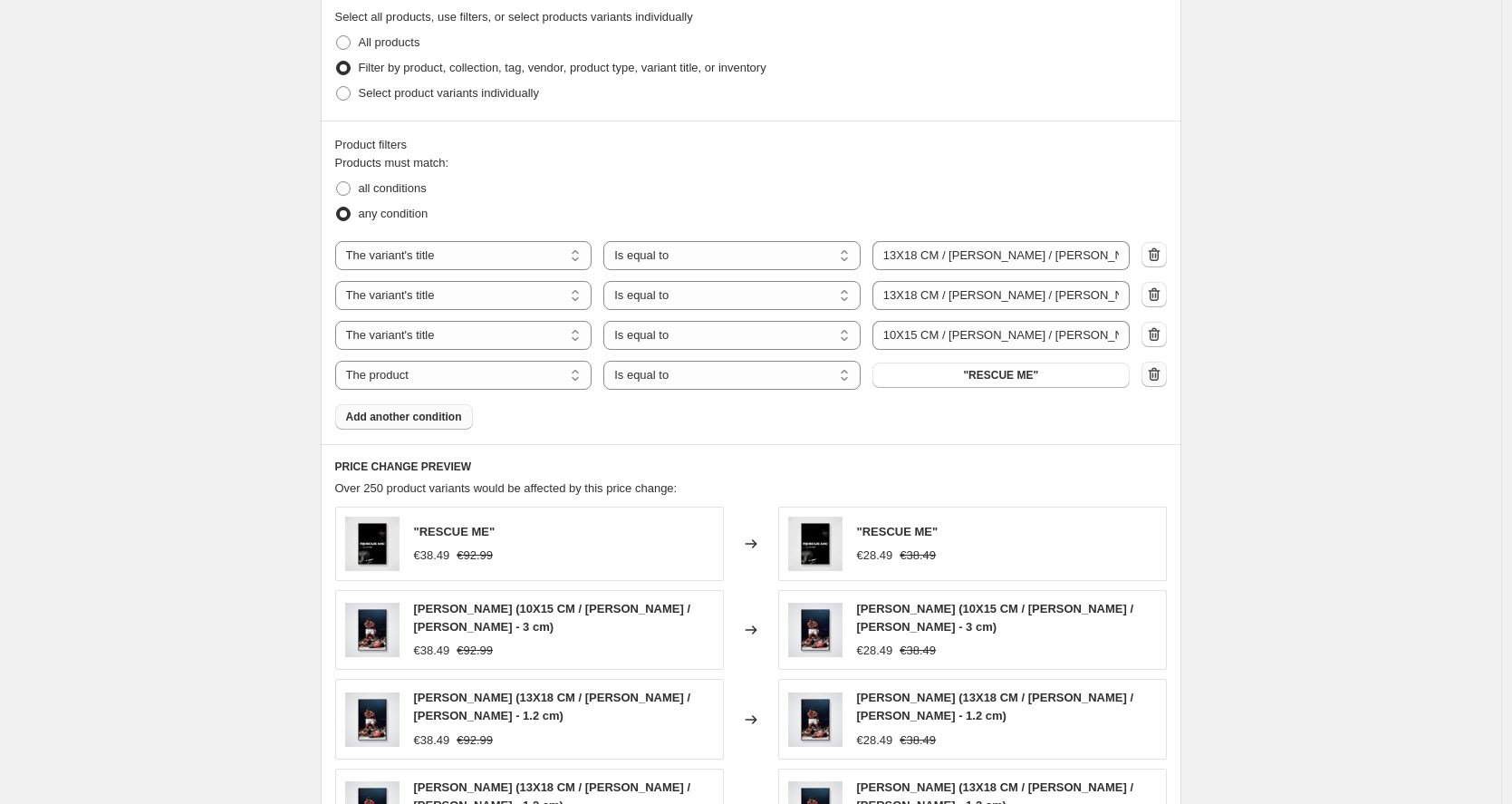
click at [1162, 387] on div at bounding box center [1155, 375] width 25 height 27
click at [1161, 378] on icon "button" at bounding box center [1155, 374] width 19 height 19
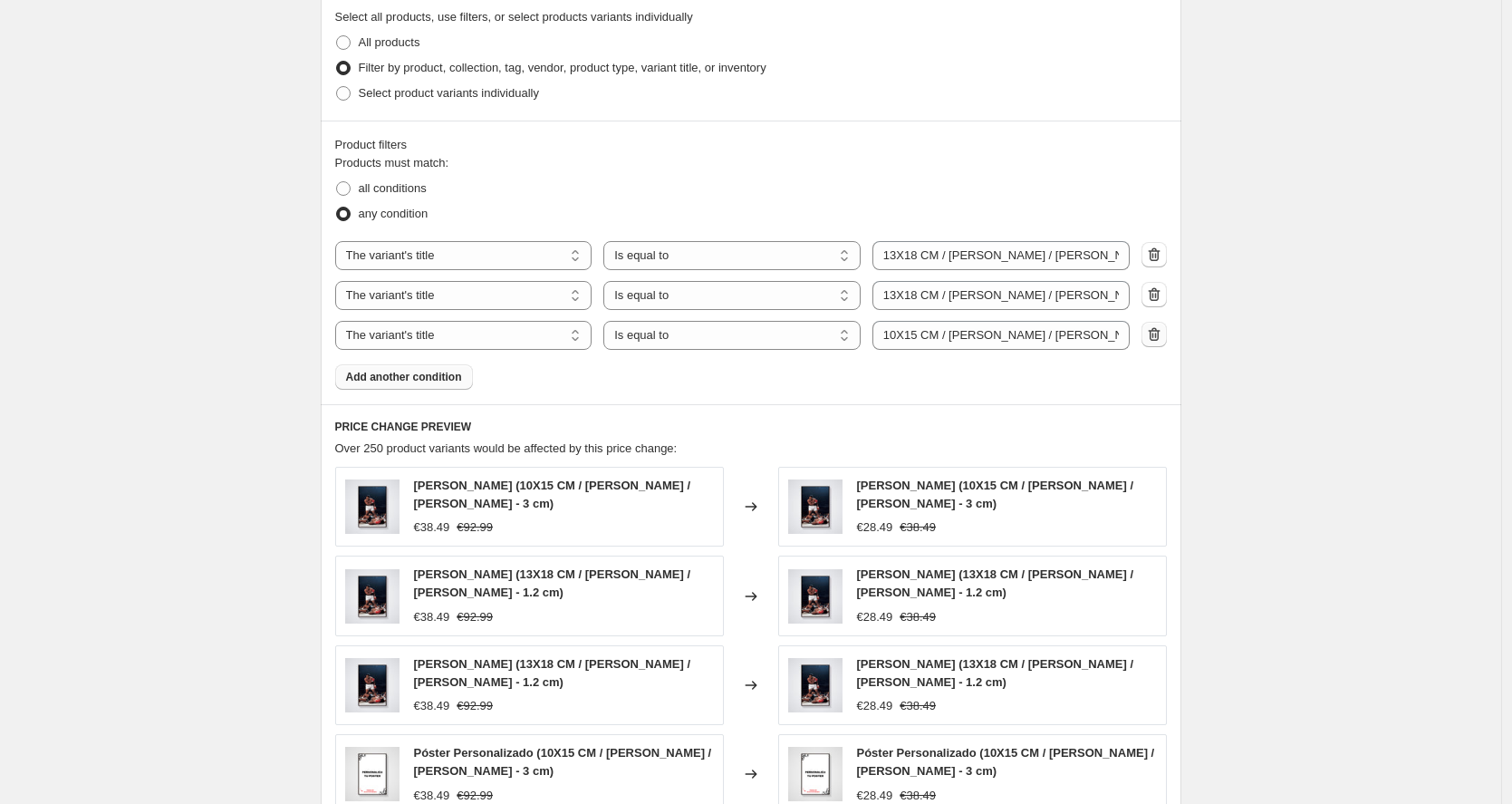
click at [1161, 345] on button "button" at bounding box center [1155, 334] width 25 height 25
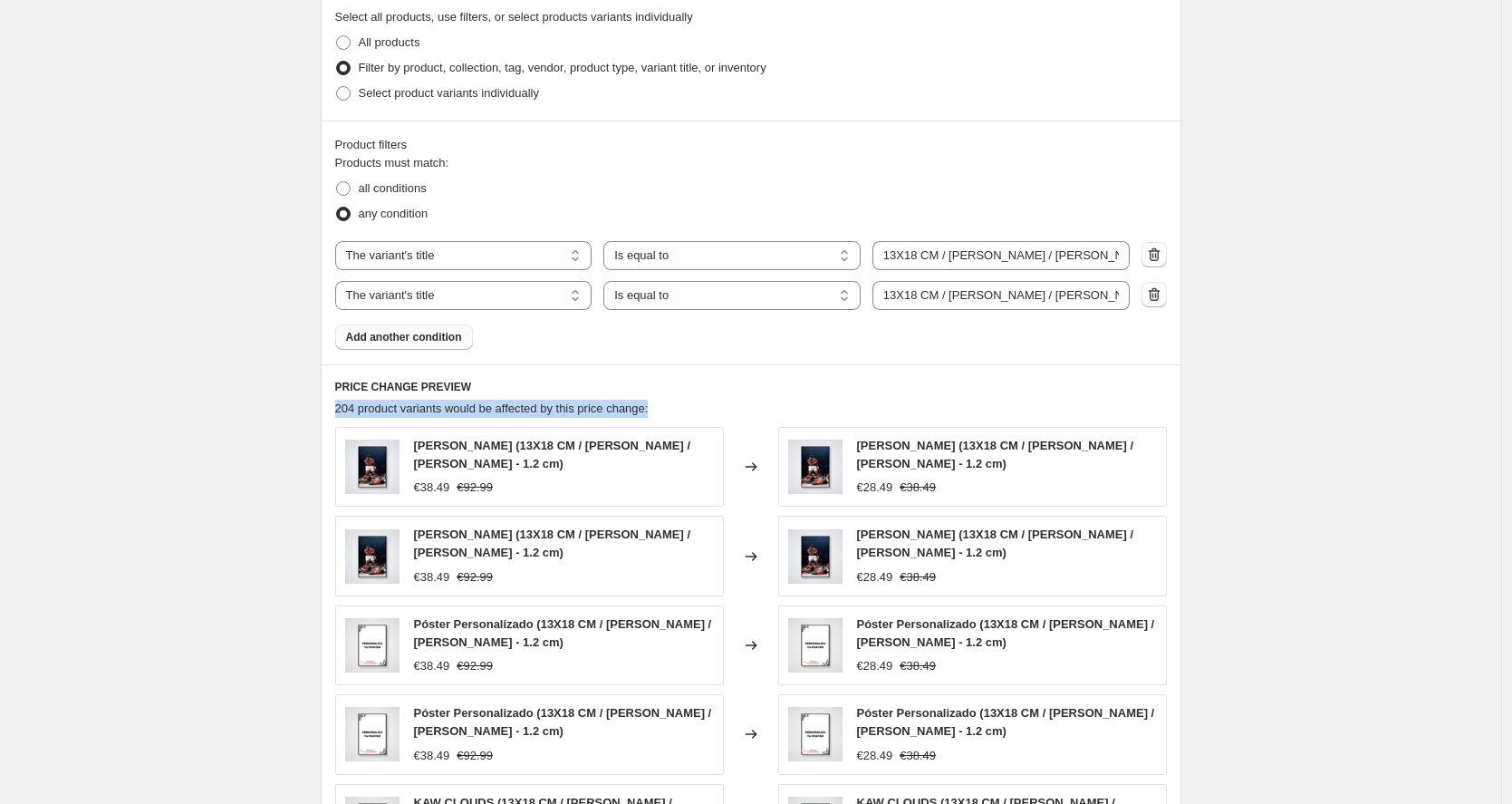
drag, startPoint x: 703, startPoint y: 417, endPoint x: 233, endPoint y: 412, distance: 470.0
click at [233, 413] on div "Create new price [MEDICAL_DATA]. This page is ready Create new price [MEDICAL_D…" at bounding box center [750, 157] width 1501 height 2085
click at [535, 395] on div "PRICE CHANGE PREVIEW 204 product variants would be affected by this price chang…" at bounding box center [750, 641] width 861 height 554
click at [460, 340] on span "Add another condition" at bounding box center [403, 337] width 116 height 15
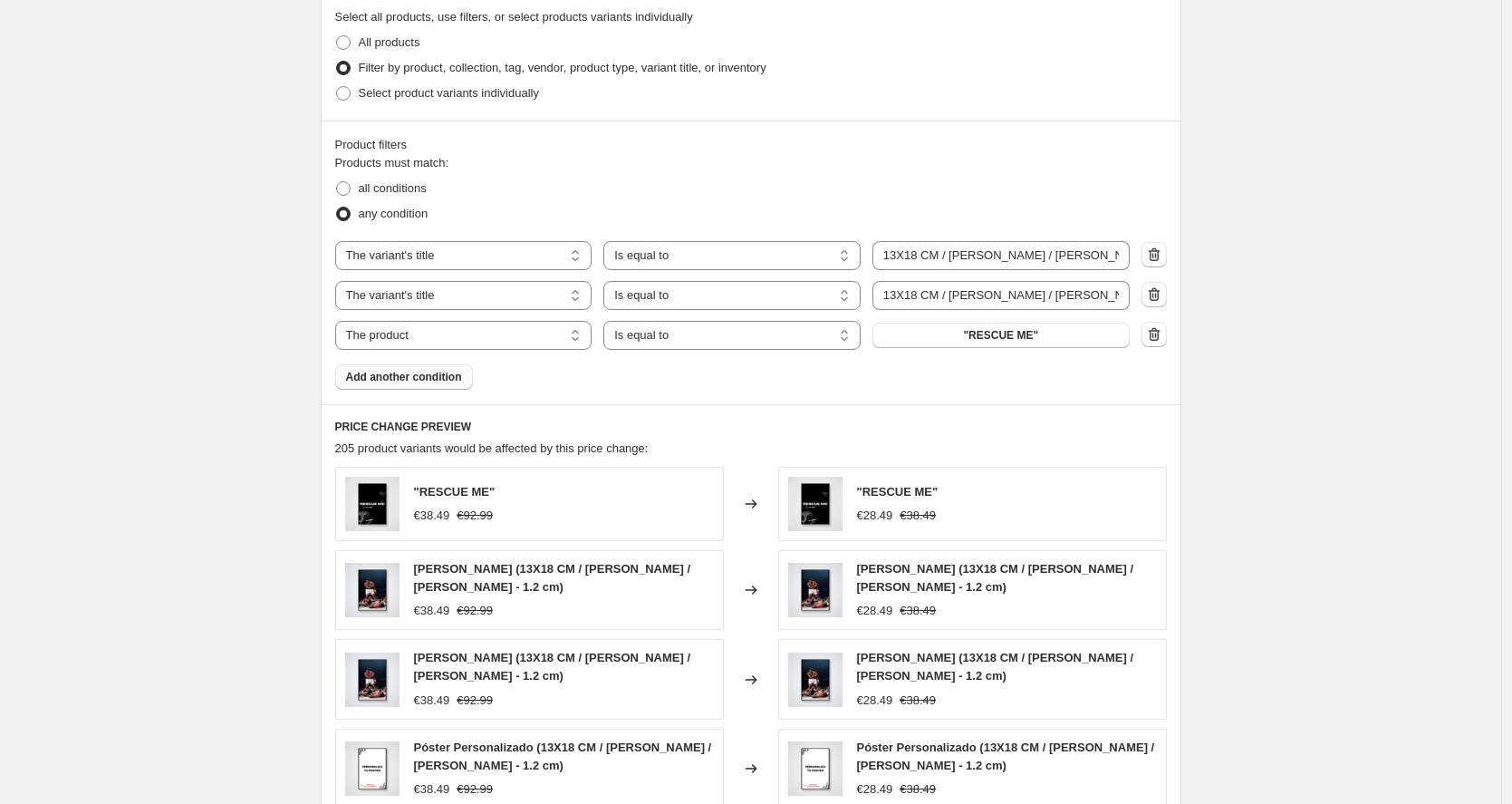
click at [406, 316] on div "The product The product's collection The product's tag The product's vendor The…" at bounding box center [751, 295] width 832 height 108
select select "title"
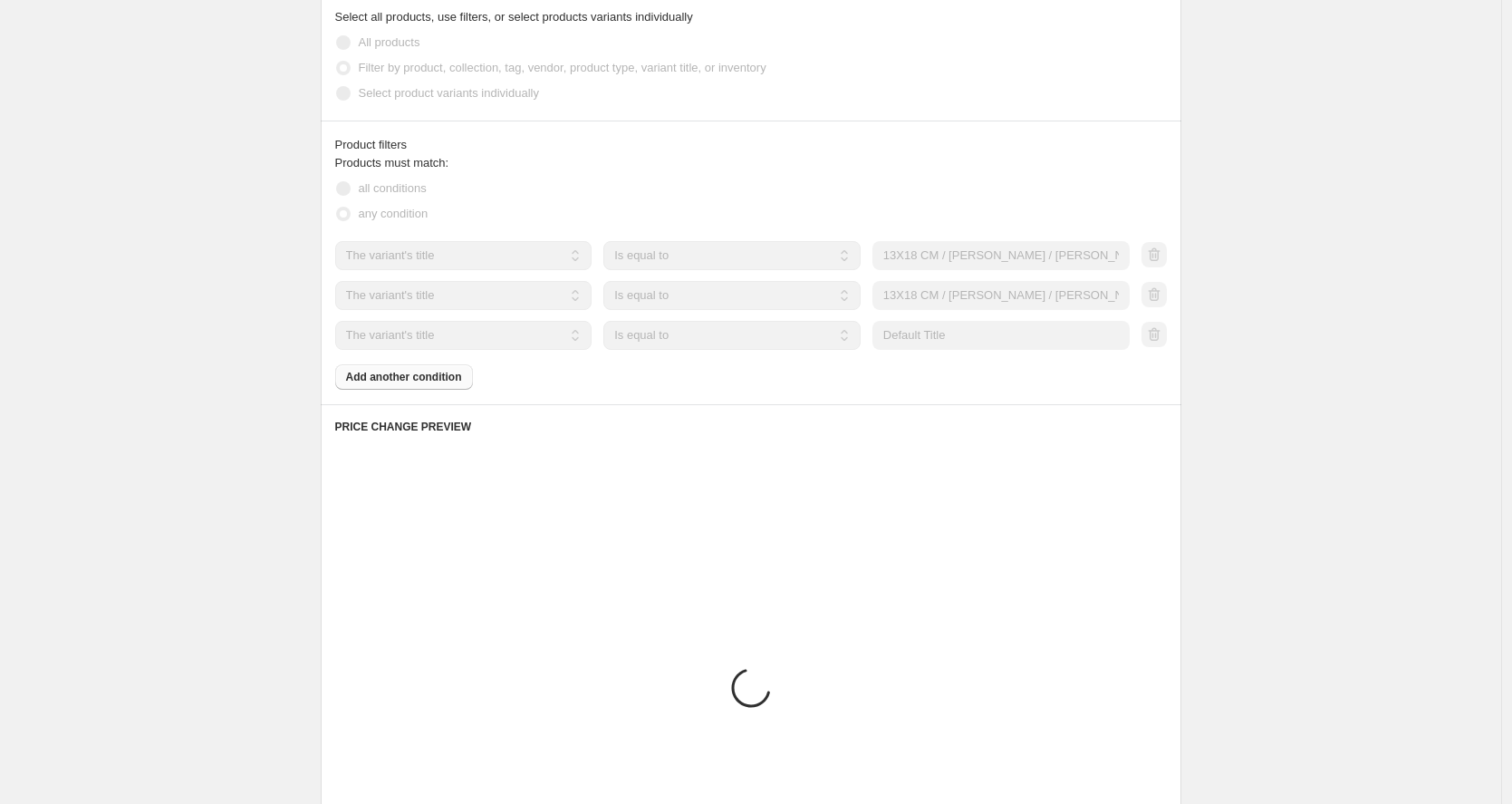
drag, startPoint x: 402, startPoint y: 341, endPoint x: 468, endPoint y: 339, distance: 66.0
click at [468, 339] on select "The product The product's collection The product's tag The product's vendor The…" at bounding box center [463, 335] width 257 height 29
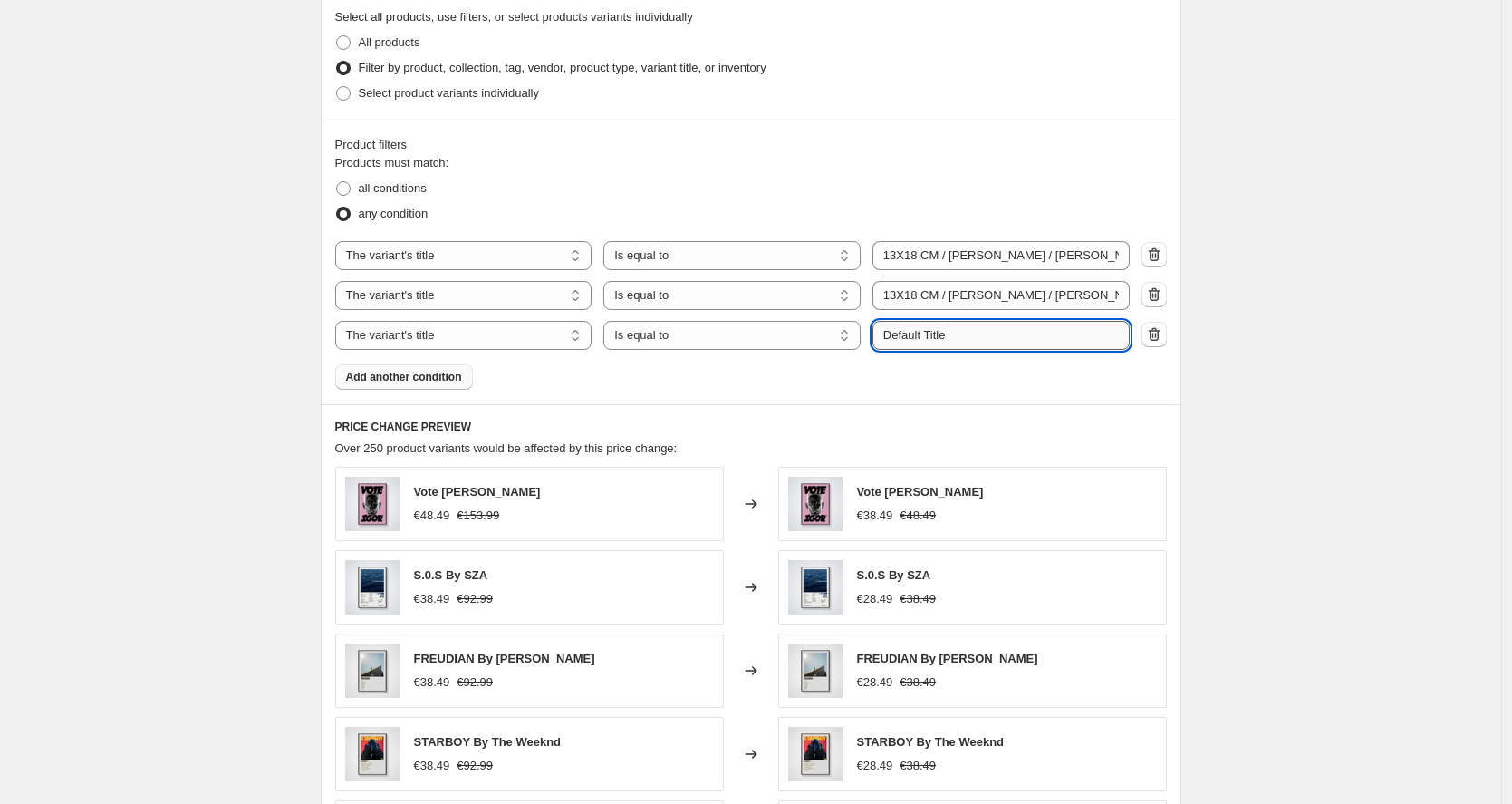
click at [983, 332] on input "Default Title" at bounding box center [1000, 335] width 257 height 29
paste input "10X15 CM / [PERSON_NAME] / [PERSON_NAME] - 3 cm"
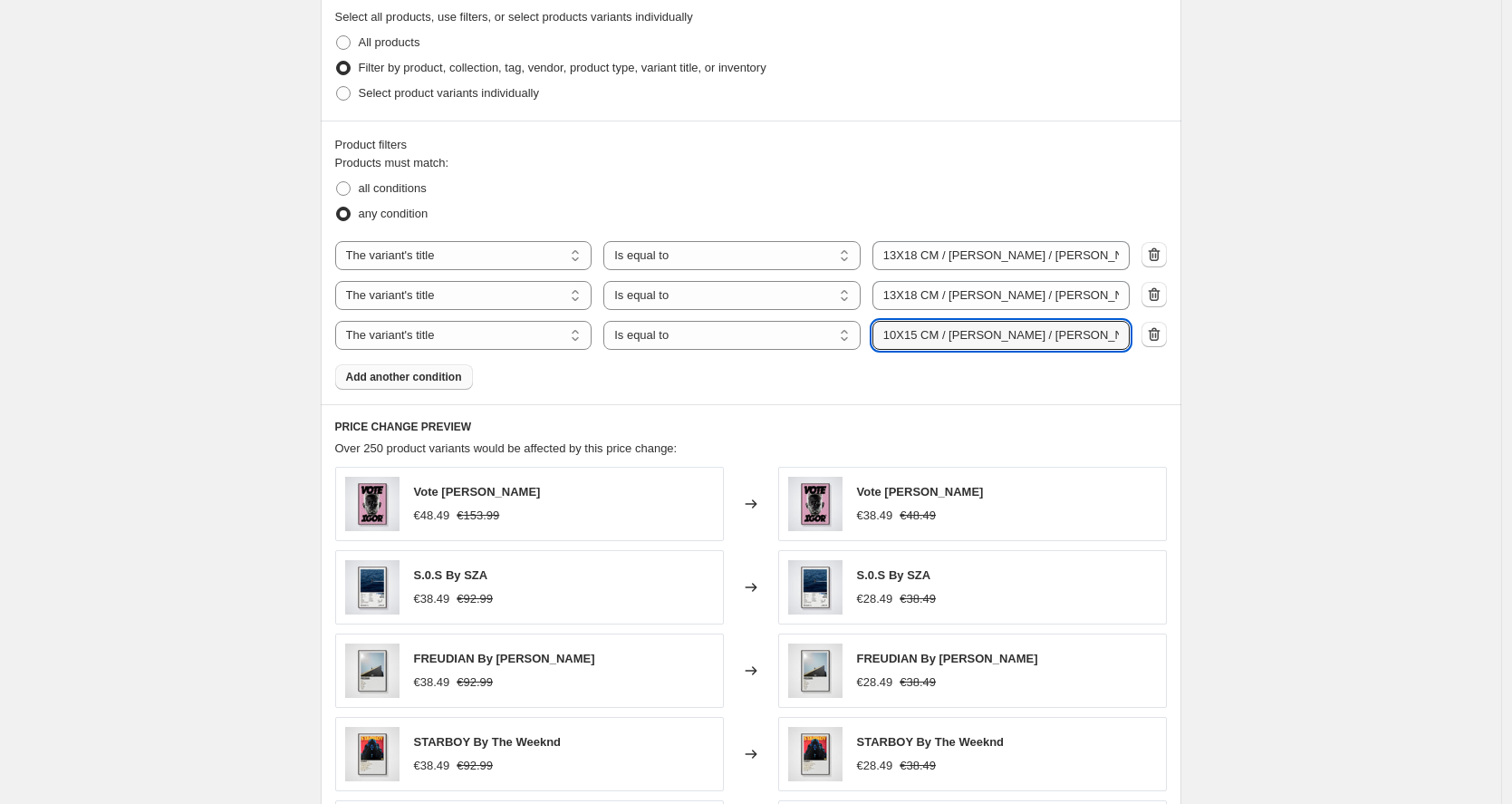
type input "10X15 CM / [PERSON_NAME] / [PERSON_NAME] - 3 cm"
click at [986, 369] on div "Products must match: all conditions any condition The product The product's col…" at bounding box center [751, 272] width 832 height 235
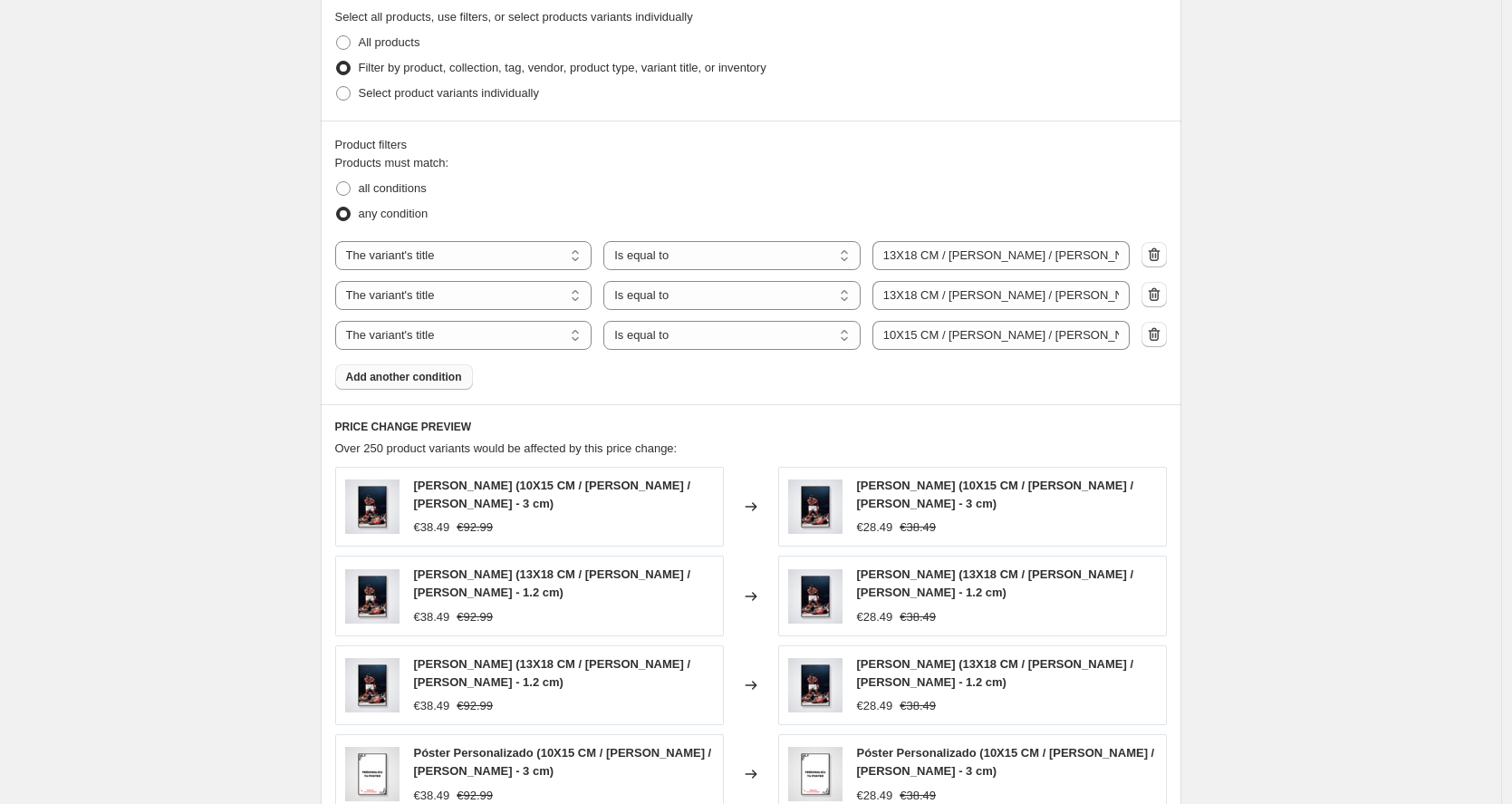
click at [394, 382] on span "Add another condition" at bounding box center [403, 376] width 116 height 15
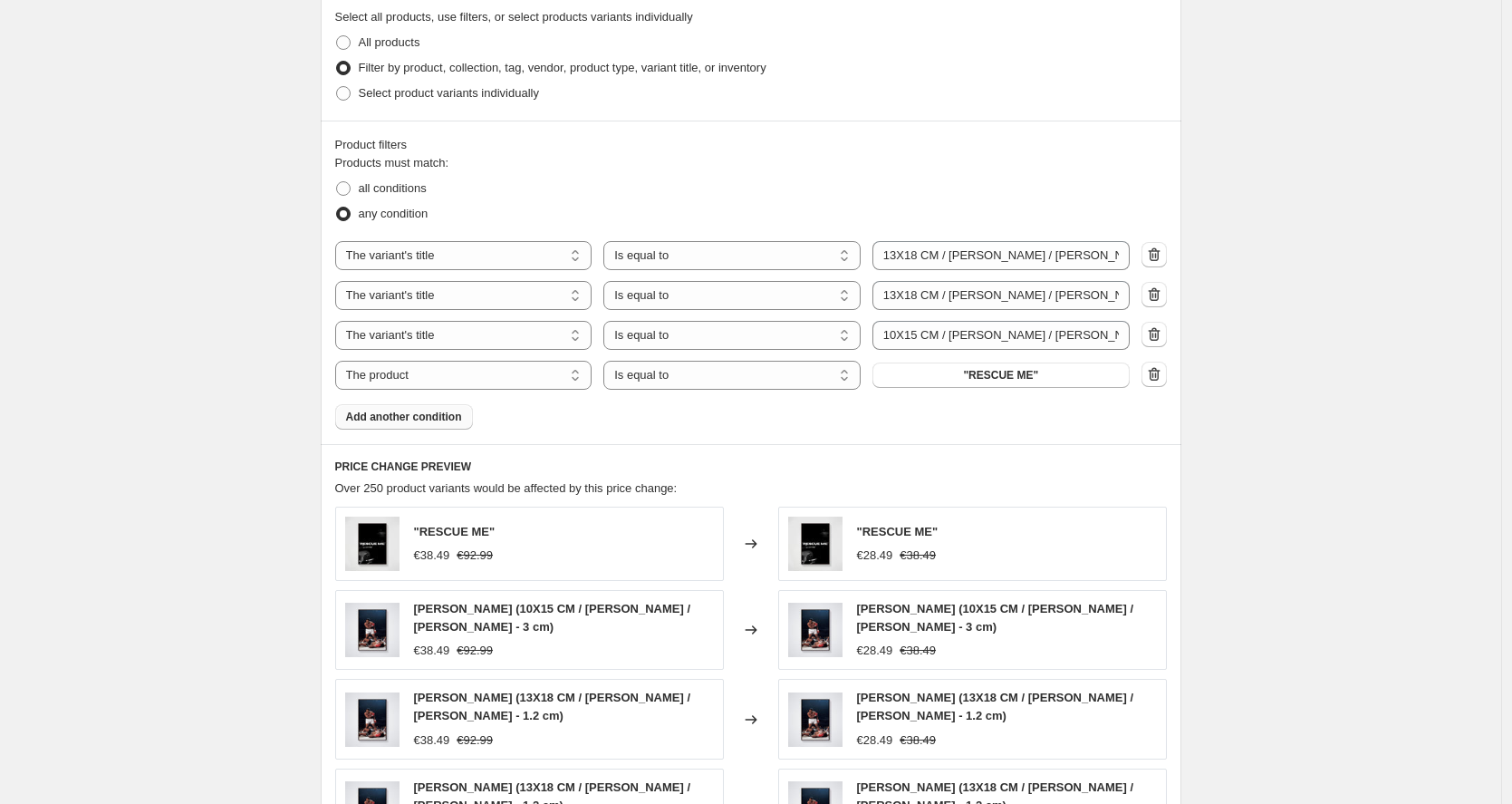
click at [511, 483] on span "Over 250 product variants would be affected by this price change:" at bounding box center [506, 488] width 343 height 14
click at [642, 474] on div "PRICE CHANGE PREVIEW Over 250 product variants would be affected by this price …" at bounding box center [750, 718] width 861 height 548
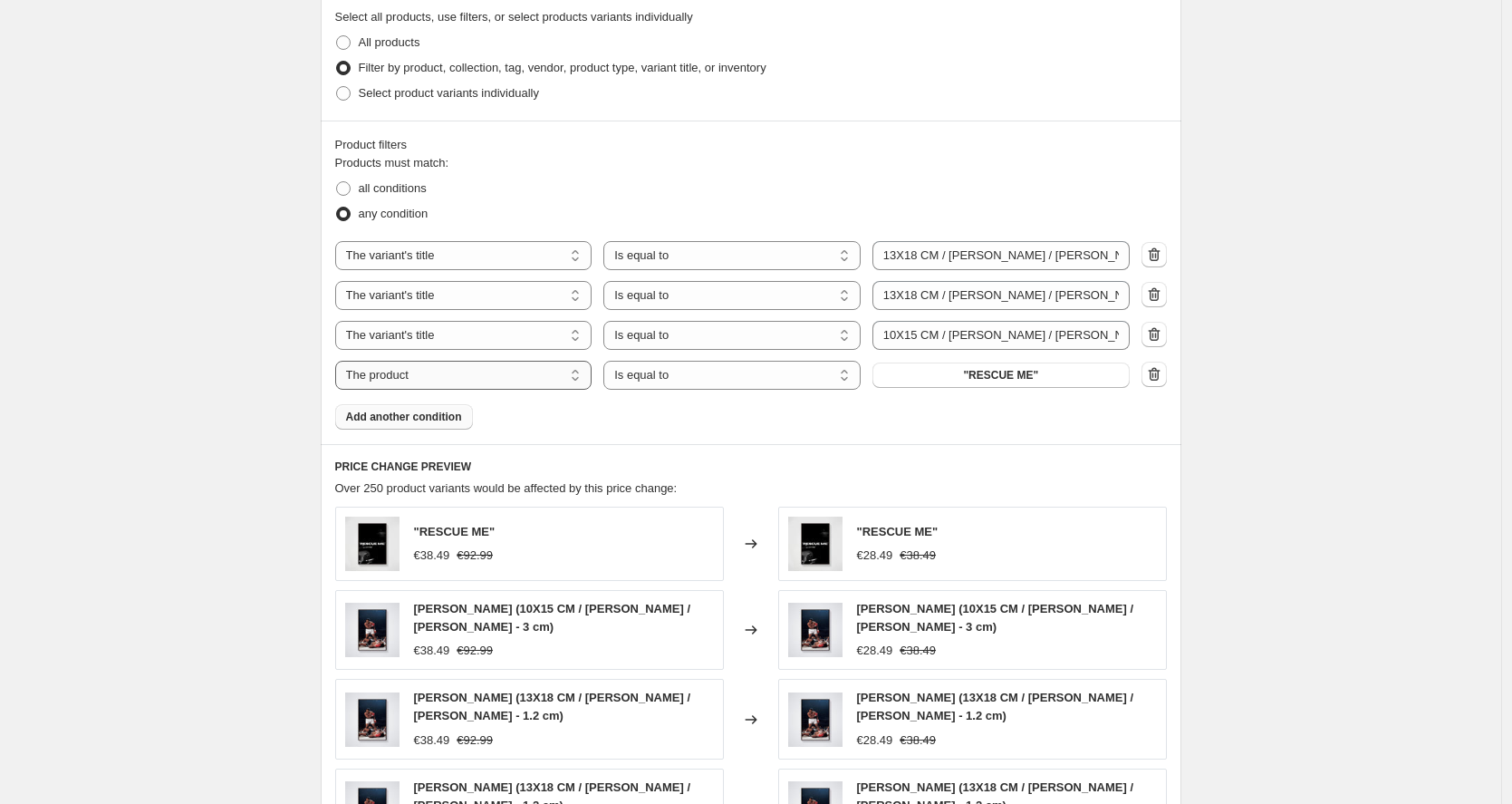
select select "title"
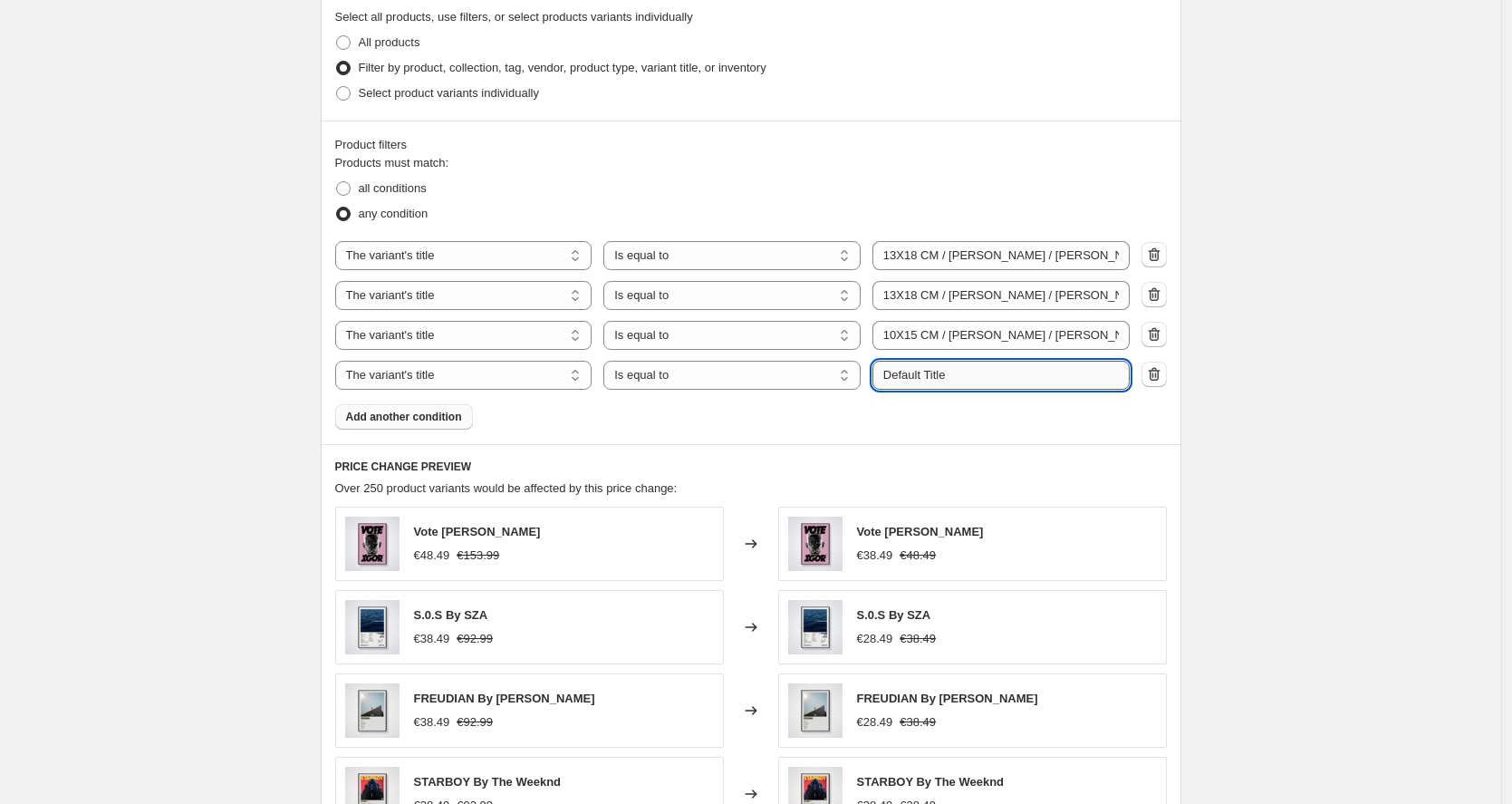
click at [1003, 376] on input "Default Title" at bounding box center [1000, 375] width 257 height 29
paste input "10X15 CM / [PERSON_NAME] / [PERSON_NAME] - 3 cm"
click at [967, 371] on input "10X15 CM / [PERSON_NAME] / [PERSON_NAME] - 3 cm" at bounding box center [1000, 375] width 257 height 29
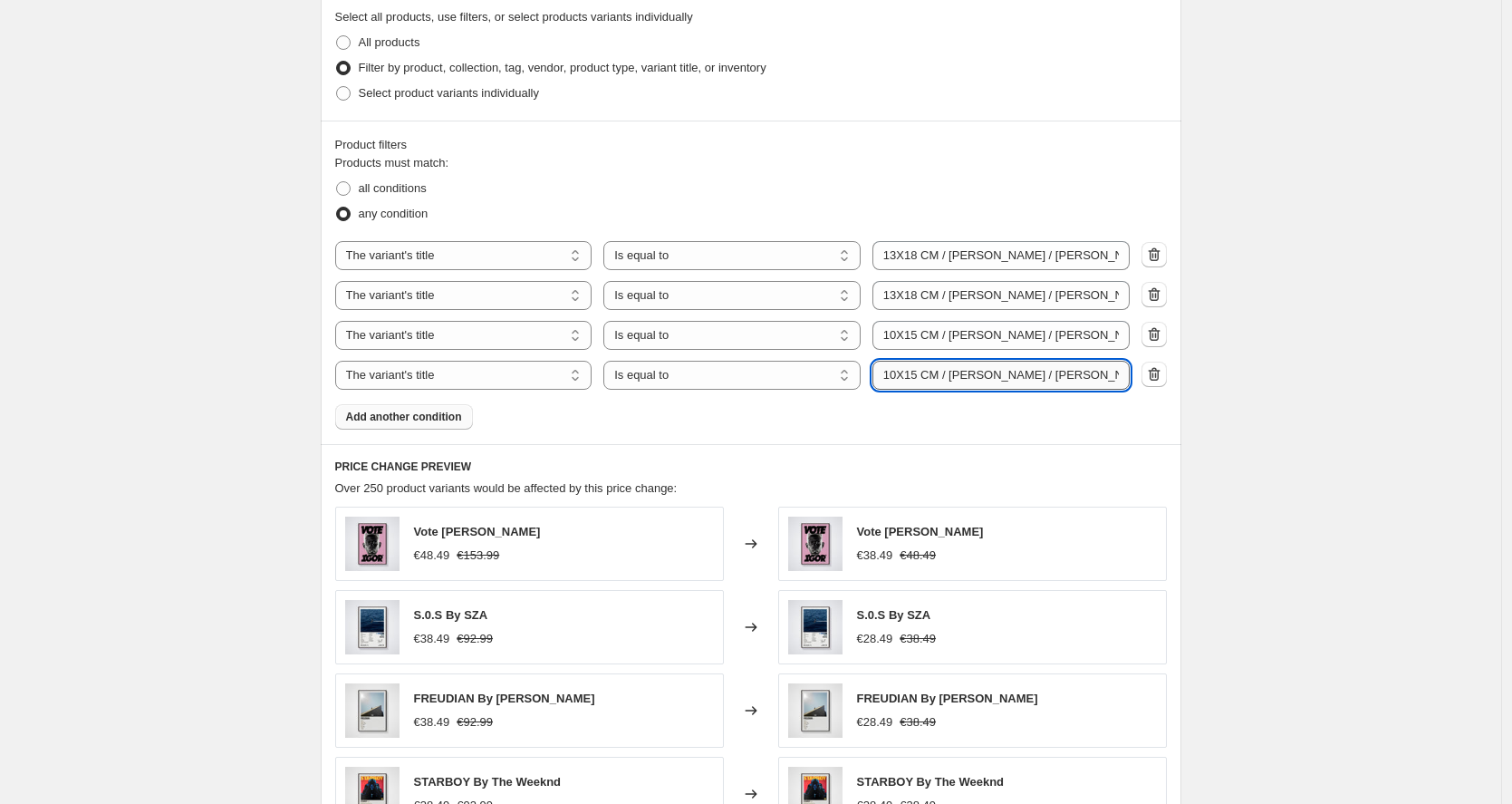
click at [967, 371] on input "10X15 CM / [PERSON_NAME] / [PERSON_NAME] - 3 cm" at bounding box center [1000, 375] width 257 height 29
type input "10X15 CM / [PERSON_NAME] / [PERSON_NAME] - 3 cm"
click at [917, 457] on div "PRICE CHANGE PREVIEW Over 250 product variants would be affected by this price …" at bounding box center [750, 706] width 861 height 525
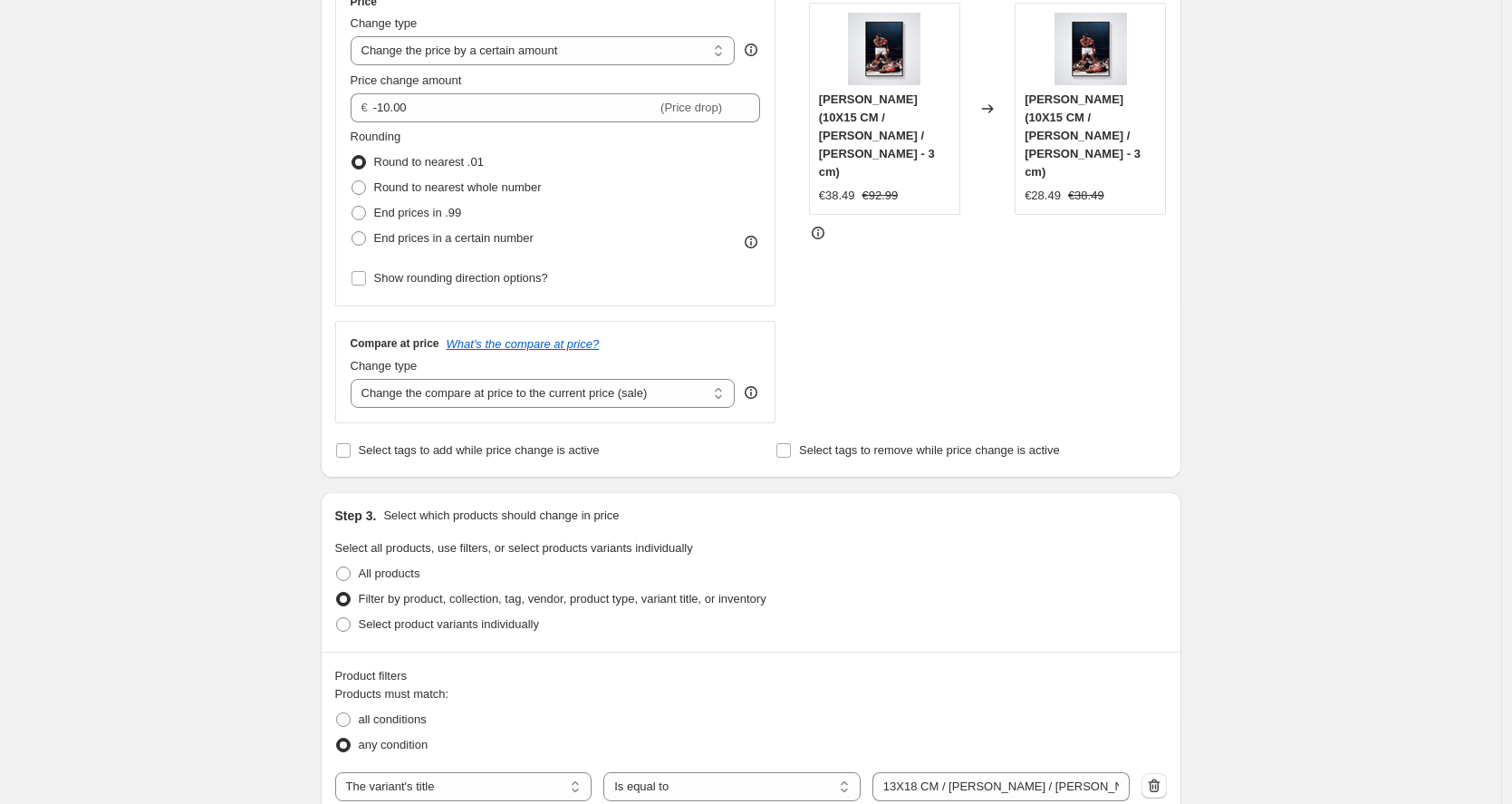
scroll to position [0, 0]
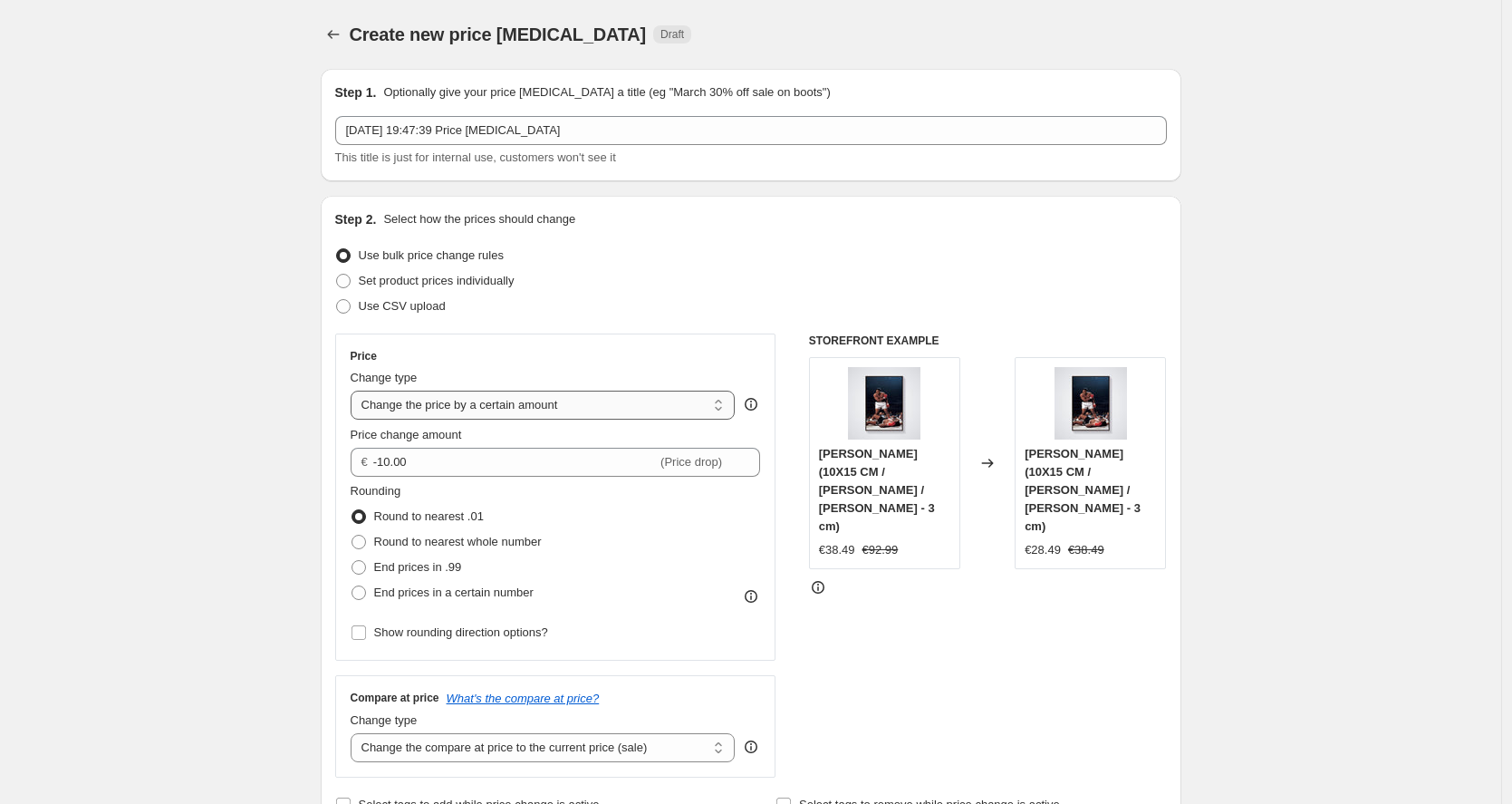
select select "to"
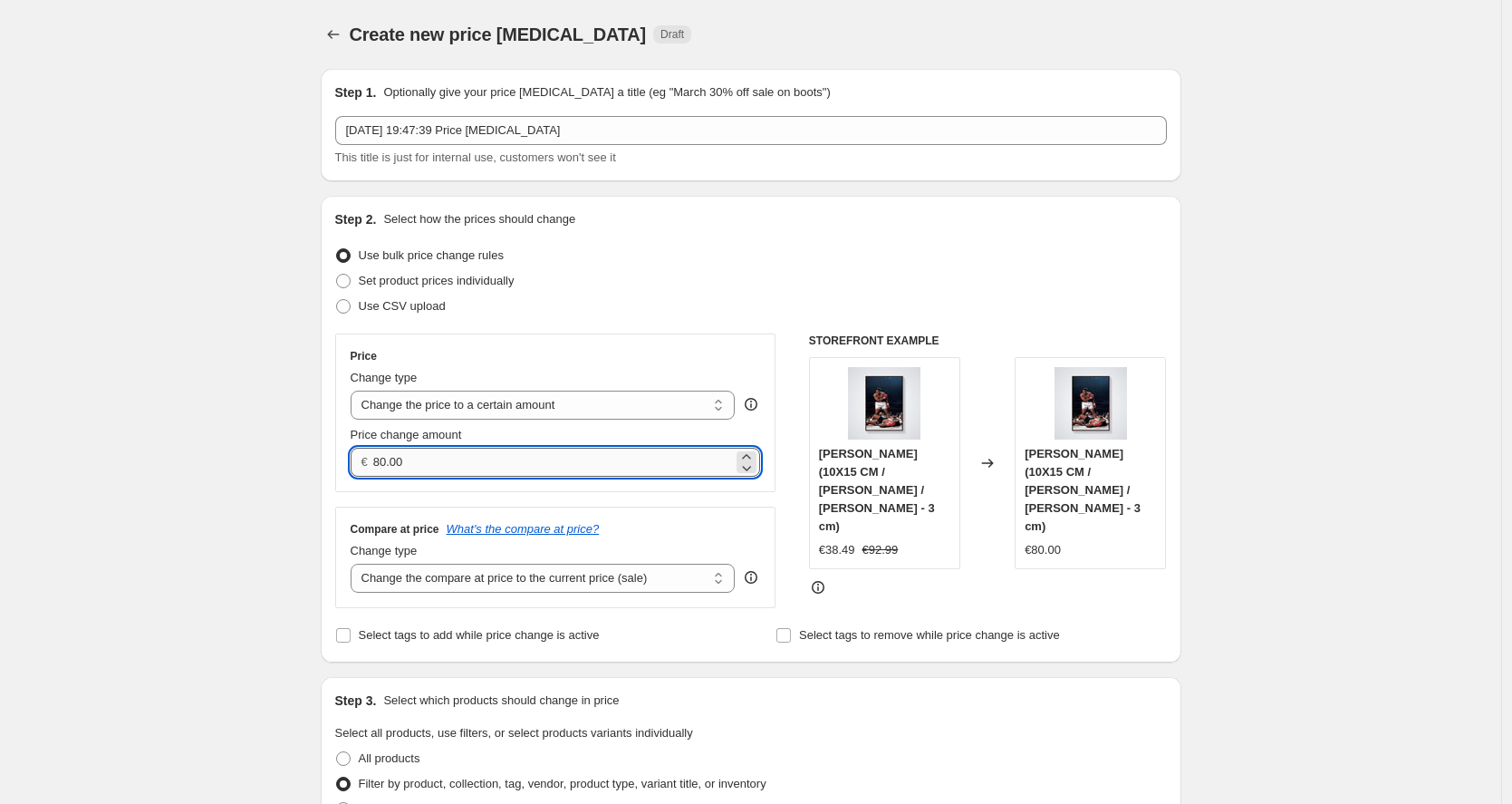
click at [527, 465] on input "80.00" at bounding box center [553, 462] width 359 height 29
type input "10.99"
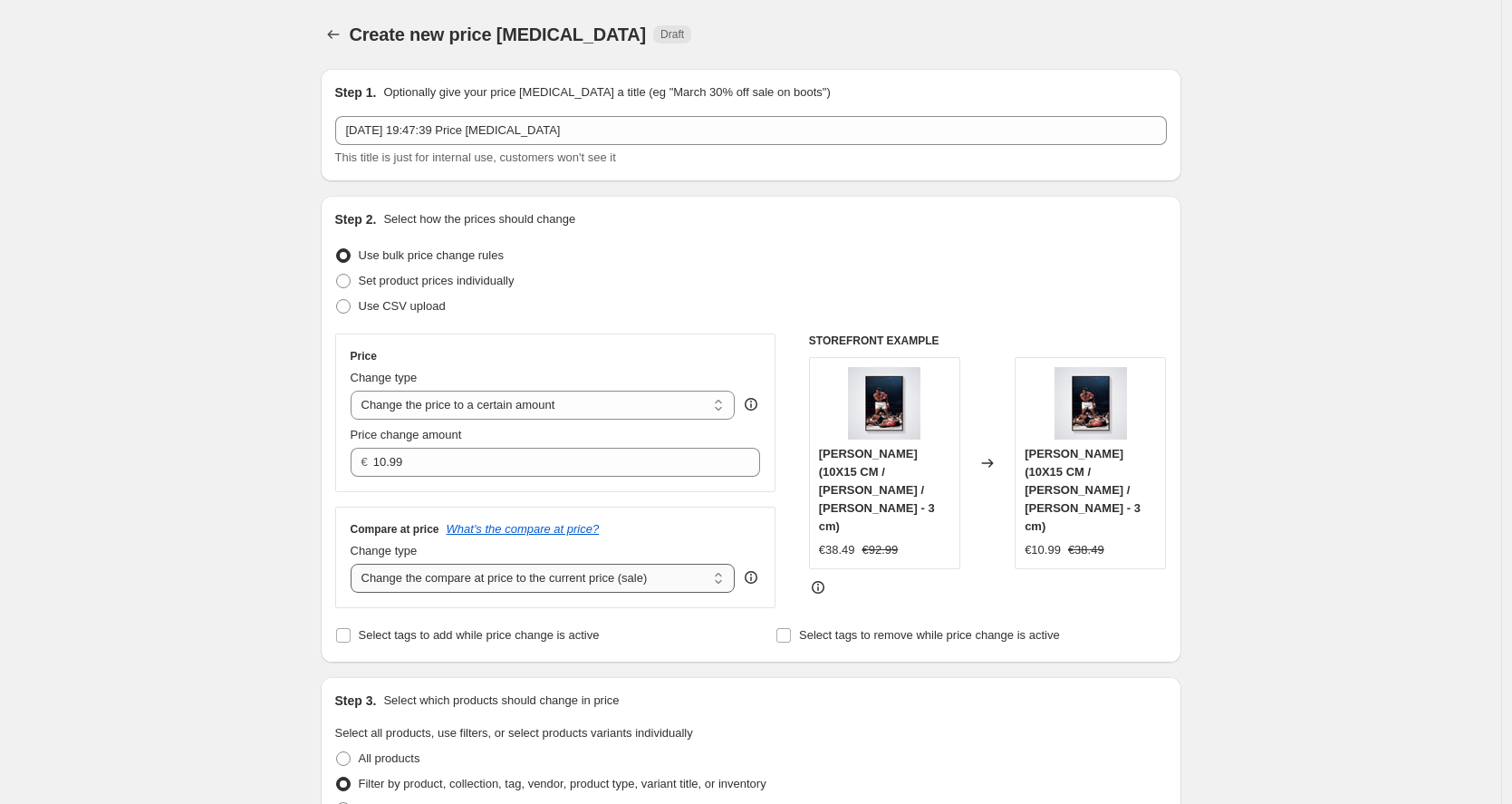
select select "to"
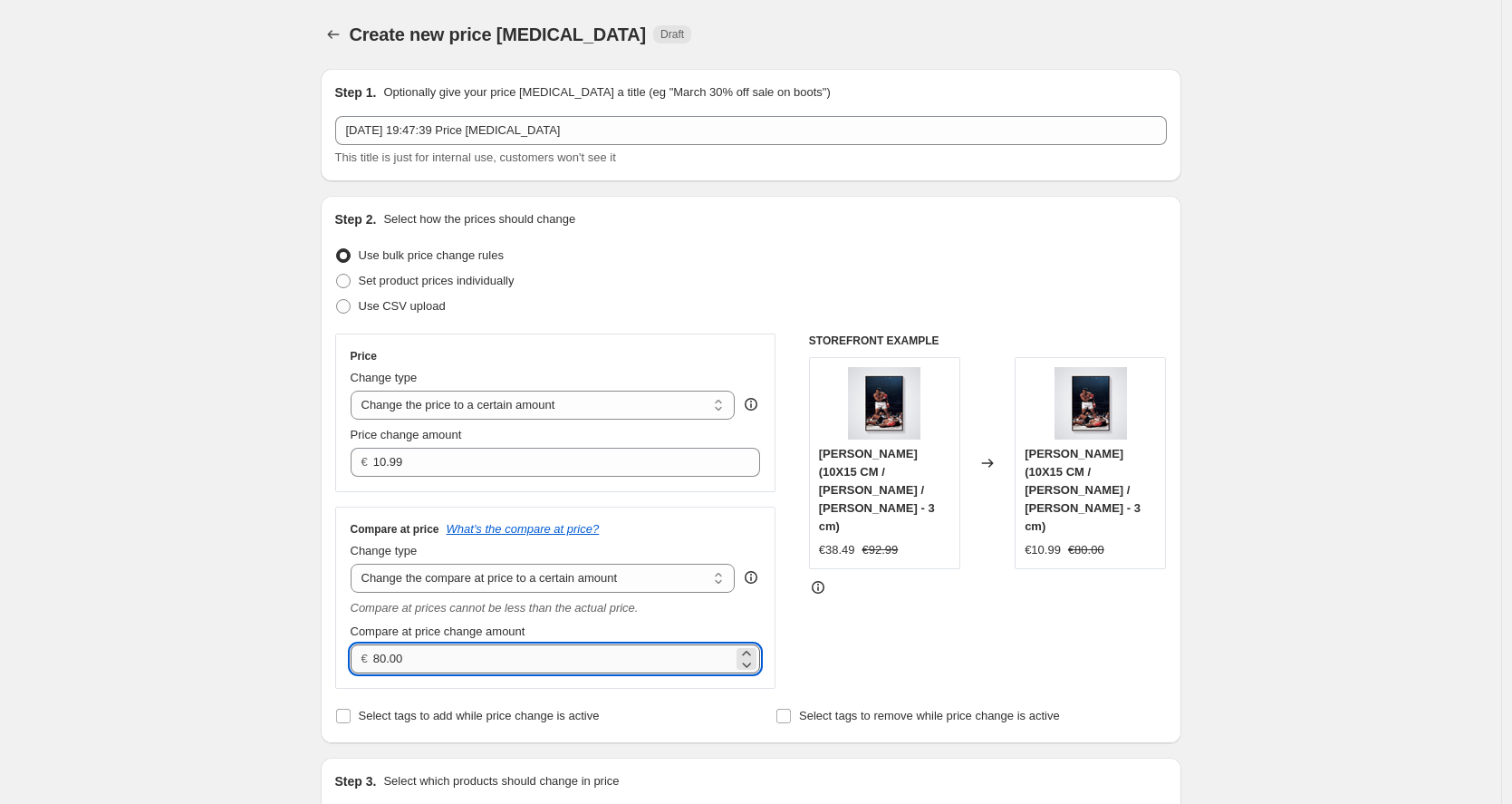
click at [509, 653] on input "80.00" at bounding box center [553, 659] width 359 height 29
click at [389, 659] on input "21.99" at bounding box center [553, 659] width 359 height 29
type input "21.99"
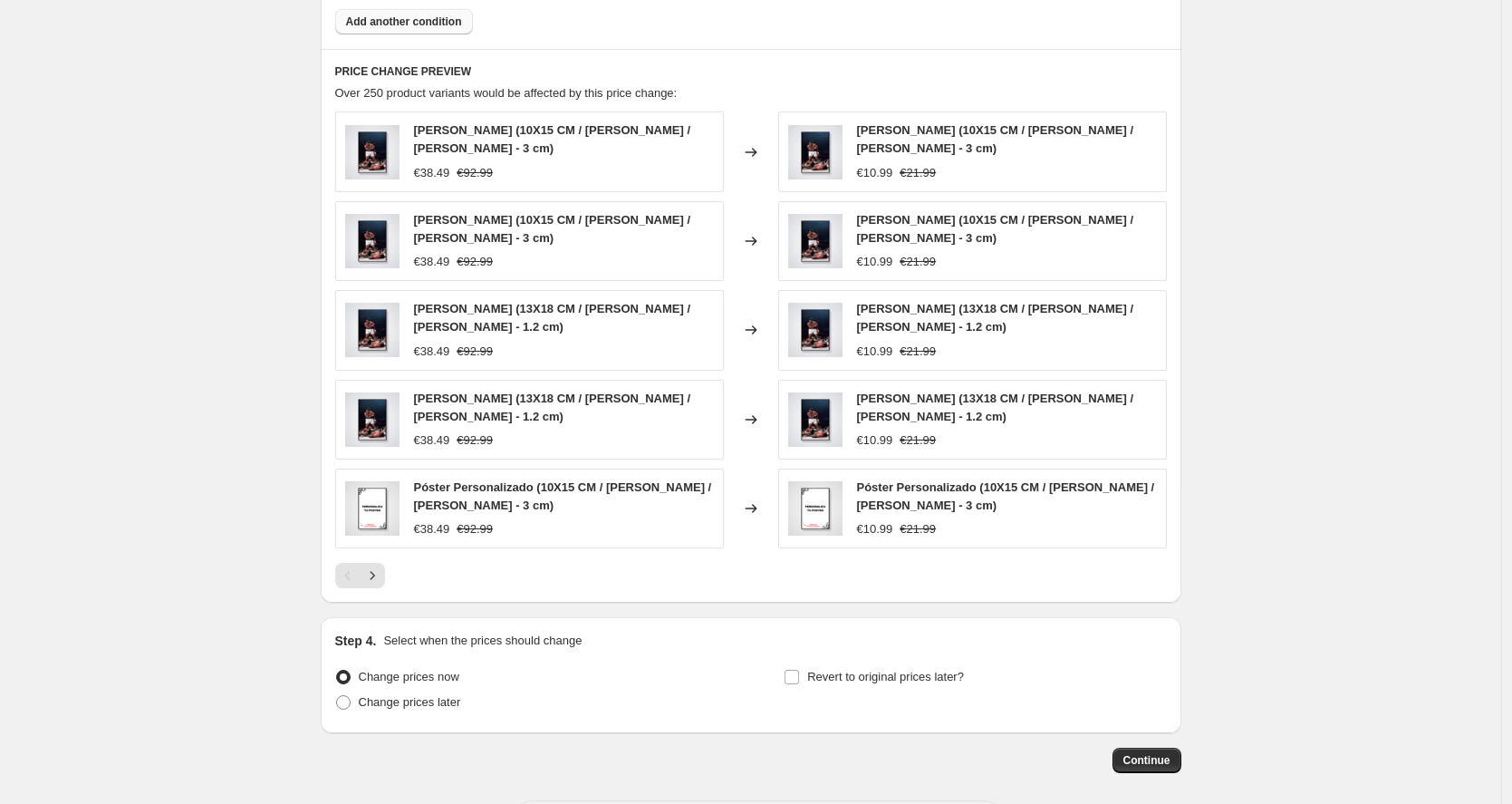
scroll to position [1271, 0]
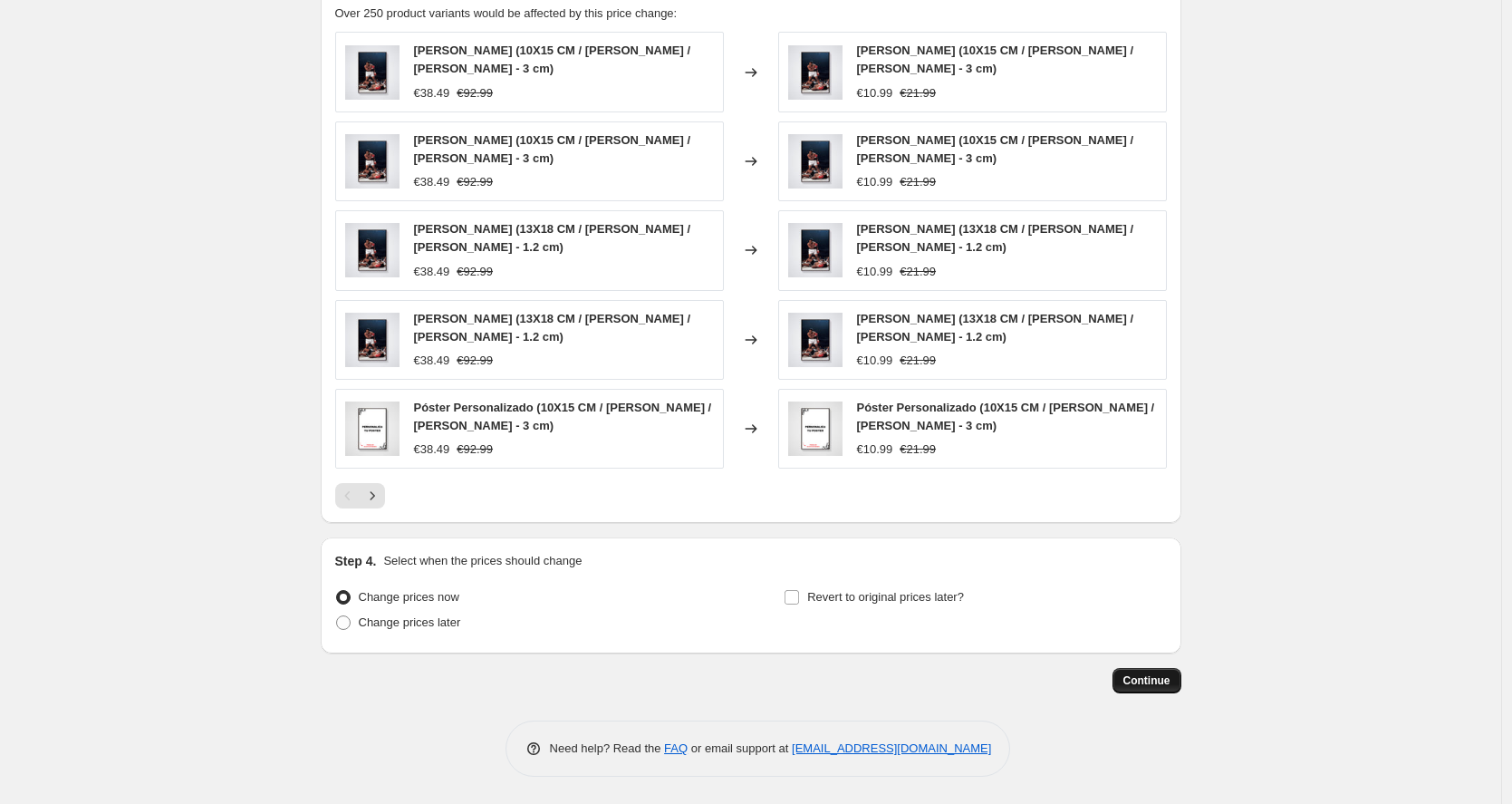
click at [1171, 678] on span "Continue" at bounding box center [1147, 680] width 47 height 15
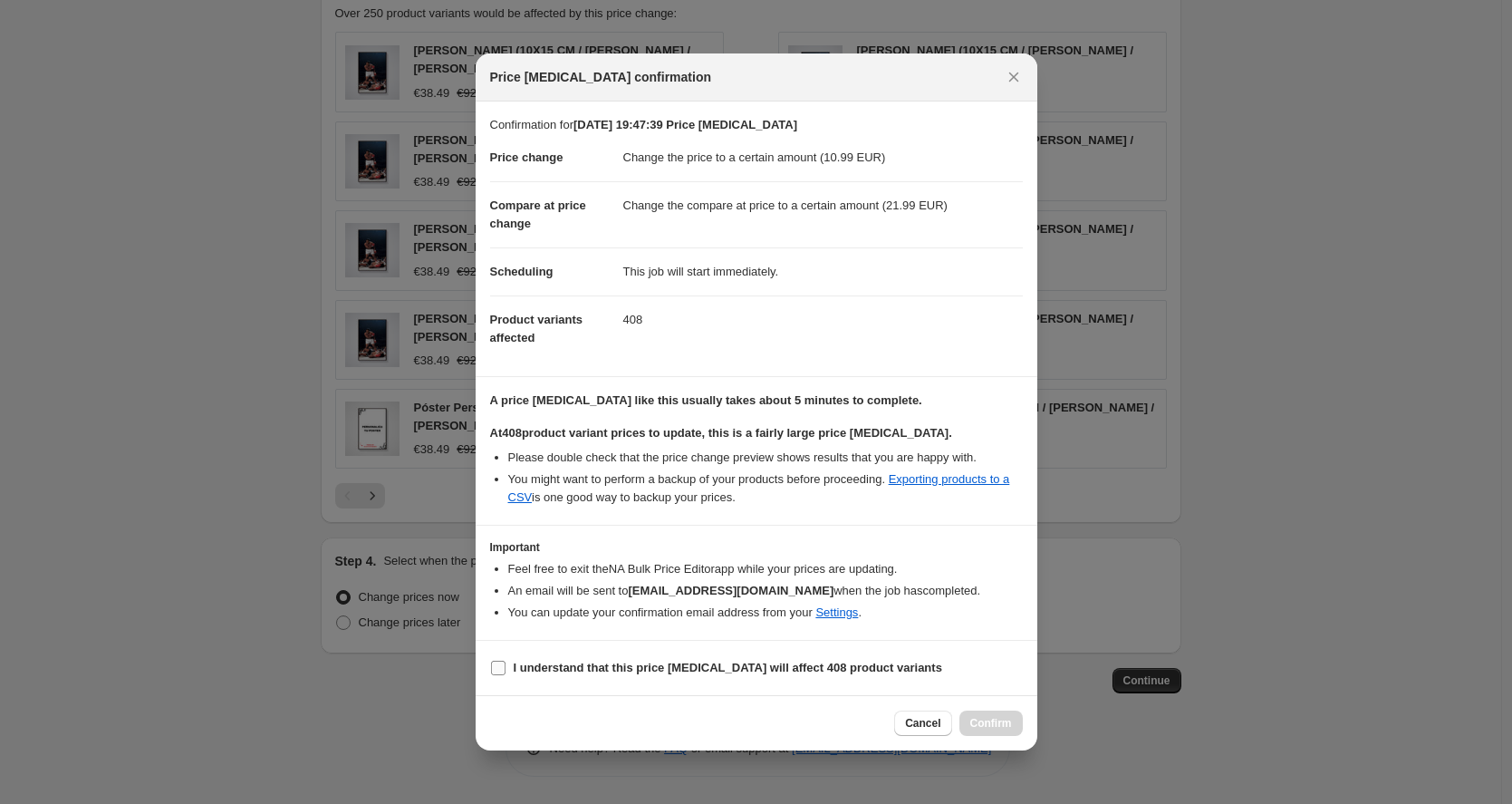
click at [580, 671] on b "I understand that this price [MEDICAL_DATA] will affect 408 product variants" at bounding box center [728, 667] width 429 height 14
click at [506, 671] on input "I understand that this price [MEDICAL_DATA] will affect 408 product variants" at bounding box center [498, 667] width 15 height 15
checkbox input "true"
click at [1009, 720] on span "Confirm" at bounding box center [991, 723] width 42 height 15
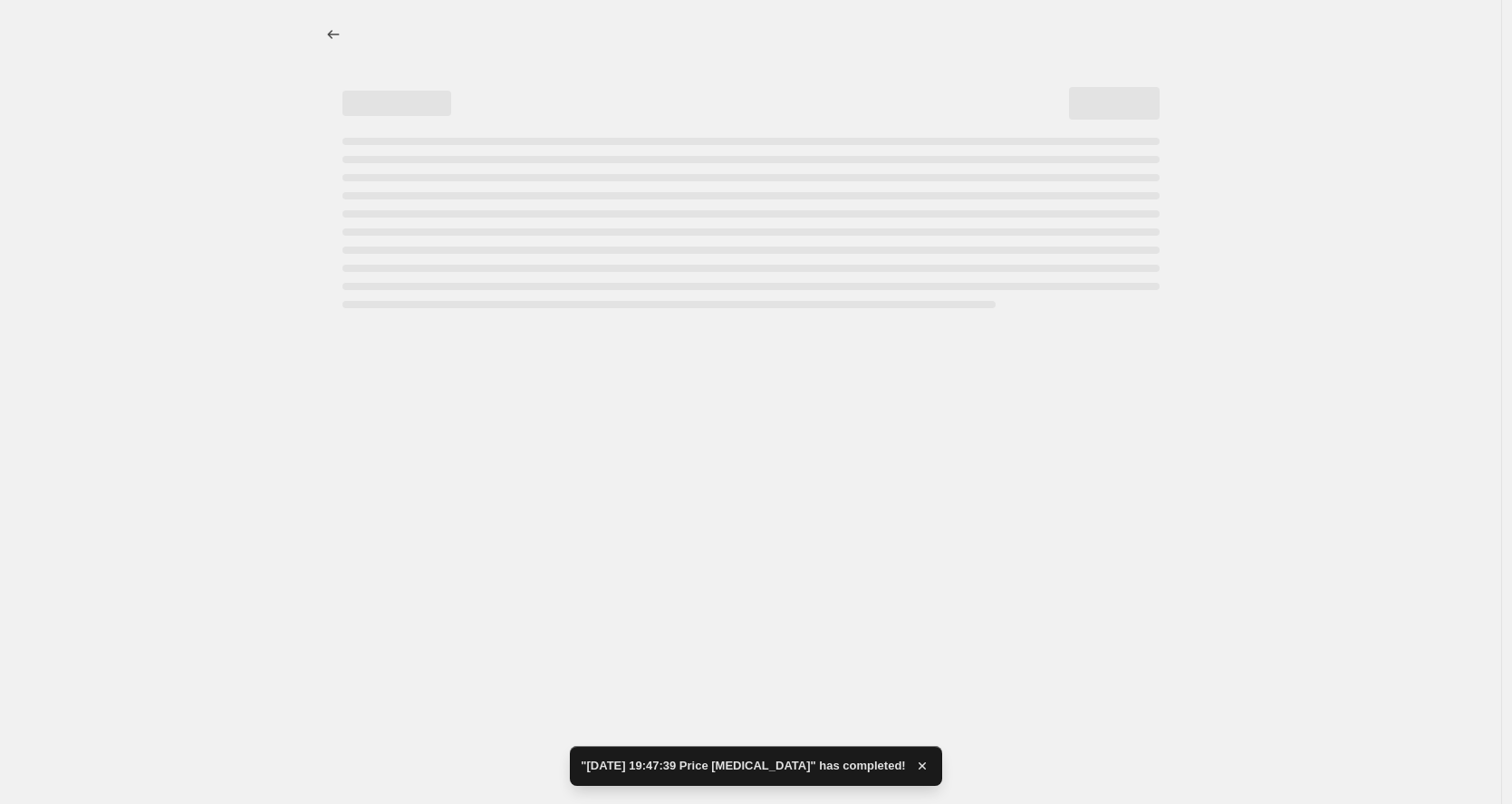
select select "to"
select select "title"
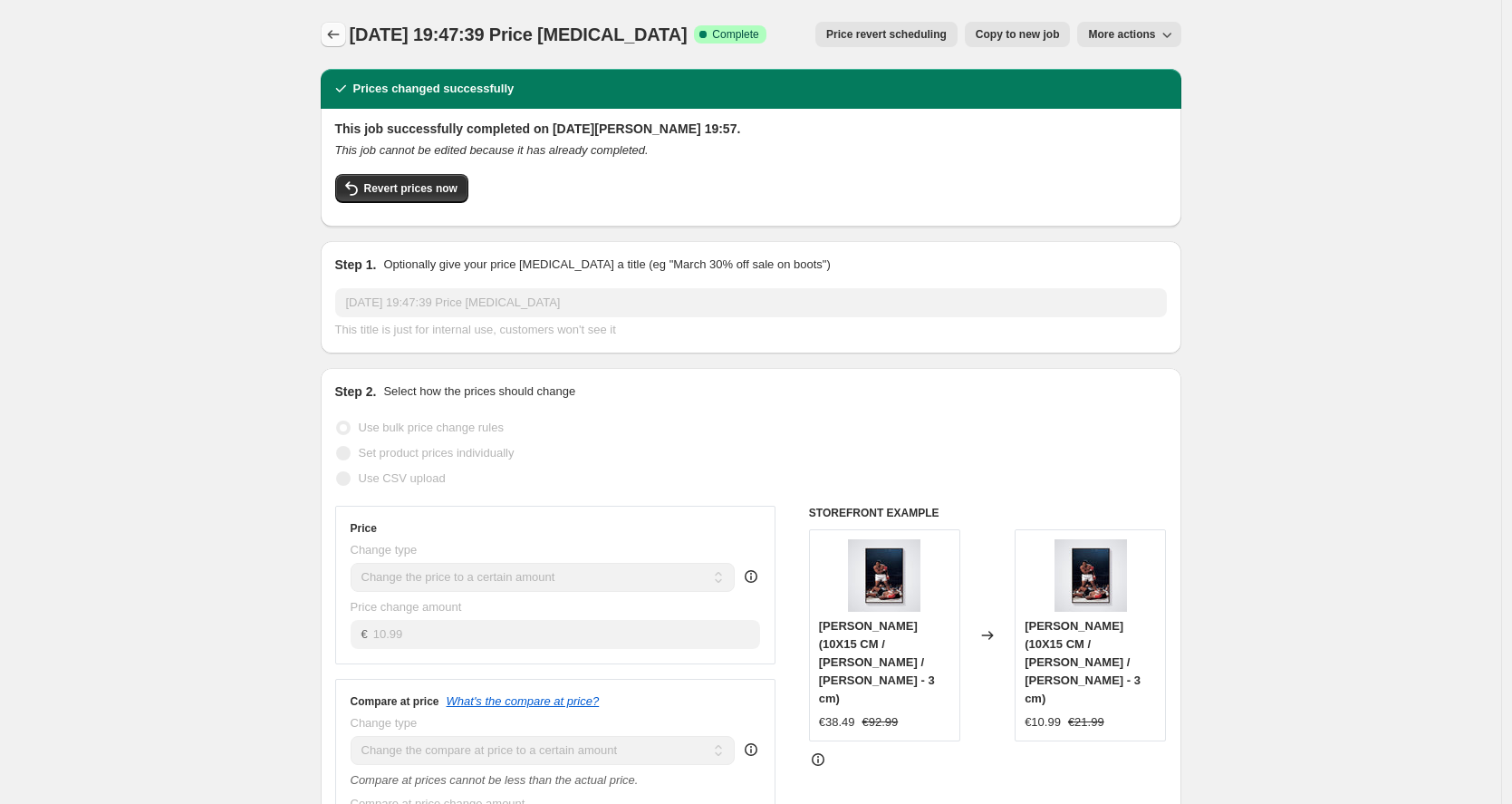
click at [337, 35] on icon "Price change jobs" at bounding box center [333, 34] width 19 height 19
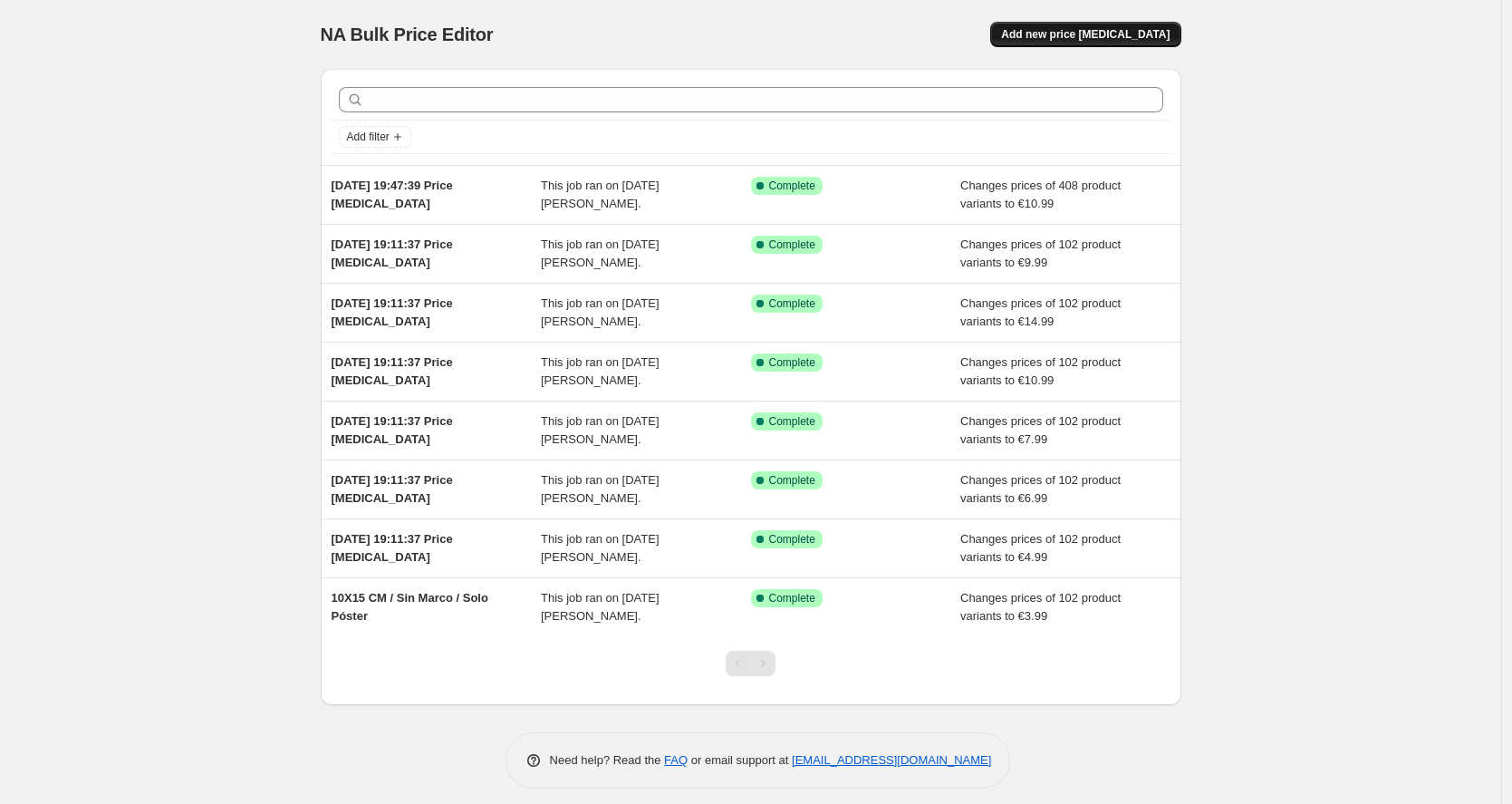
click at [1143, 27] on button "Add new price [MEDICAL_DATA]" at bounding box center [1085, 34] width 190 height 25
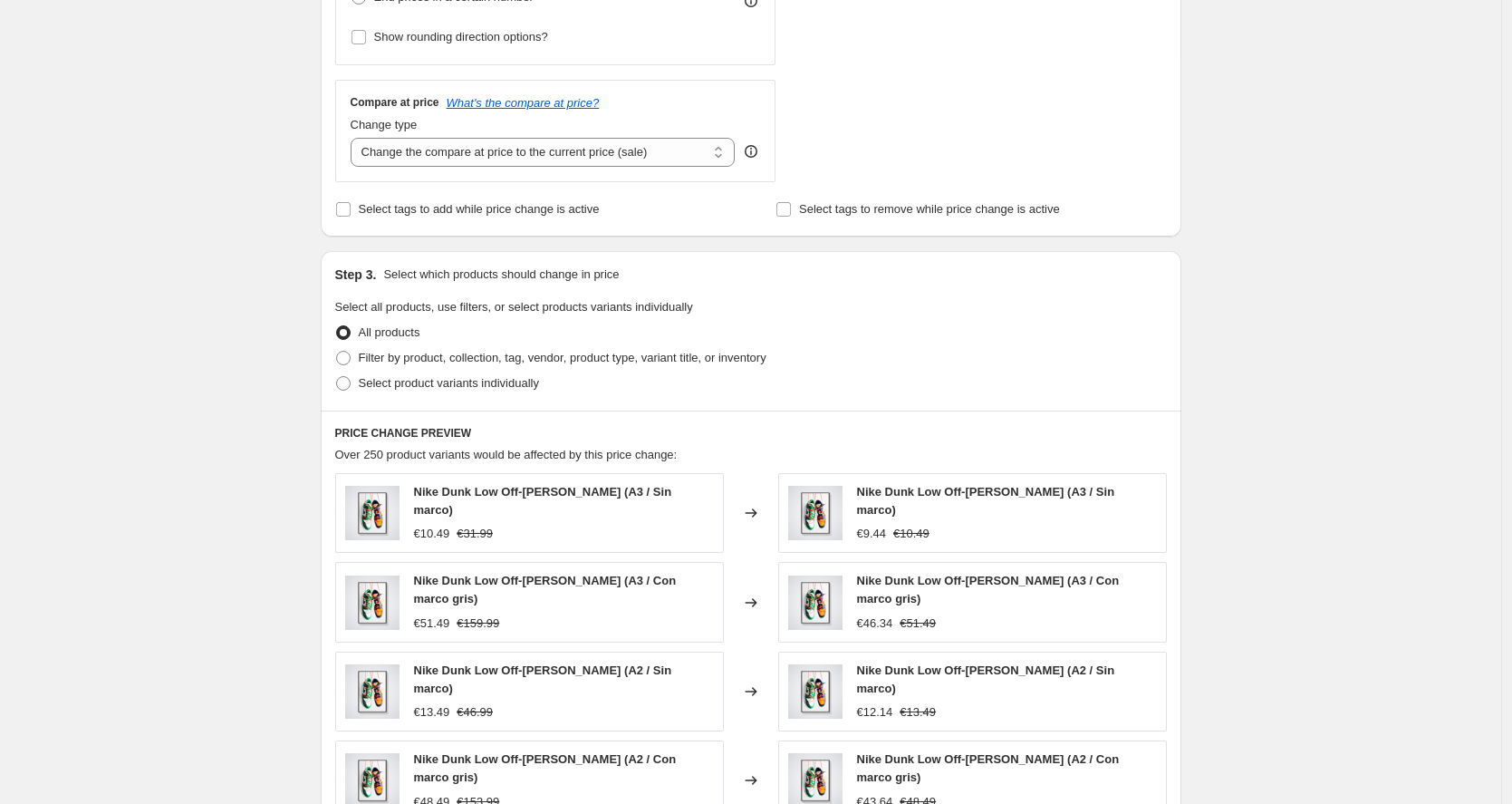
scroll to position [249, 0]
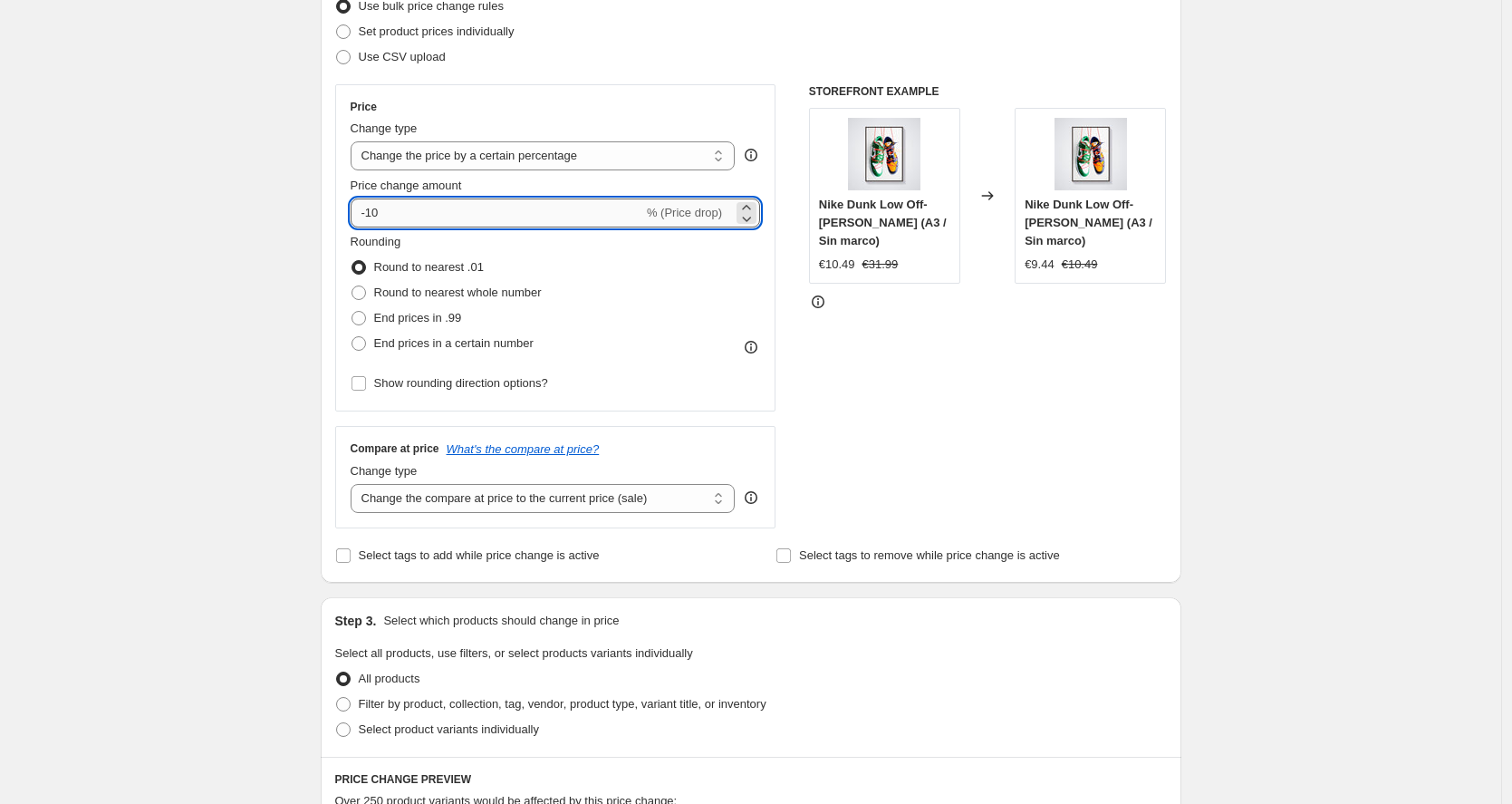
click at [441, 215] on input "-10" at bounding box center [497, 213] width 293 height 29
select select "to"
type input "80.00"
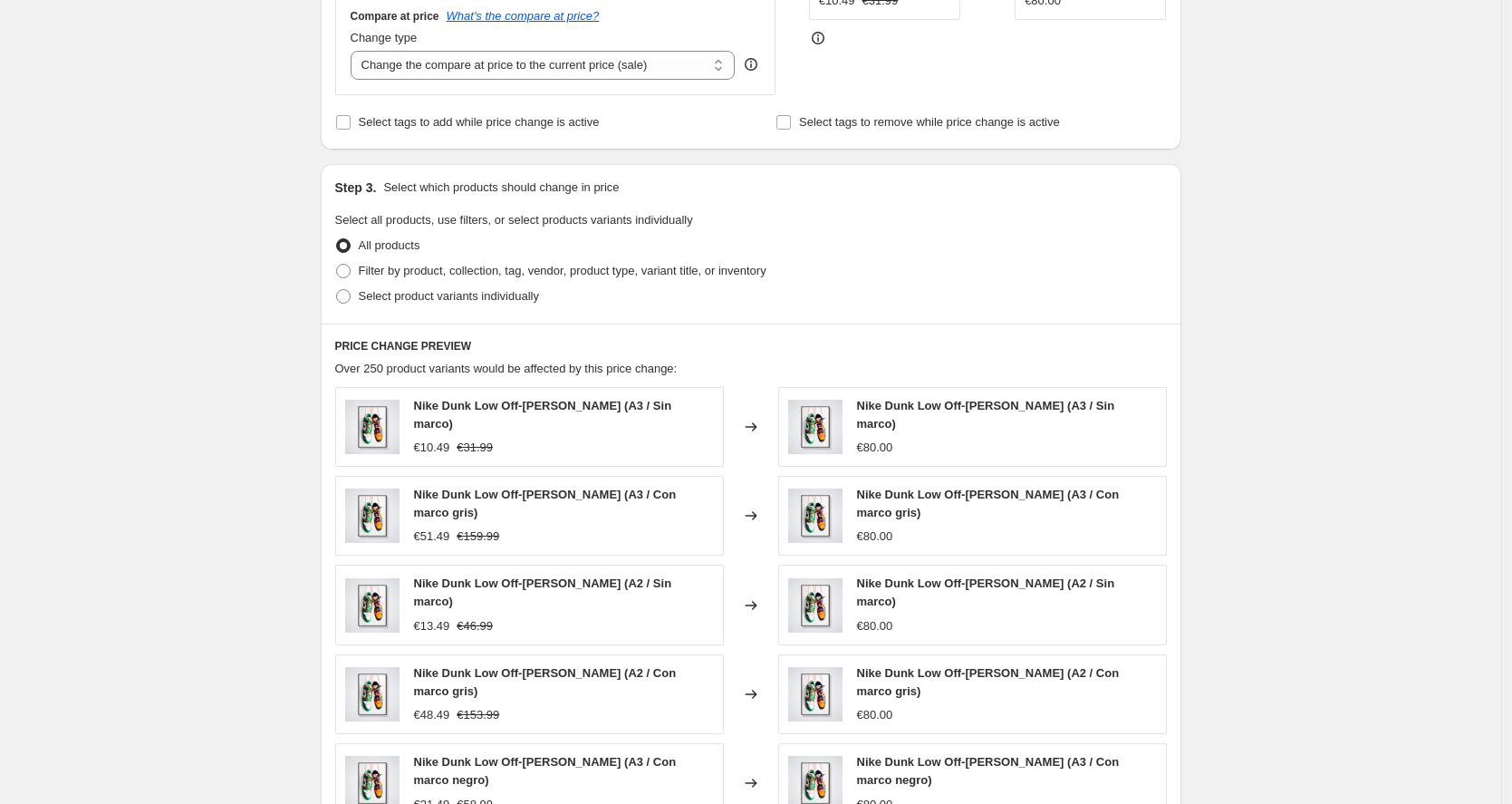
scroll to position [541, 0]
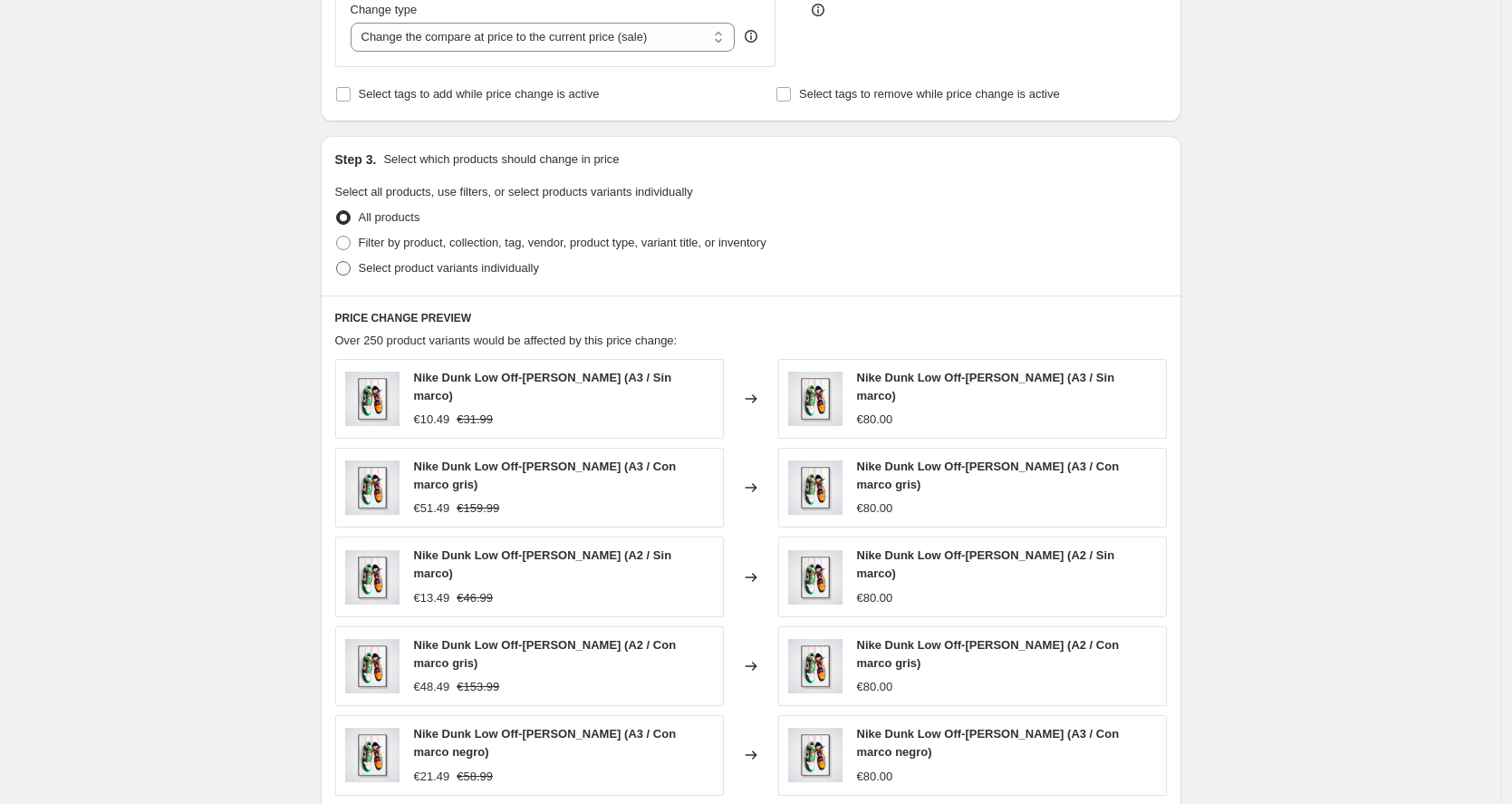
click at [434, 257] on label "Select product variants individually" at bounding box center [437, 269] width 204 height 25
click at [337, 261] on input "Select product variants individually" at bounding box center [336, 261] width 1 height 1
radio input "true"
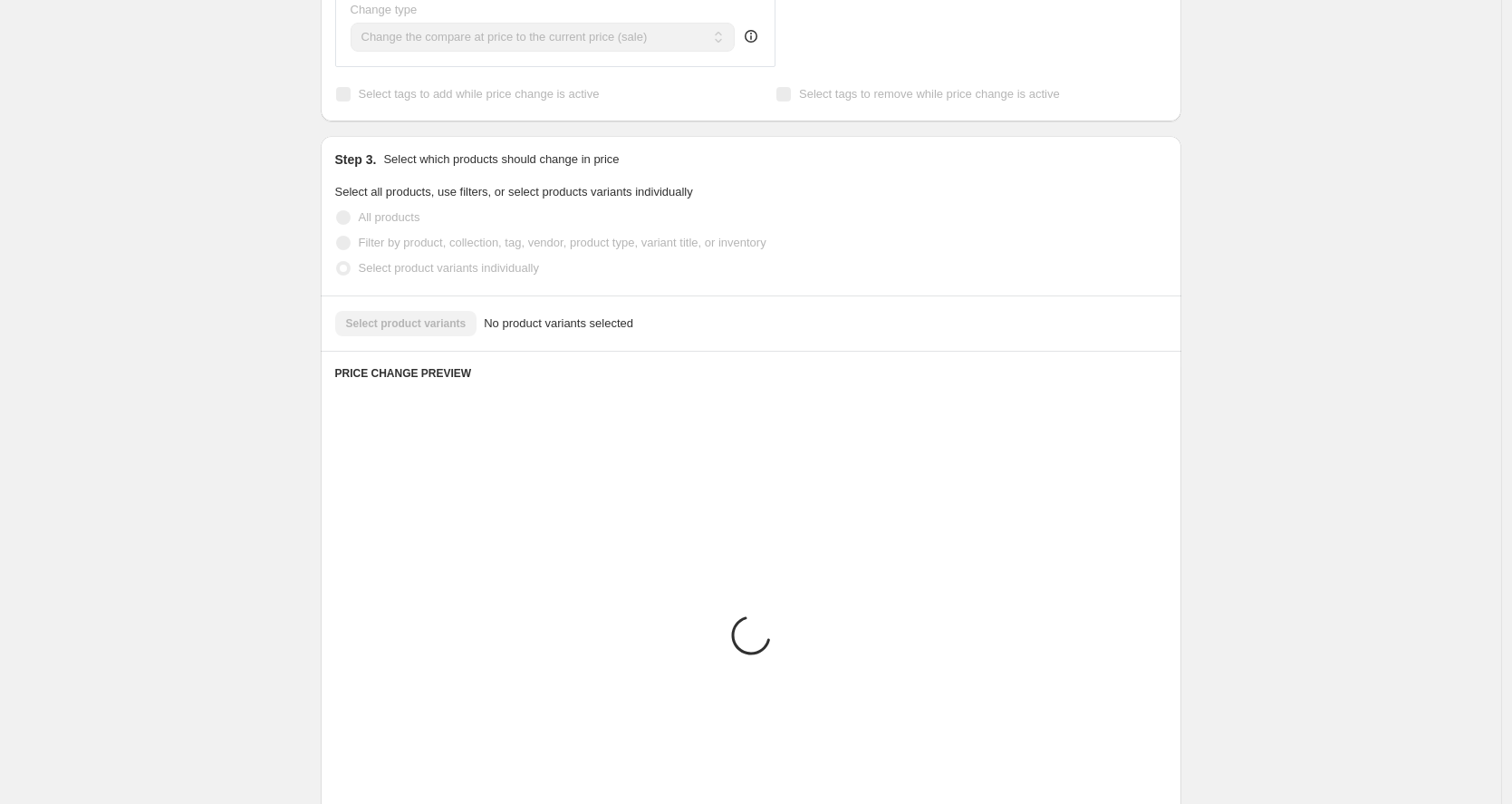
click at [445, 241] on span "Filter by product, collection, tag, vendor, product type, variant title, or inv…" at bounding box center [562, 242] width 407 height 14
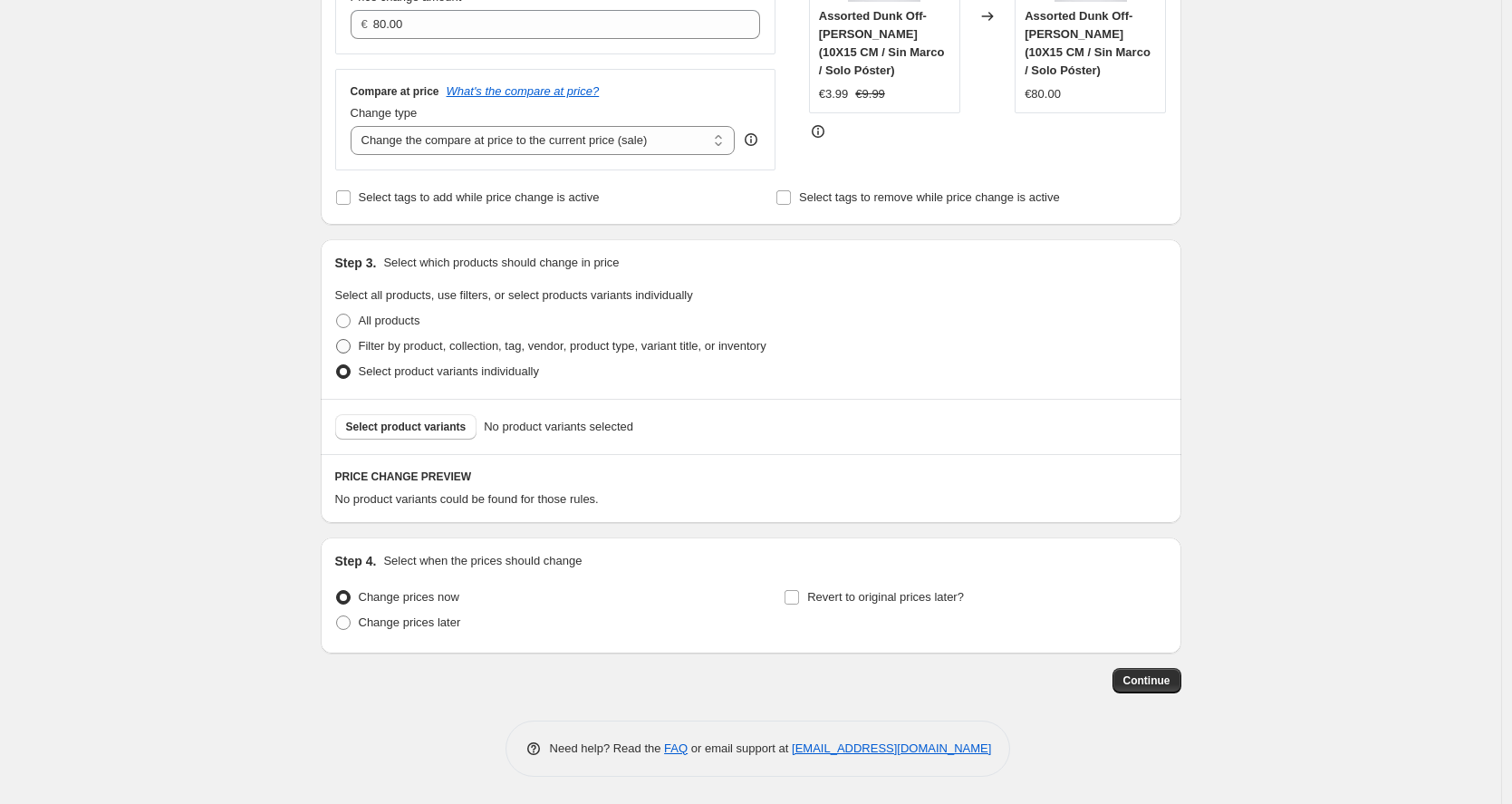
scroll to position [438, 0]
click at [454, 341] on span "Filter by product, collection, tag, vendor, product type, variant title, or inv…" at bounding box center [562, 346] width 407 height 14
click at [337, 340] on input "Filter by product, collection, tag, vendor, product type, variant title, or inv…" at bounding box center [336, 339] width 1 height 1
radio input "true"
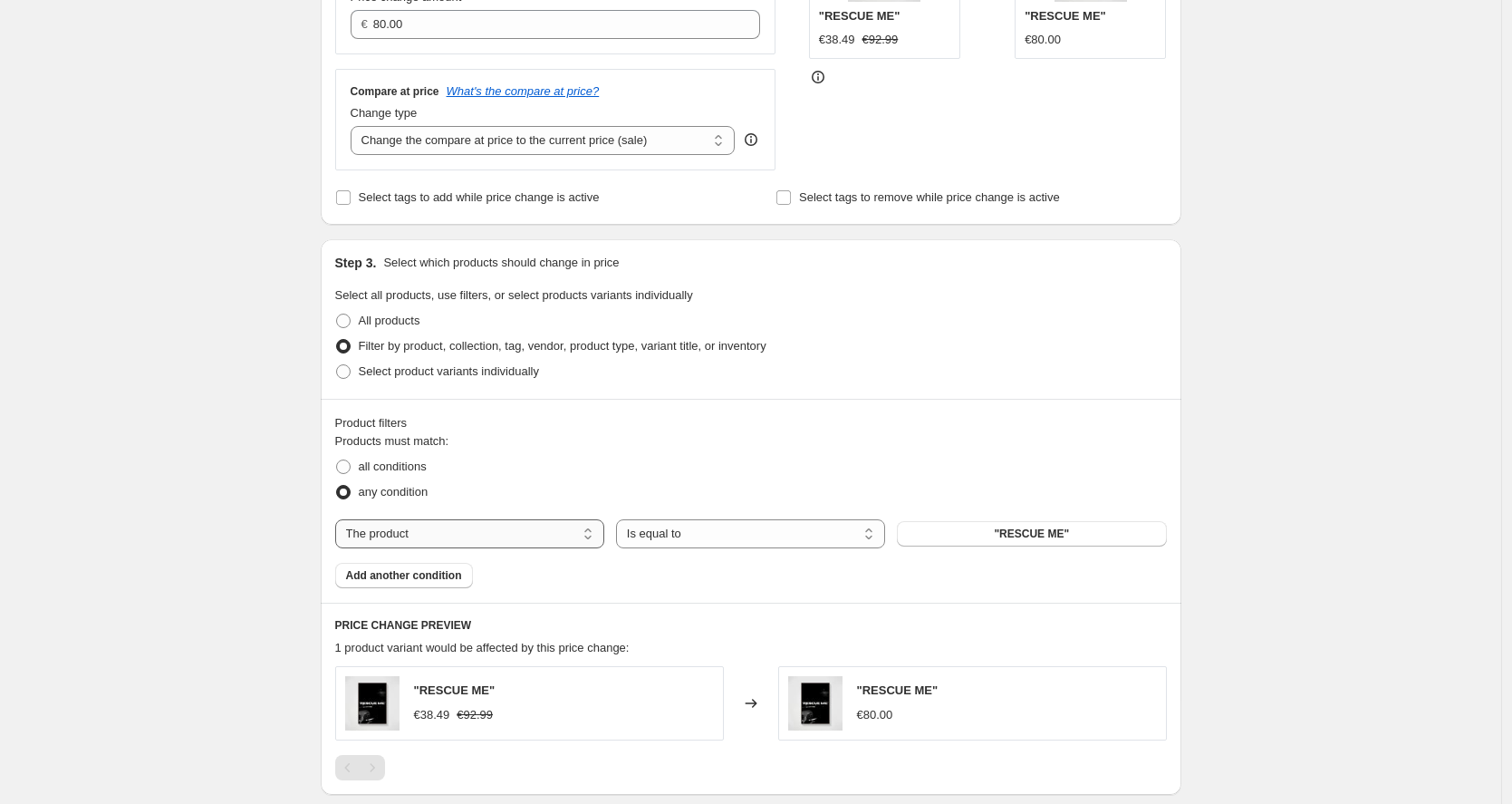
select select "title"
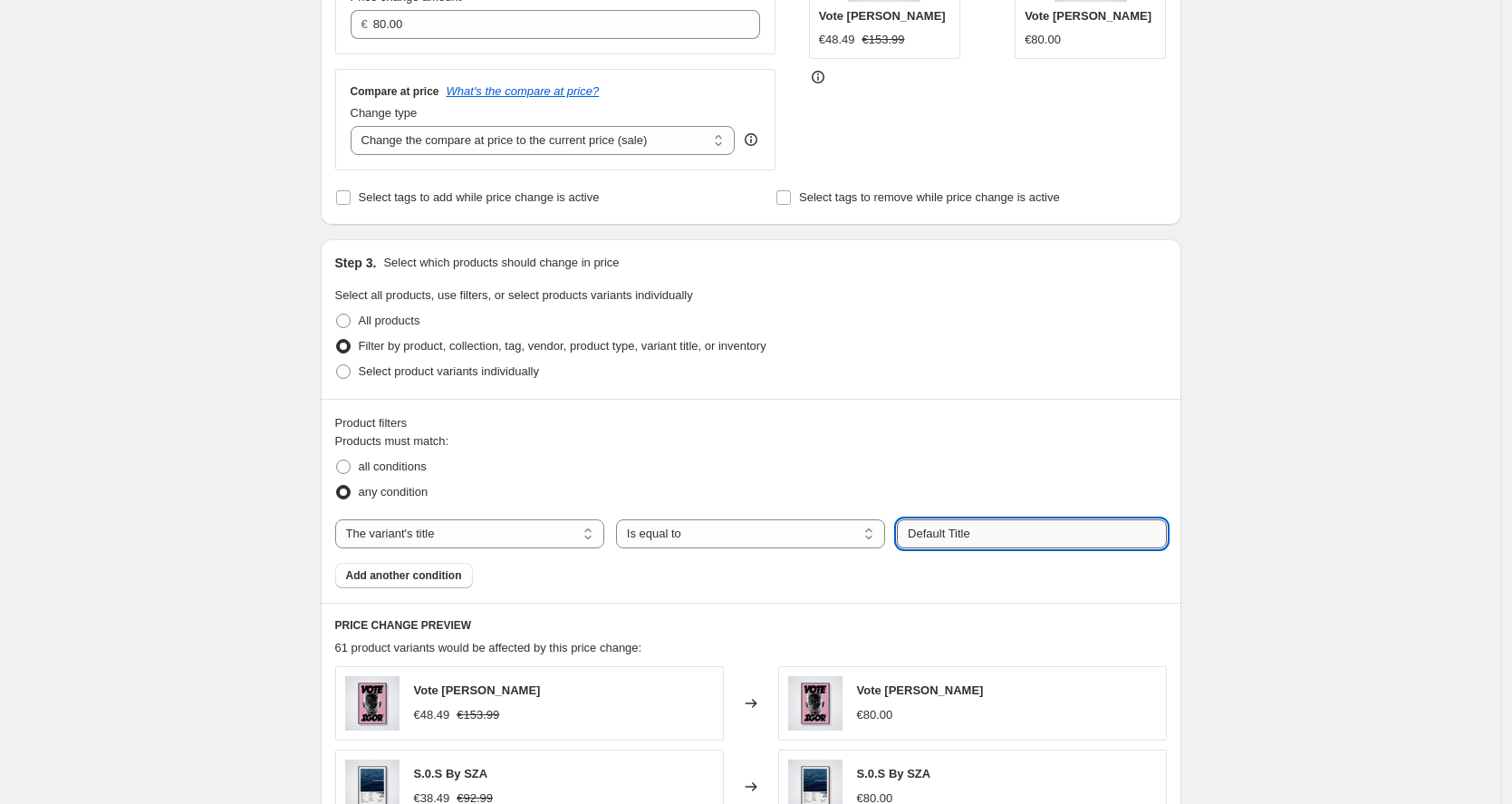
click at [965, 532] on input "Default Title" at bounding box center [1031, 534] width 270 height 29
paste input "10X15 CM / [PERSON_NAME] / [PERSON_NAME] - 3 cm"
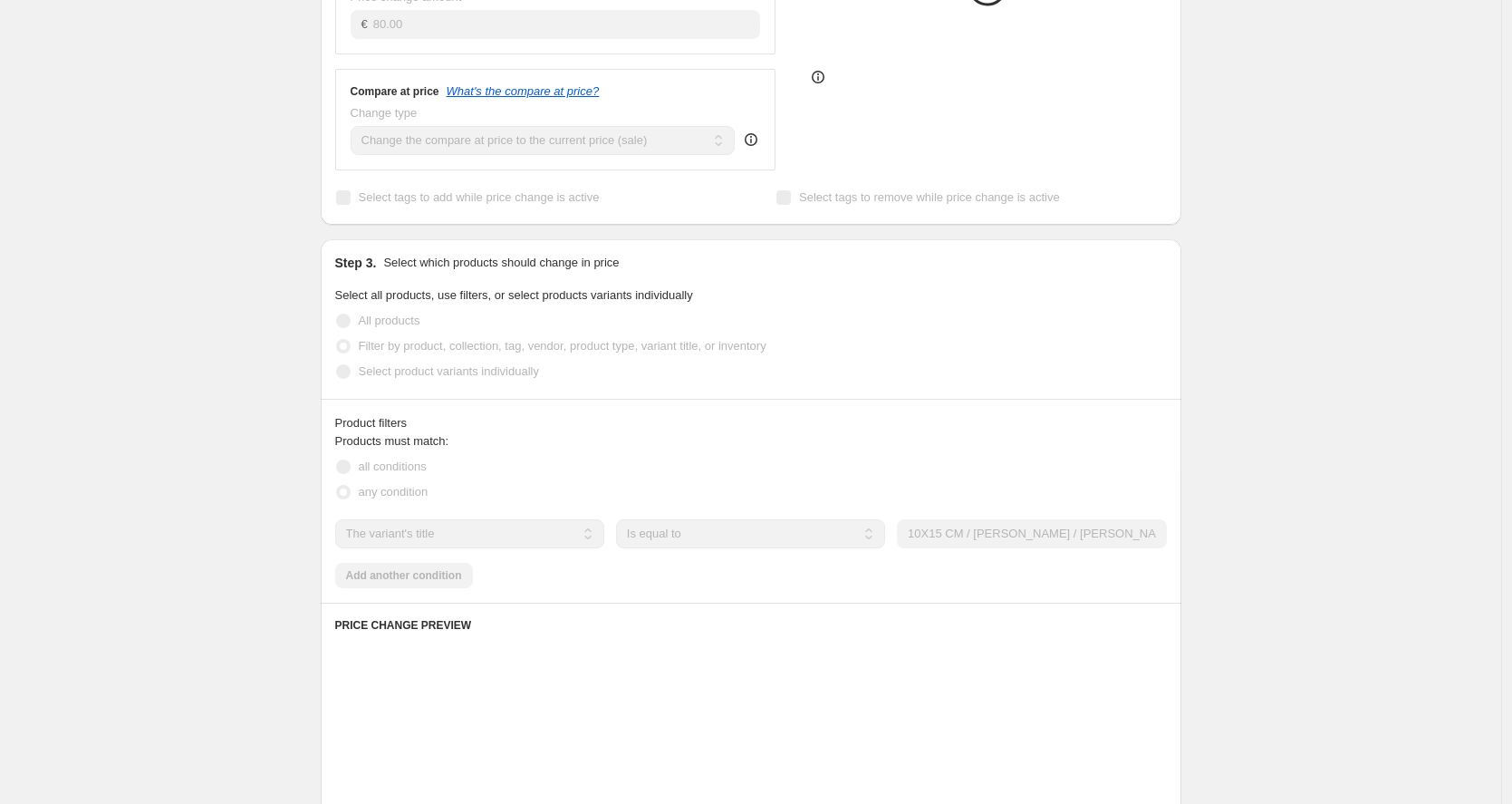
click at [1067, 404] on div "Product filters Products must match: all conditions any condition The product T…" at bounding box center [750, 500] width 861 height 204
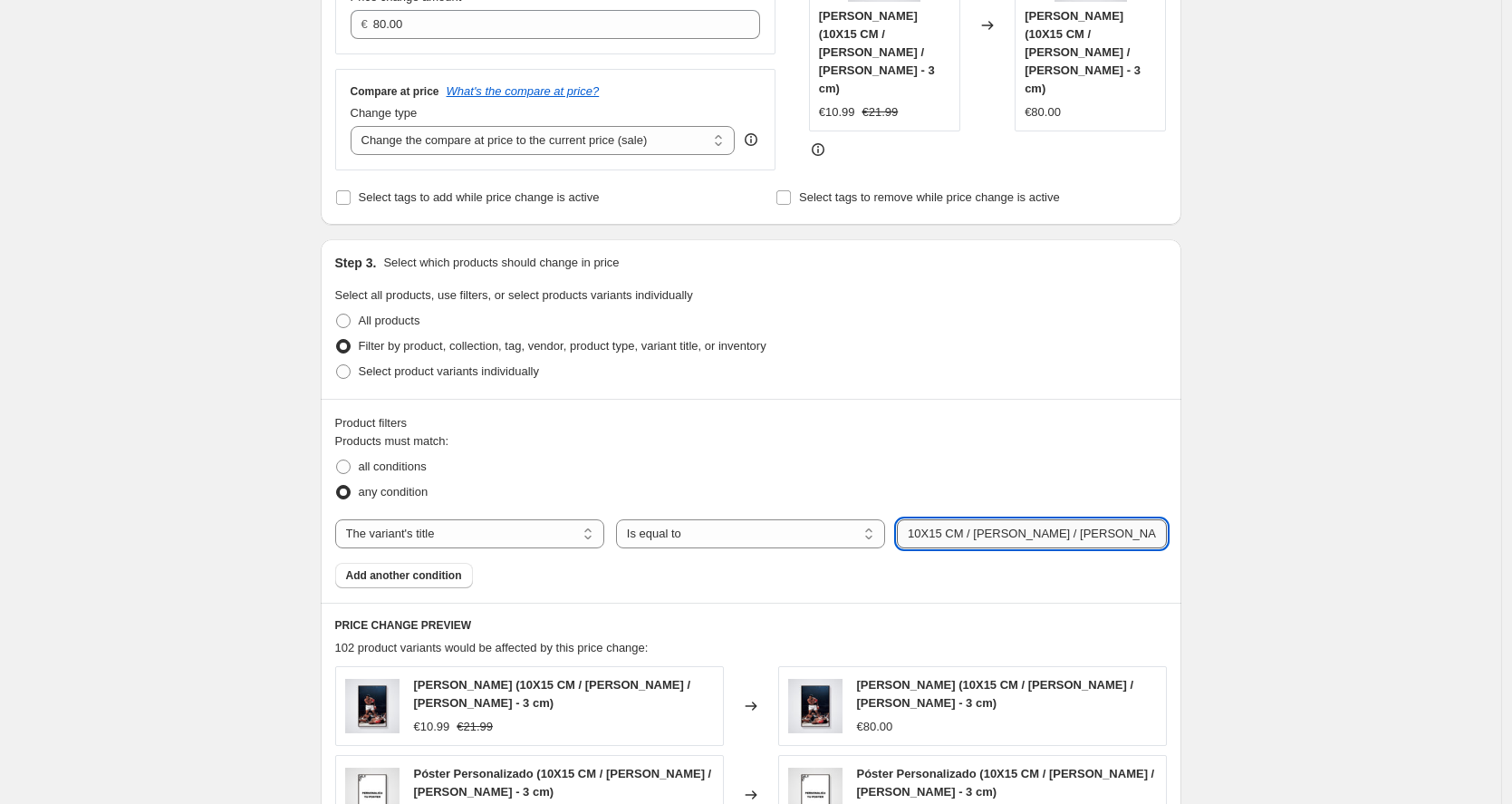
click at [924, 534] on input "10X15 CM / [PERSON_NAME] / [PERSON_NAME] - 3 cm" at bounding box center [1031, 534] width 270 height 29
click at [923, 534] on input "10X15 CM / [PERSON_NAME] / [PERSON_NAME] - 3 cm" at bounding box center [1031, 534] width 270 height 29
click at [923, 533] on input "10X15 CM / [PERSON_NAME] / [PERSON_NAME] - 3 cm" at bounding box center [1031, 534] width 270 height 29
click at [944, 539] on input "21 X15 CM / [PERSON_NAME] / [PERSON_NAME] - 3 cm" at bounding box center [1031, 534] width 270 height 29
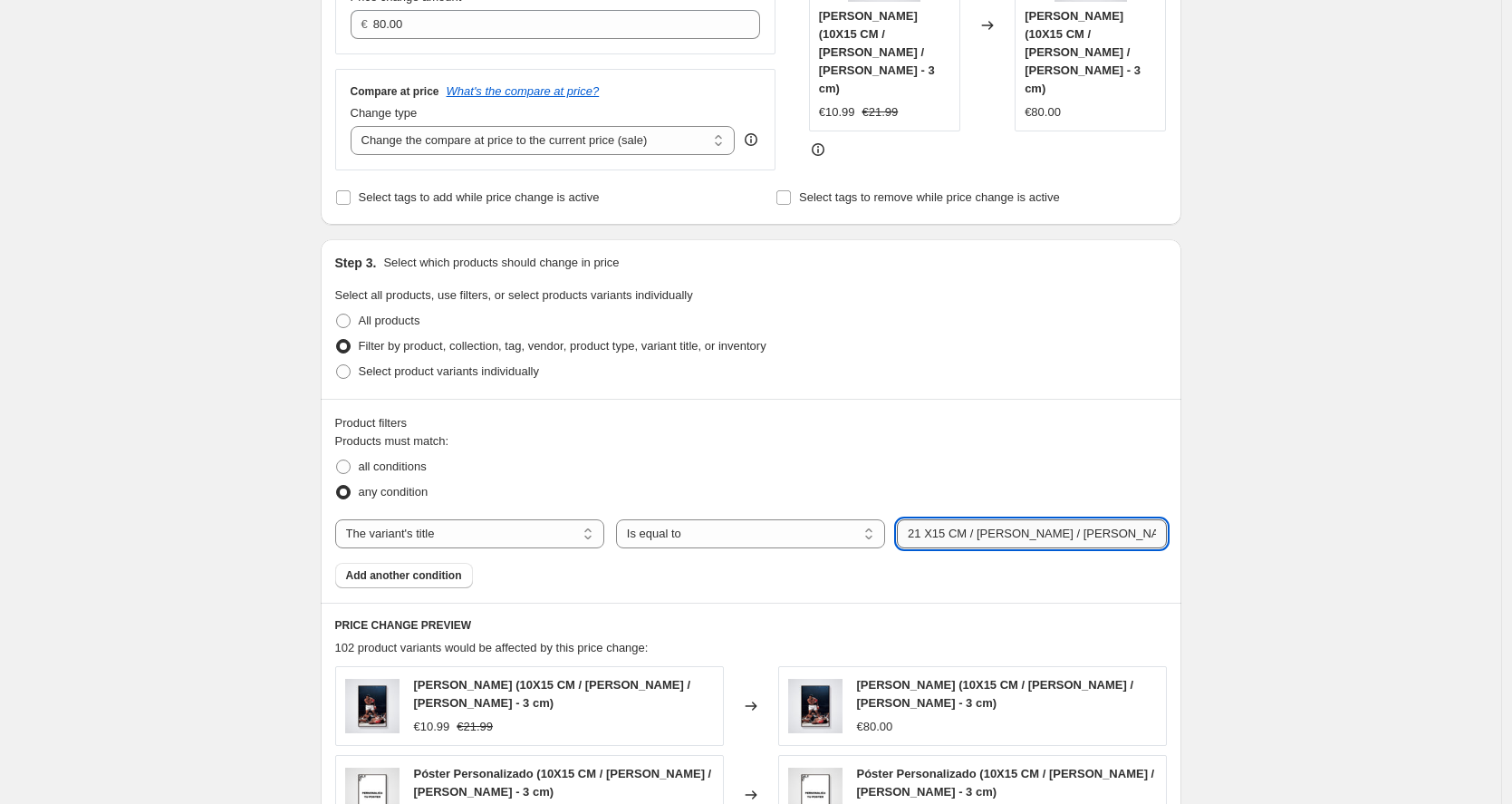
click at [944, 539] on input "21 X15 CM / [PERSON_NAME] / [PERSON_NAME] - 3 cm" at bounding box center [1031, 534] width 270 height 29
click at [950, 534] on input "21 X15 CM / [PERSON_NAME] / [PERSON_NAME] - 3 cm" at bounding box center [1031, 534] width 270 height 29
click at [1248, 426] on div "Create new price [MEDICAL_DATA]. This page is ready Create new price [MEDICAL_D…" at bounding box center [750, 500] width 1501 height 1876
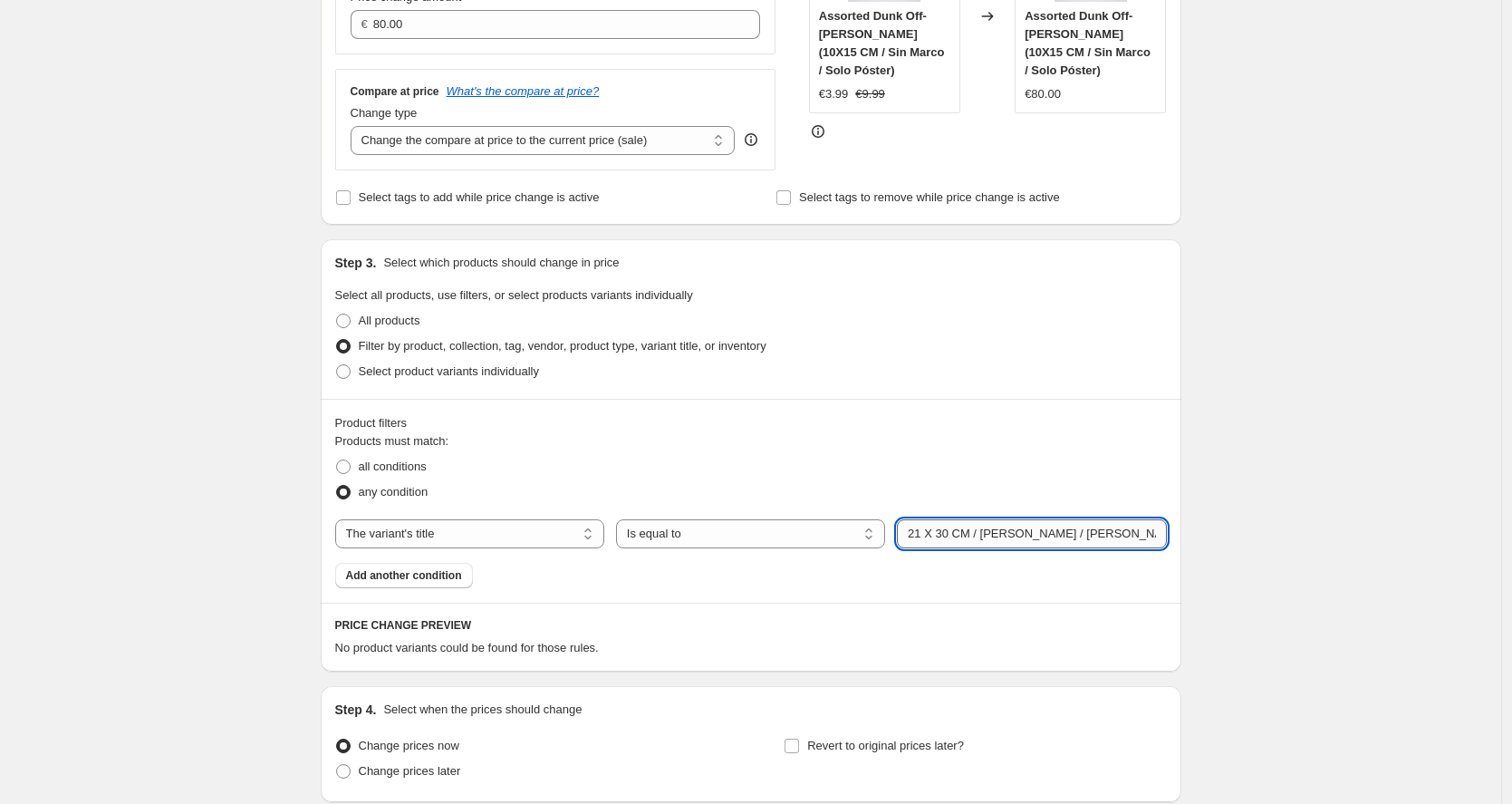
click at [942, 532] on input "21 X 30 CM / [PERSON_NAME] / [PERSON_NAME] - 3 cm" at bounding box center [1031, 534] width 270 height 29
click at [927, 532] on input "21 X30 CM / [PERSON_NAME] / [PERSON_NAME] - 3 cm" at bounding box center [1031, 534] width 270 height 29
click at [1060, 518] on div "Products must match: all conditions any condition The product The product's col…" at bounding box center [751, 510] width 832 height 156
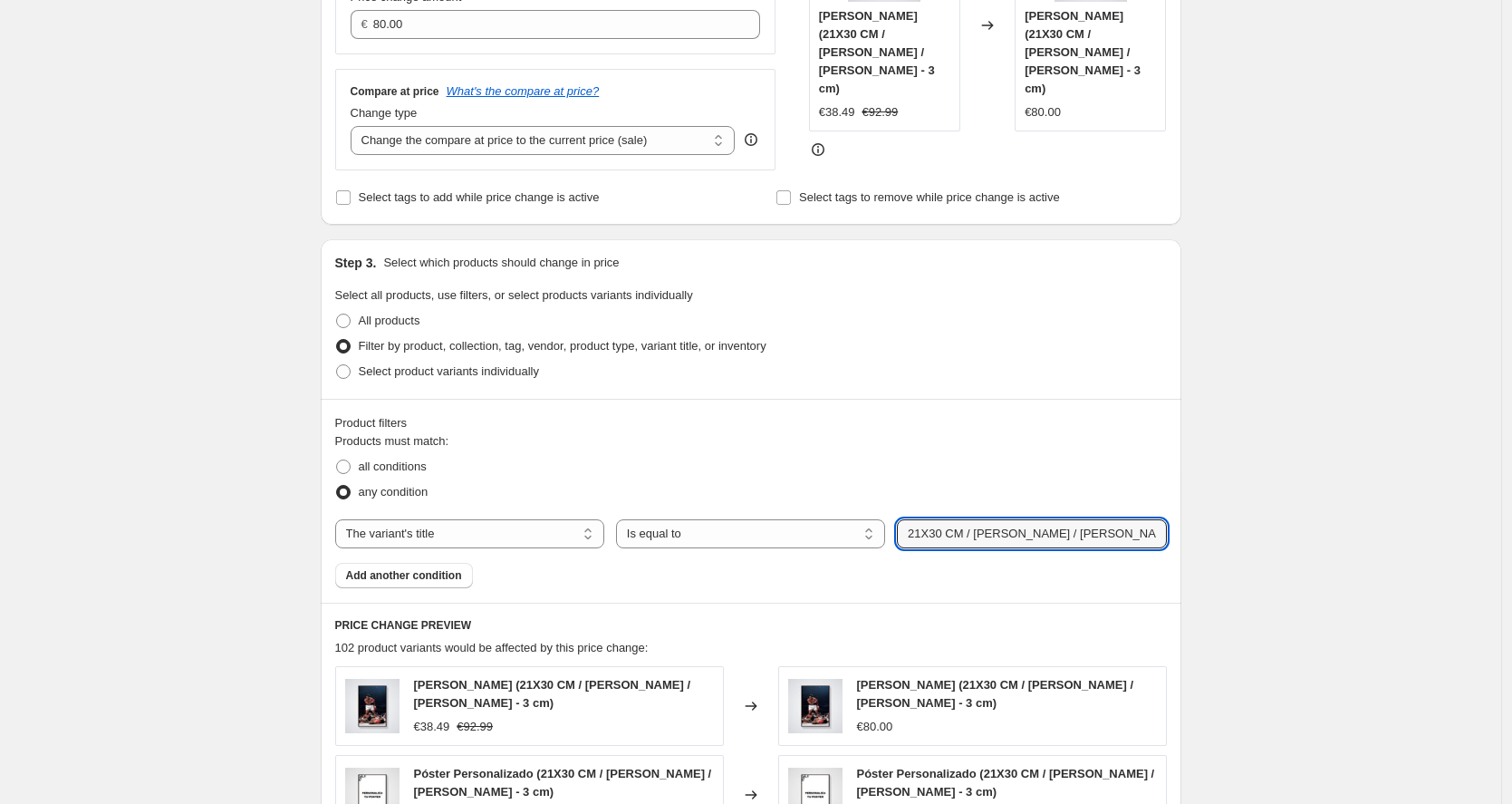
drag, startPoint x: 1067, startPoint y: 538, endPoint x: 1283, endPoint y: 531, distance: 216.1
click at [1283, 531] on div "Create new price [MEDICAL_DATA]. This page is ready Create new price [MEDICAL_D…" at bounding box center [750, 500] width 1501 height 1876
paste input "Fino - 1.2"
type input "21X30 CM / [PERSON_NAME] / [PERSON_NAME] - 1.2 cm"
click at [1230, 505] on div "Create new price [MEDICAL_DATA]. This page is ready Create new price [MEDICAL_D…" at bounding box center [750, 500] width 1501 height 1876
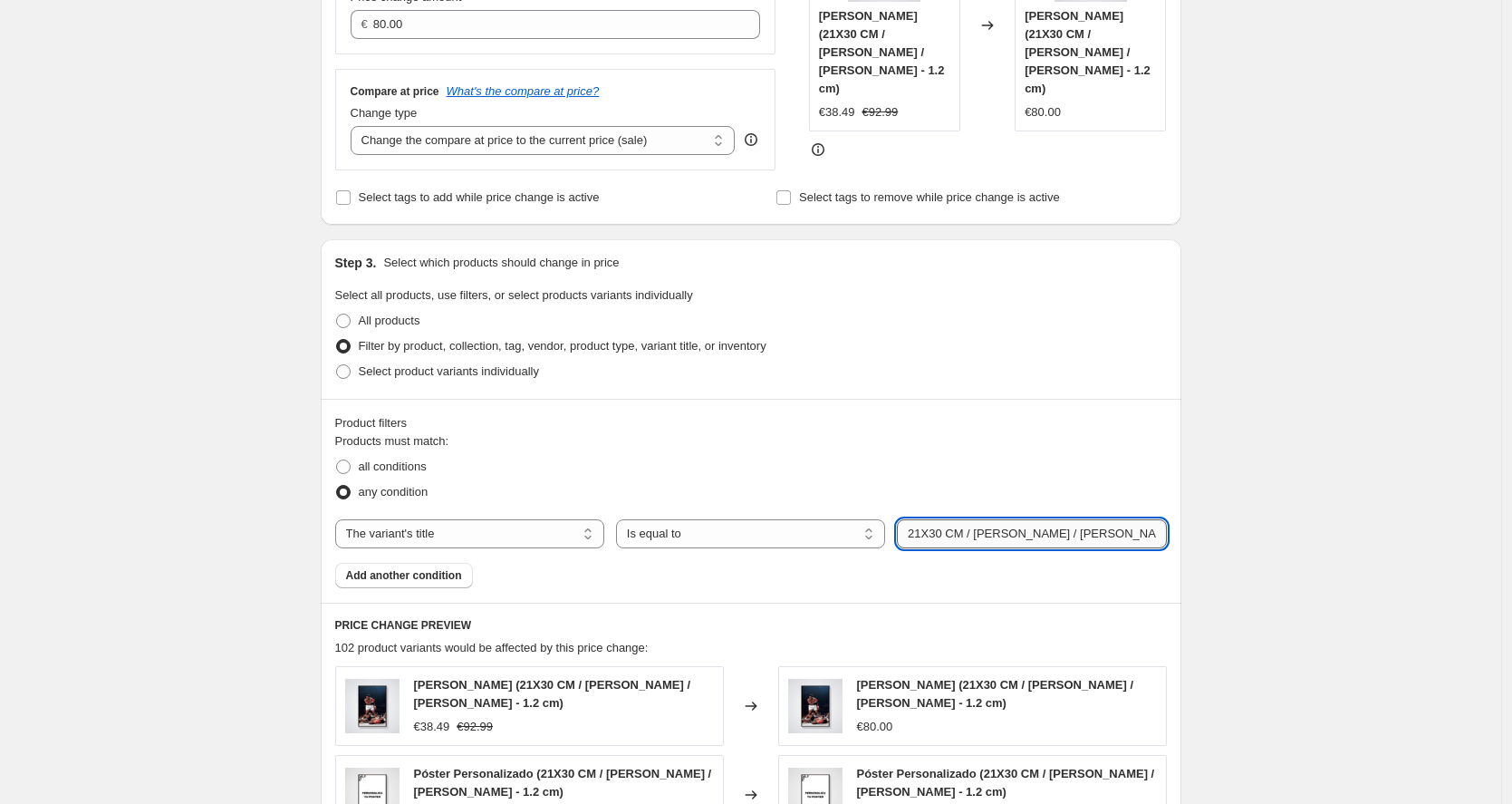
click at [1014, 528] on input "21X30 CM / [PERSON_NAME] / [PERSON_NAME] - 1.2 cm" at bounding box center [1031, 534] width 270 height 29
click at [1028, 527] on input "21X30 CM / [PERSON_NAME] / [PERSON_NAME] - 1.2 cm" at bounding box center [1031, 534] width 270 height 29
click at [1072, 481] on div "any condition" at bounding box center [751, 492] width 832 height 25
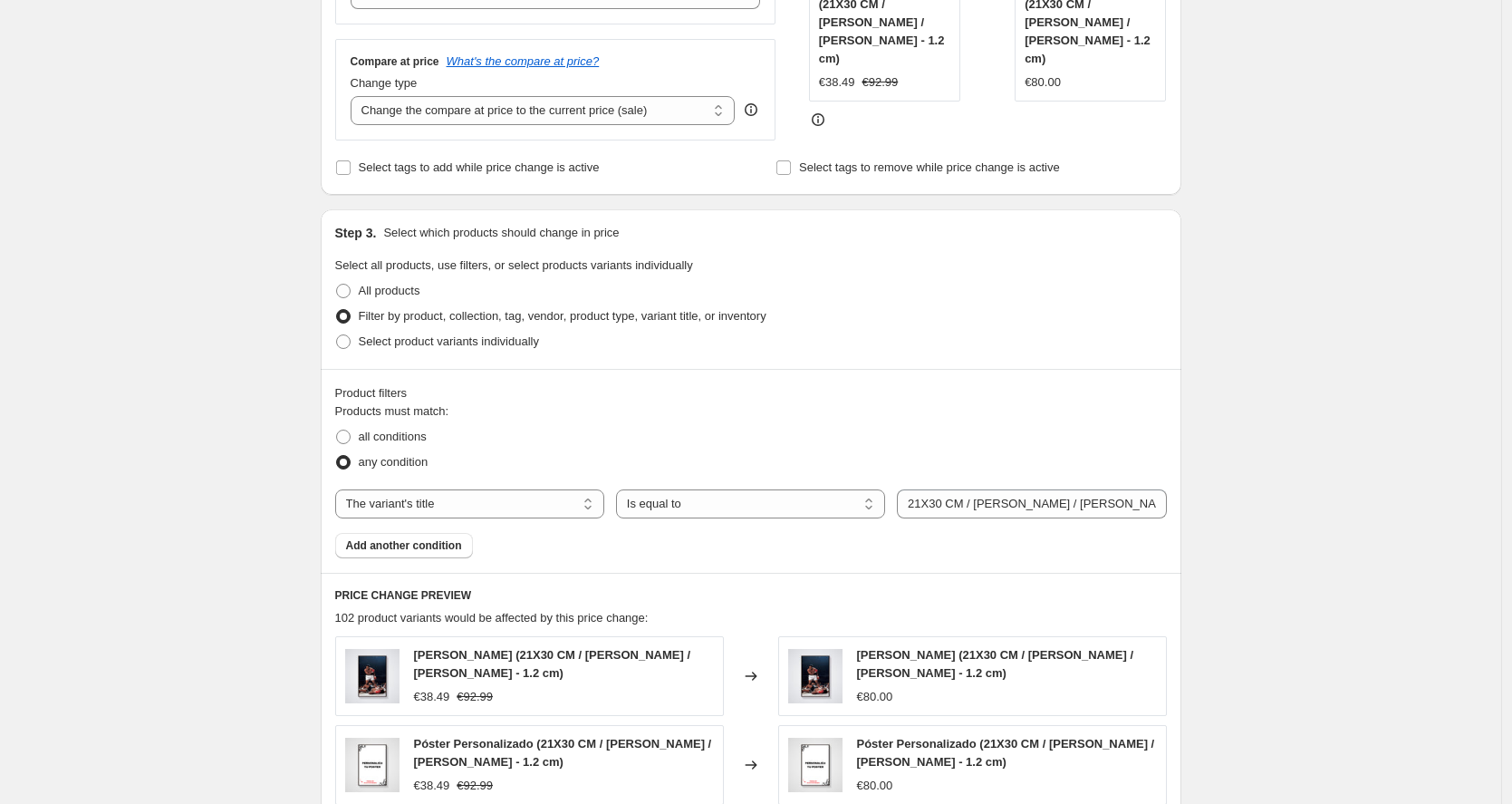
scroll to position [549, 0]
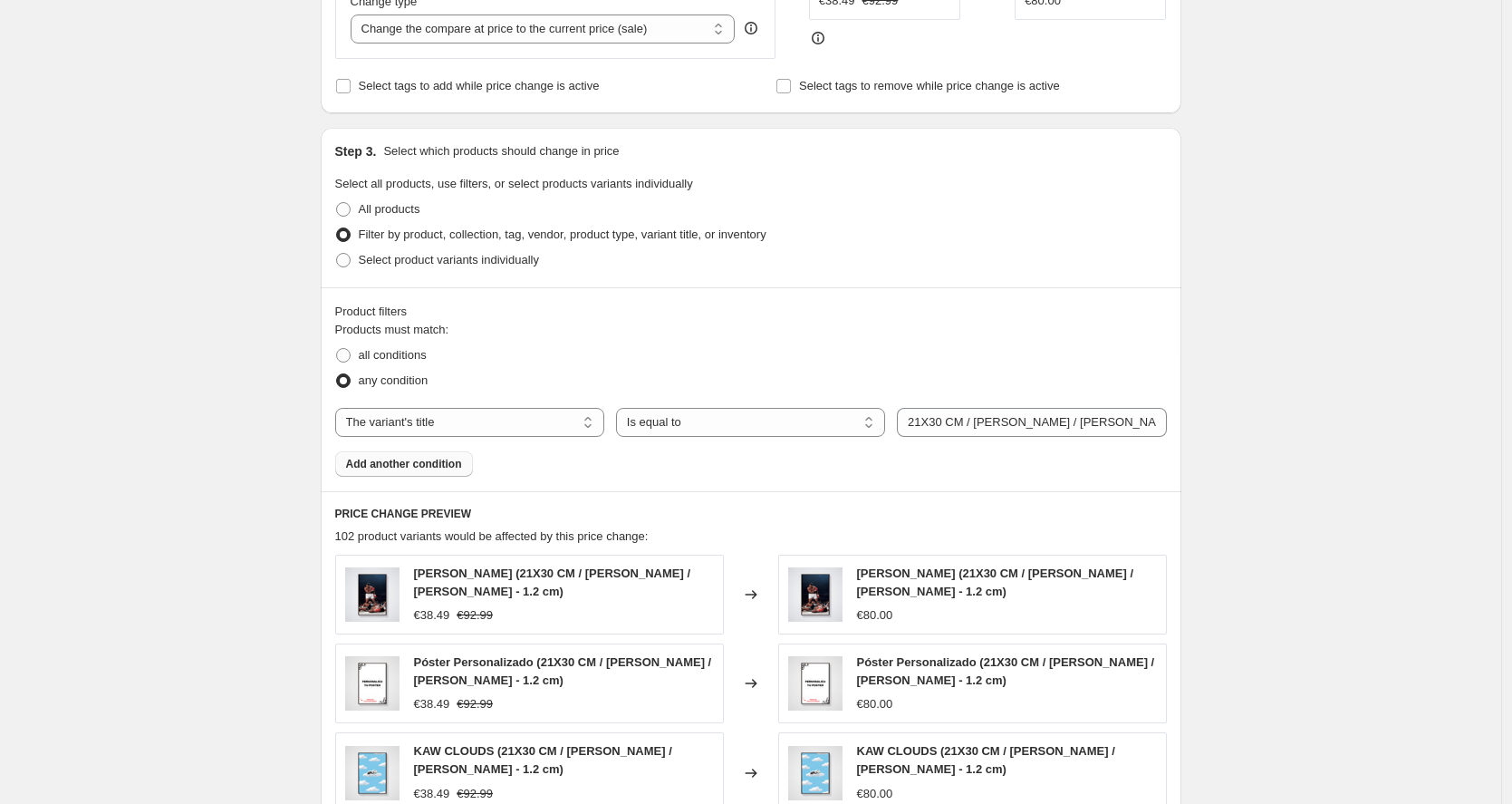
click at [400, 460] on span "Add another condition" at bounding box center [403, 464] width 116 height 15
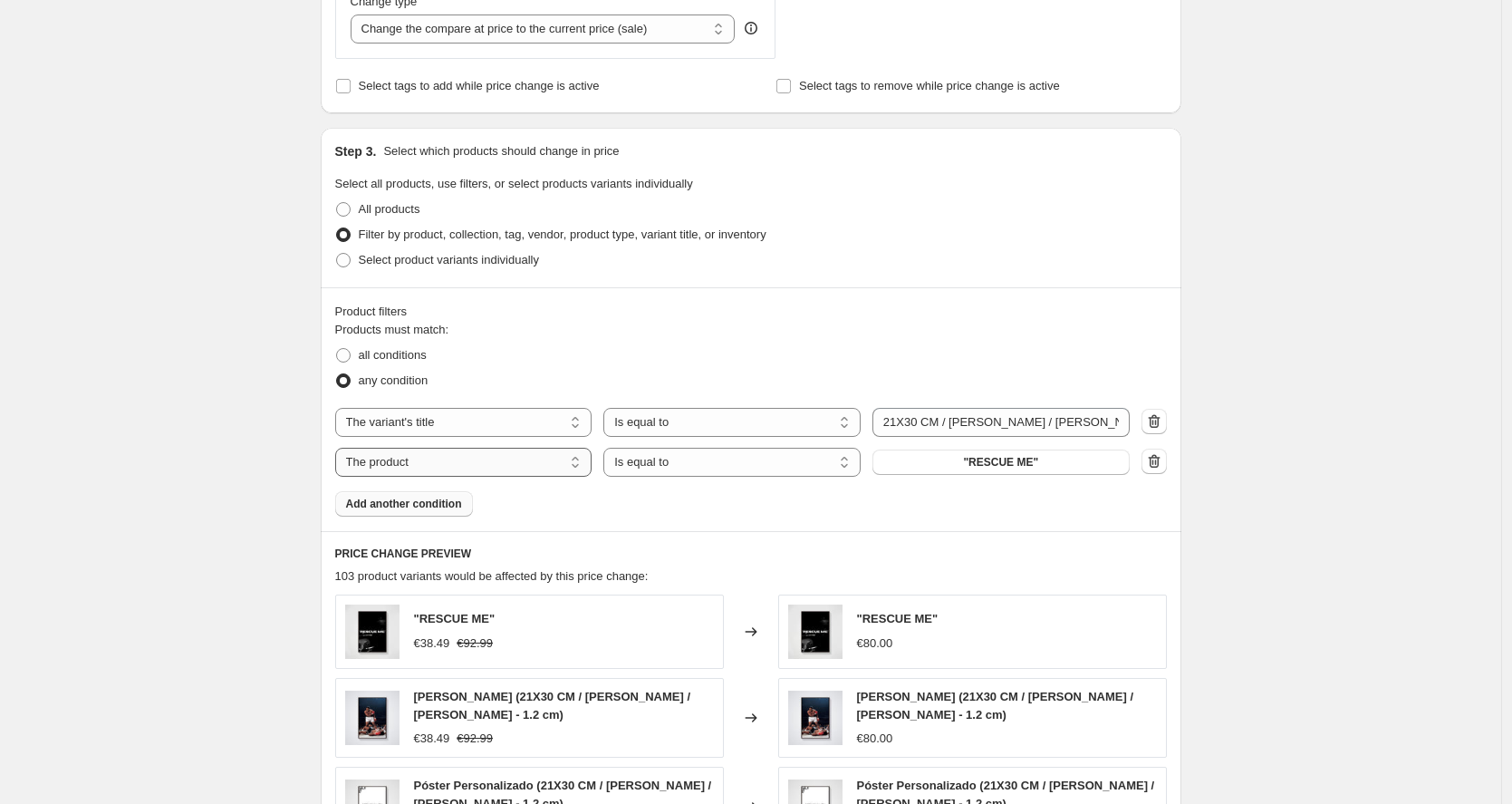
select select "title"
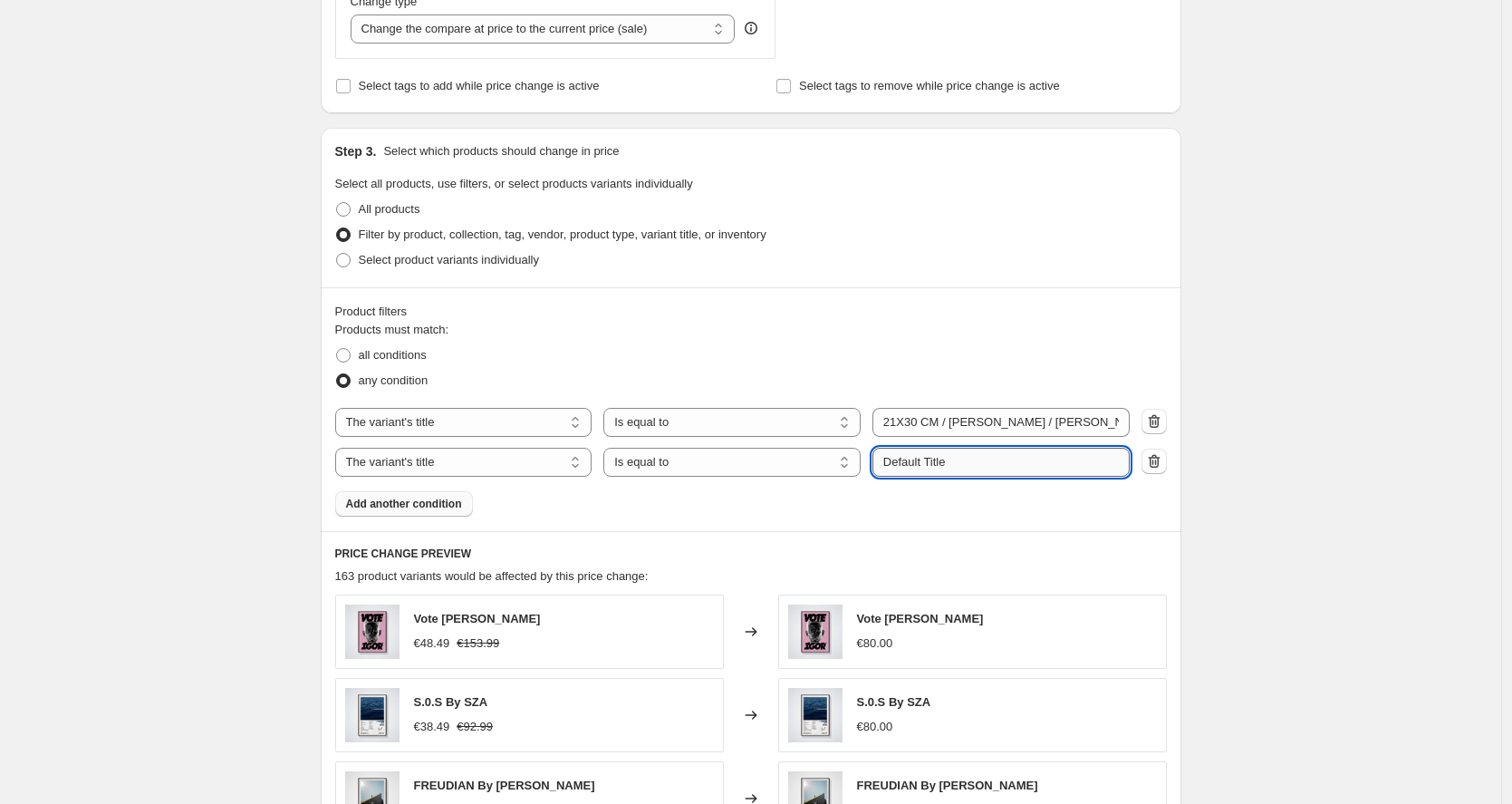
click at [954, 462] on input "Default Title" at bounding box center [1000, 462] width 257 height 29
paste input "[PERSON_NAME] - 1.2 cm"
type input "[PERSON_NAME] - 1.2 cm"
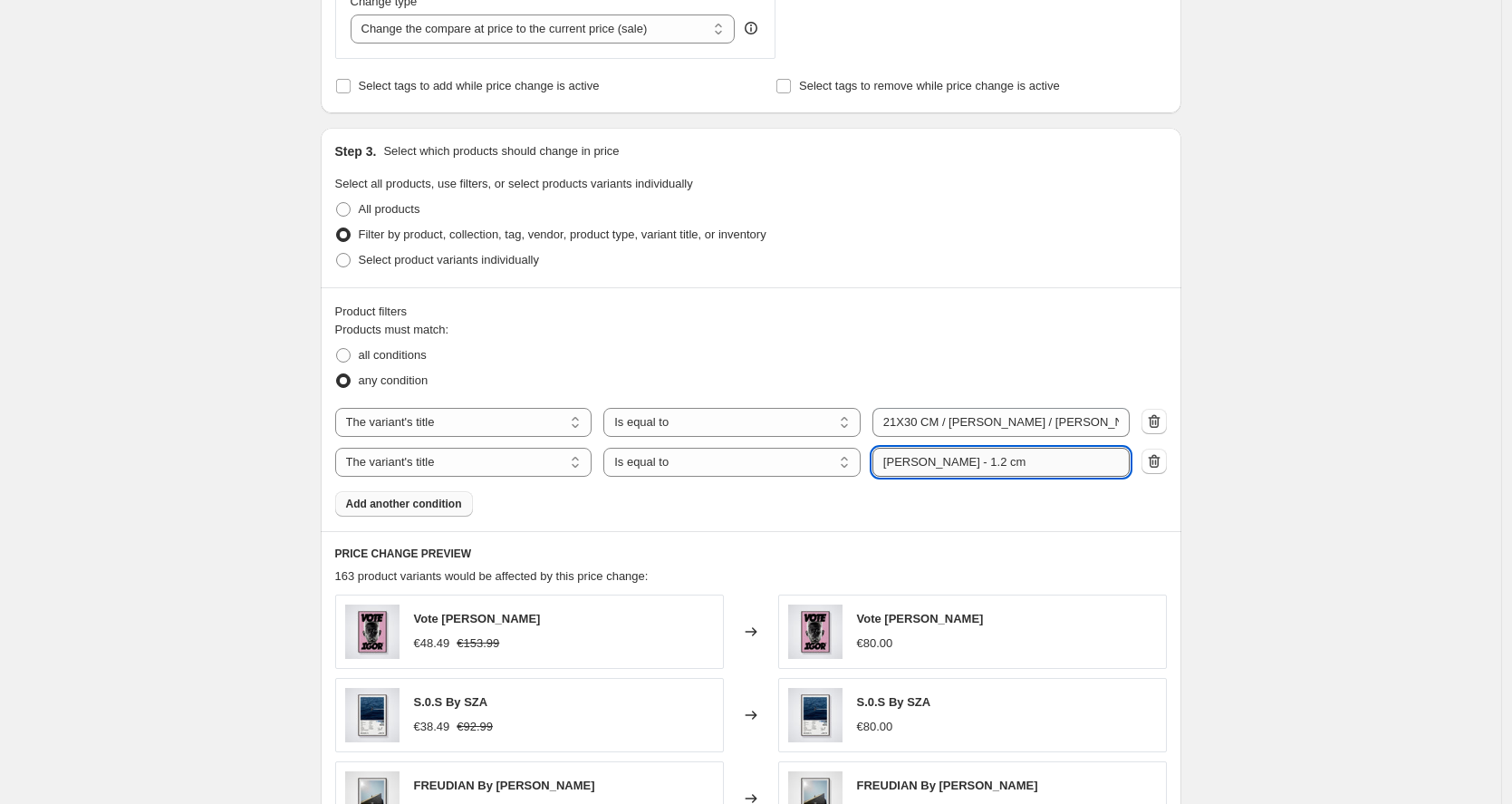
click at [955, 455] on input "[PERSON_NAME] - 1.2 cm" at bounding box center [1000, 462] width 257 height 29
click at [1006, 452] on input "text" at bounding box center [1000, 462] width 257 height 29
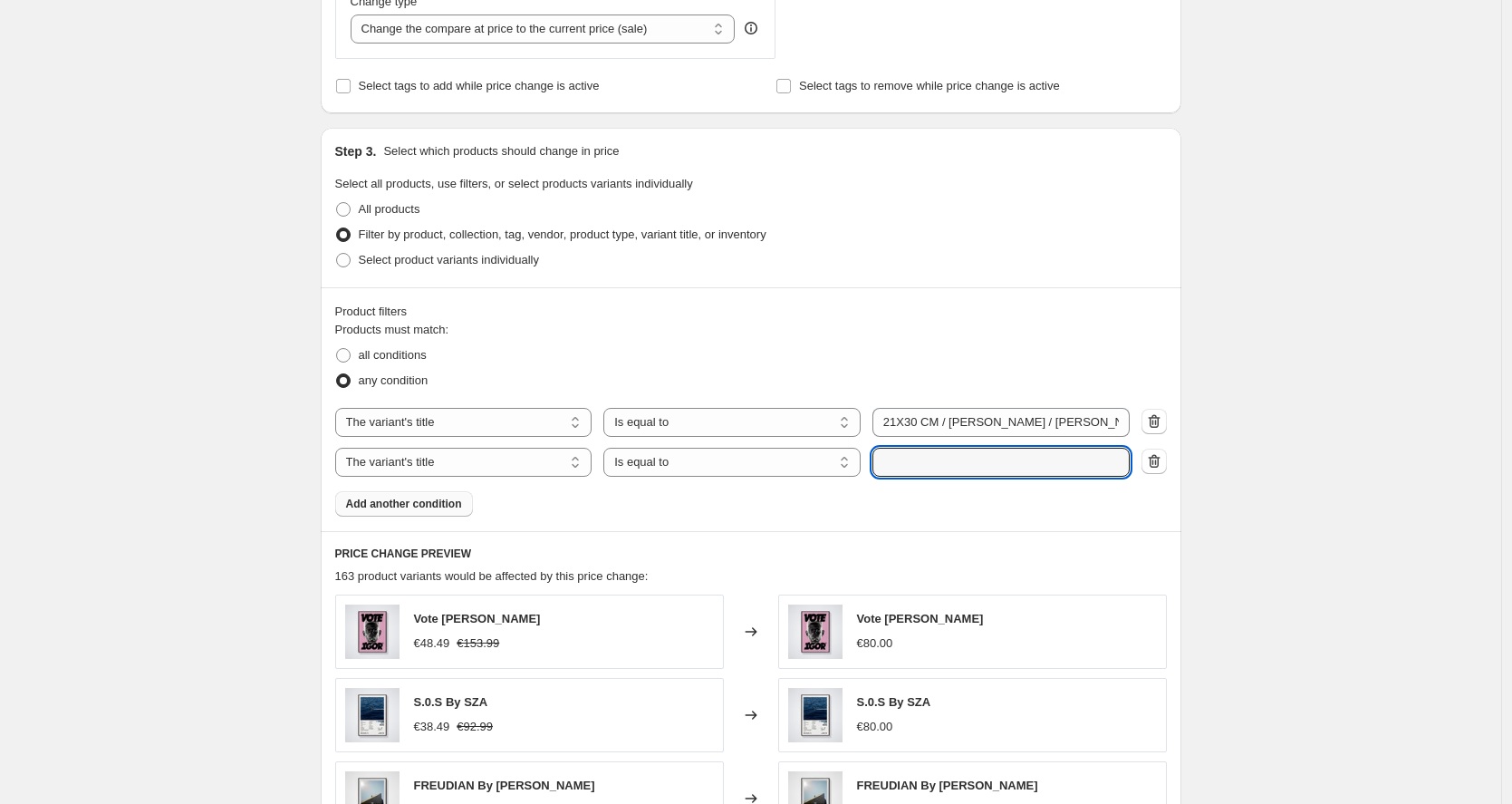
paste input "21X30 CM / [PERSON_NAME] / [PERSON_NAME] - 1.2 cm"
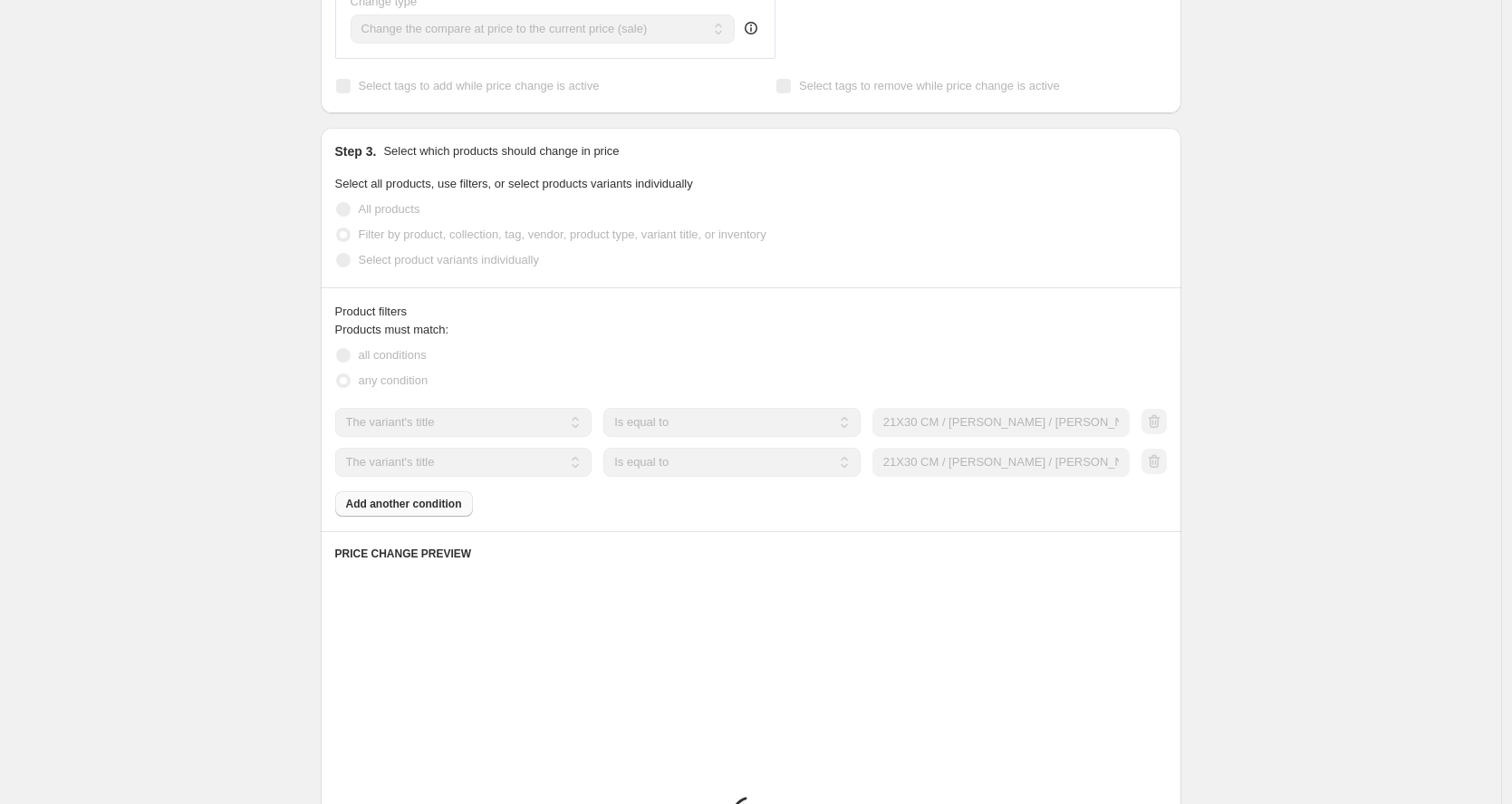
click at [1197, 375] on div "Create new price [MEDICAL_DATA]. This page is ready Create new price [MEDICAL_D…" at bounding box center [751, 394] width 904 height 1886
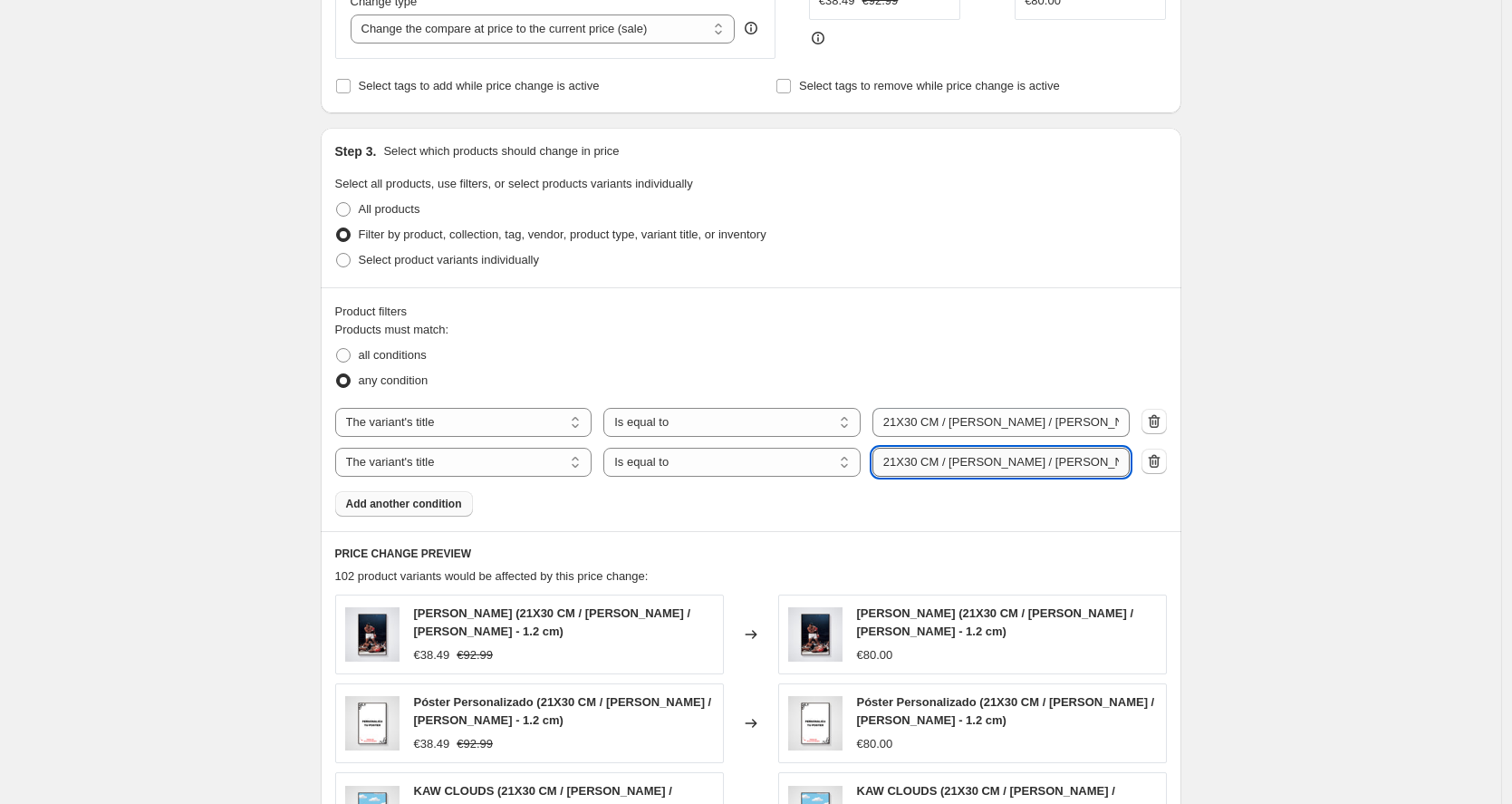
click at [1009, 465] on input "21X30 CM / [PERSON_NAME] / [PERSON_NAME] - 1.2 cm" at bounding box center [1000, 462] width 257 height 29
type input "21X30 CM / [PERSON_NAME] / [PERSON_NAME] - 1.2 cm"
click at [1215, 319] on div "Create new price [MEDICAL_DATA]. This page is ready Create new price [MEDICAL_D…" at bounding box center [750, 408] width 1501 height 1916
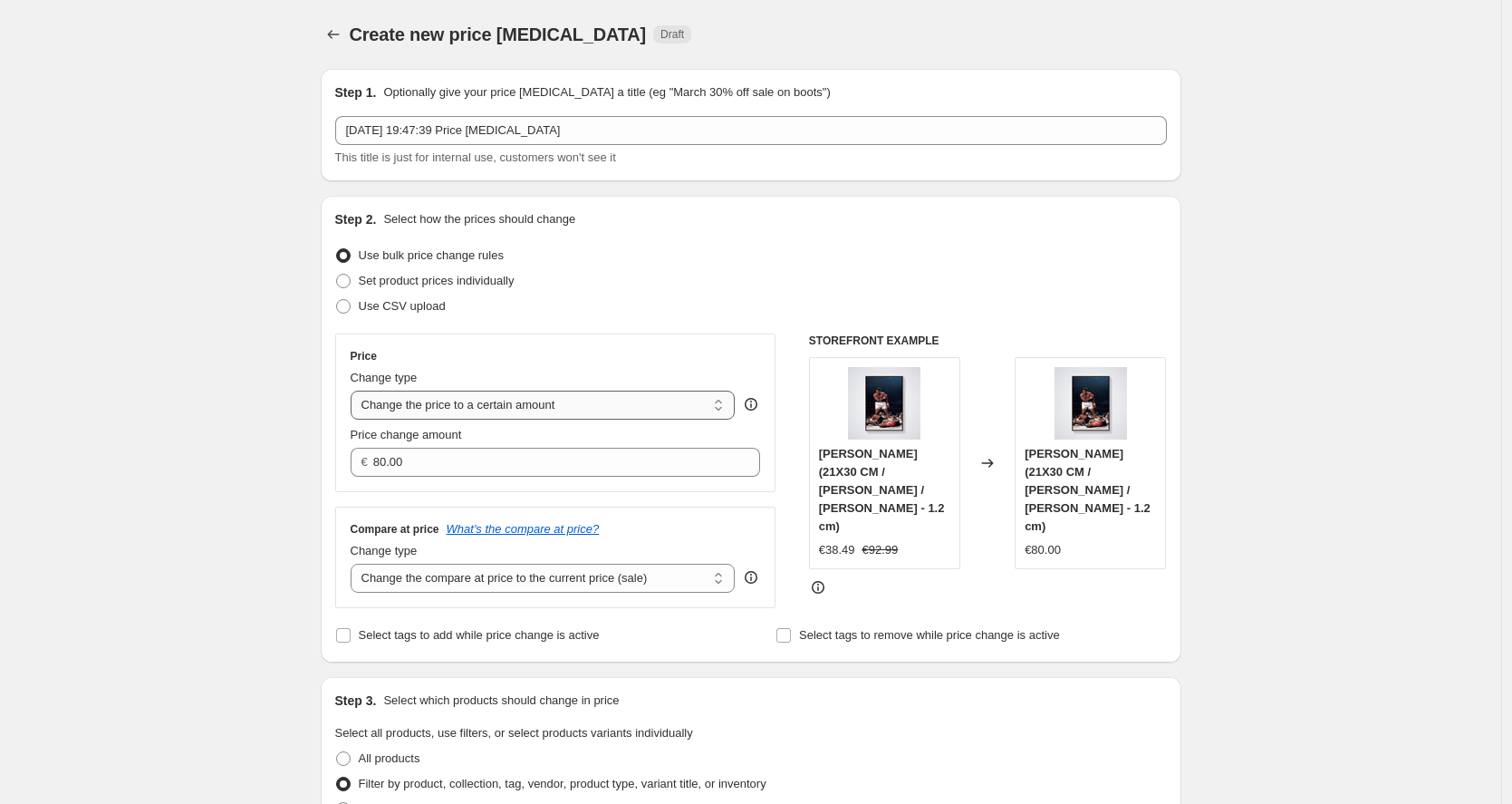
scroll to position [31, 0]
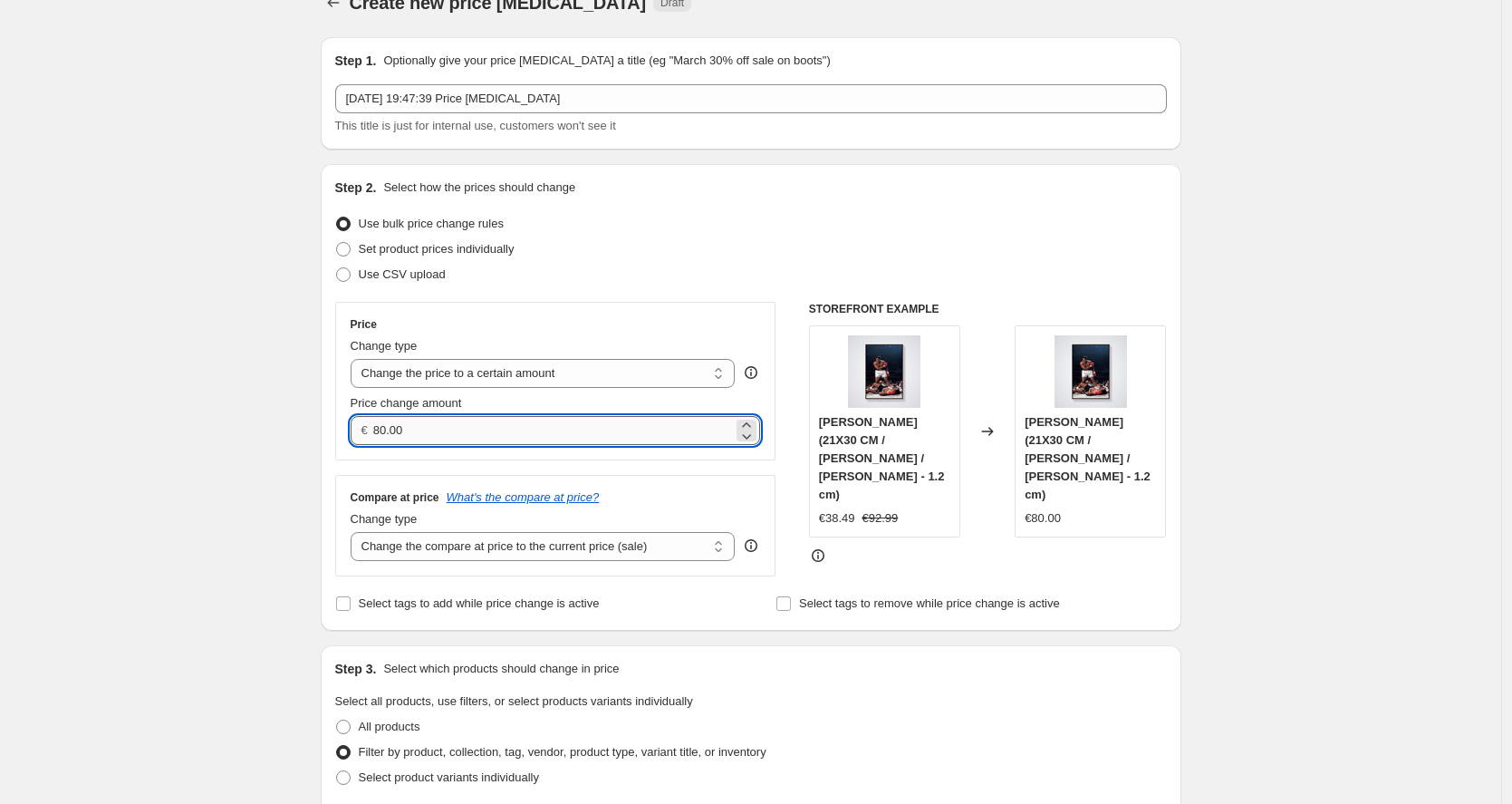
click at [483, 430] on input "80.00" at bounding box center [553, 431] width 359 height 29
type input "13.99"
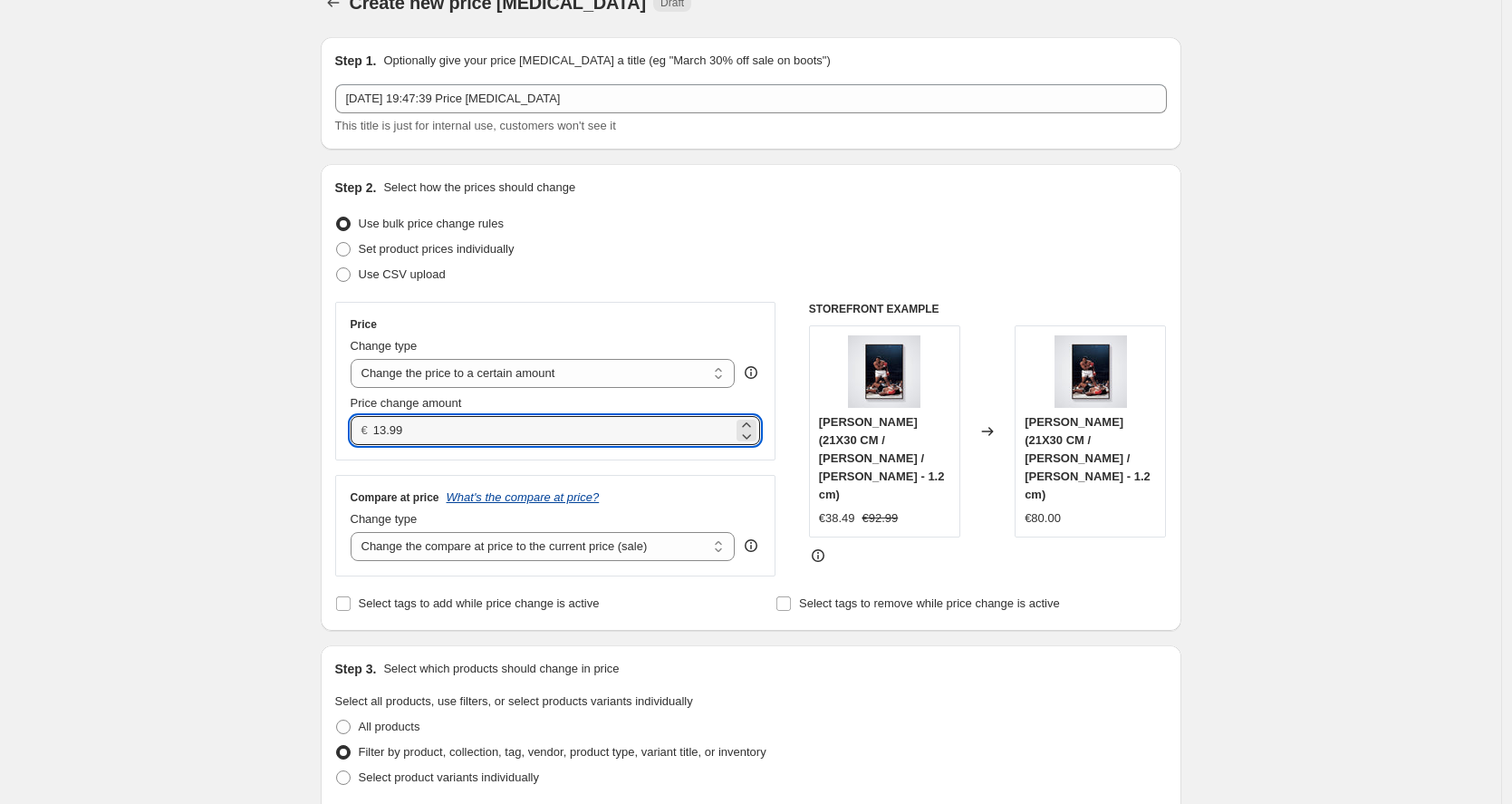
click at [600, 502] on icon "What's the compare at price?" at bounding box center [523, 497] width 153 height 14
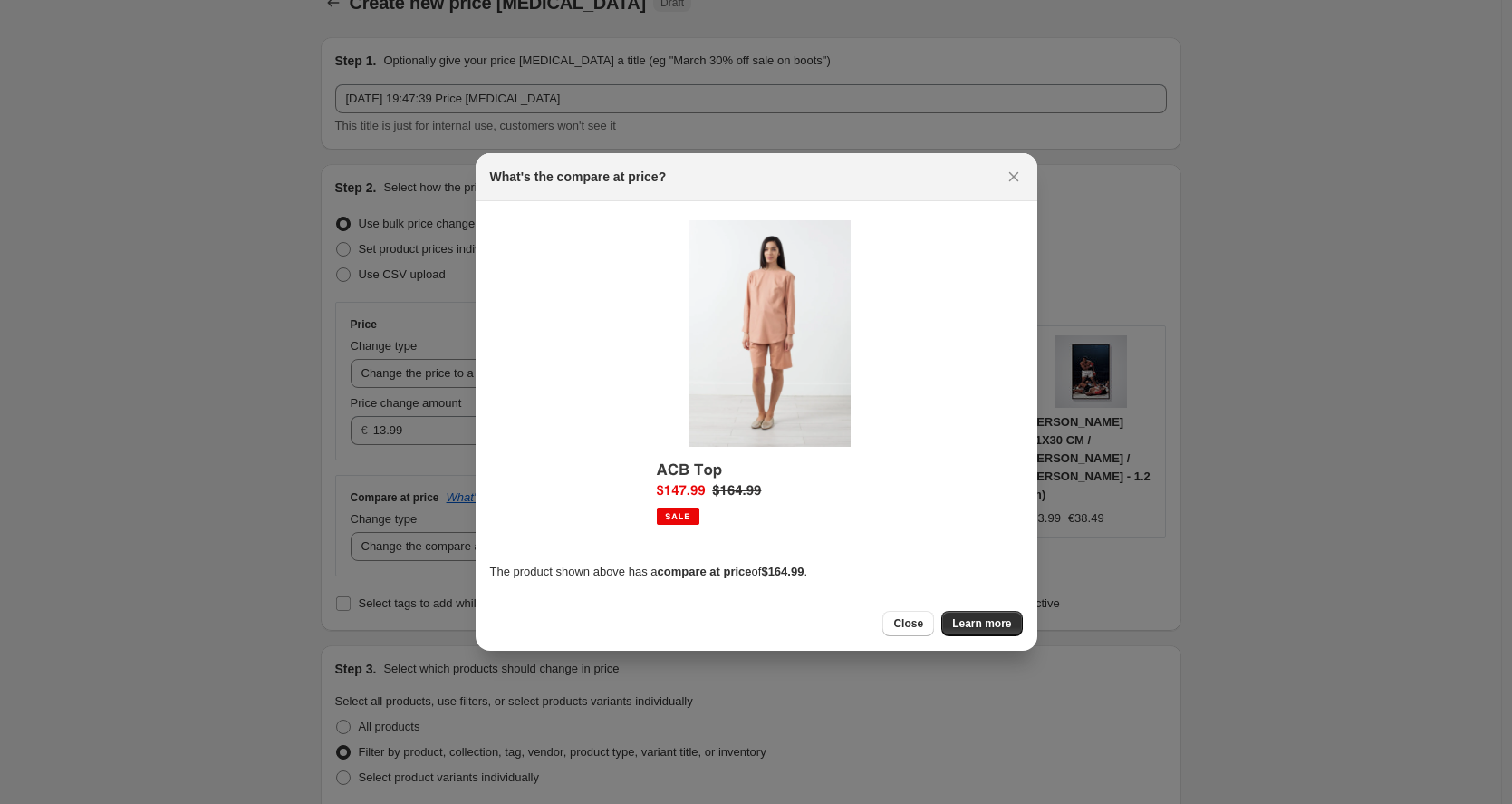
click at [596, 540] on div at bounding box center [756, 402] width 1512 height 804
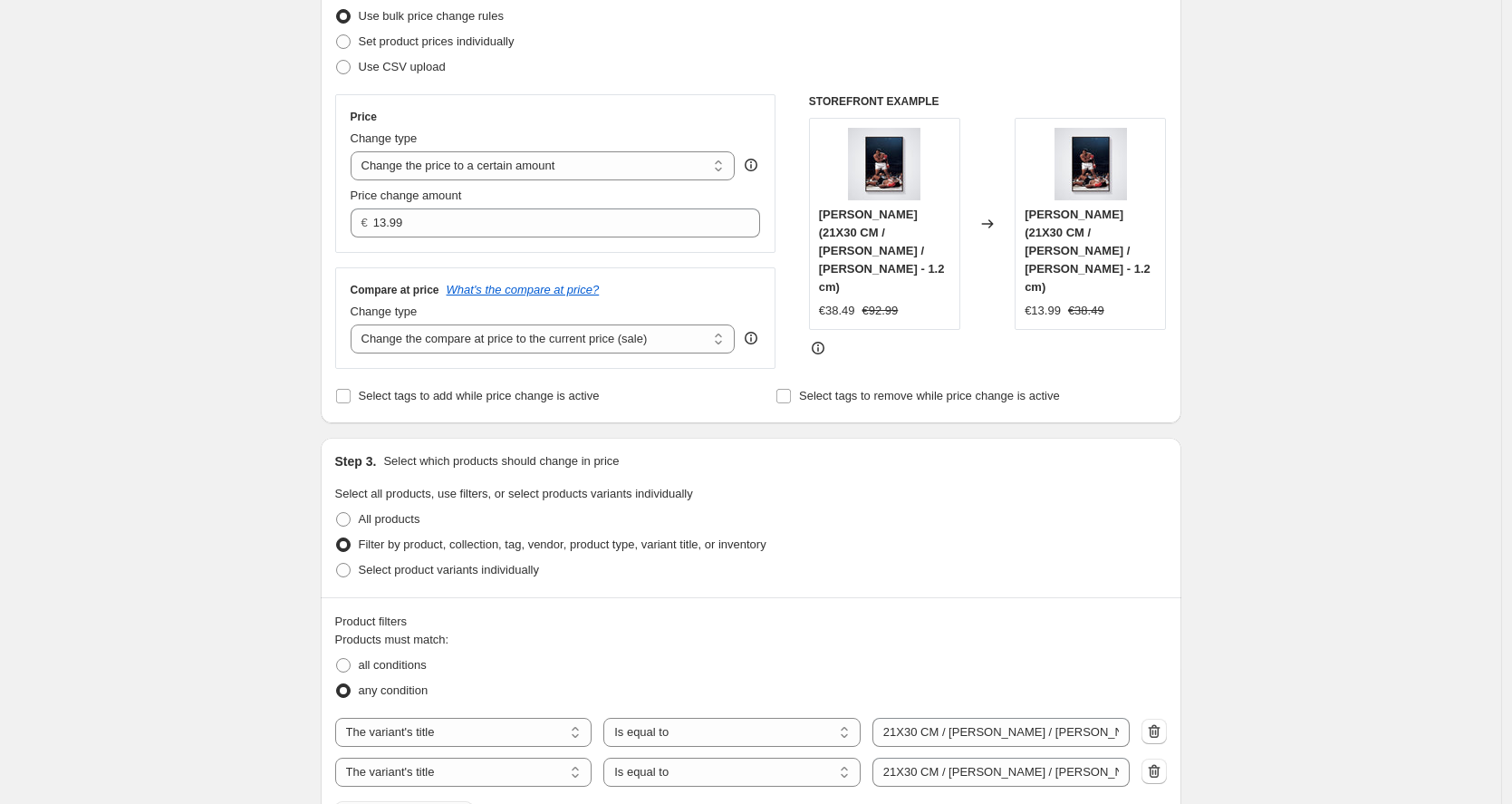
scroll to position [212, 0]
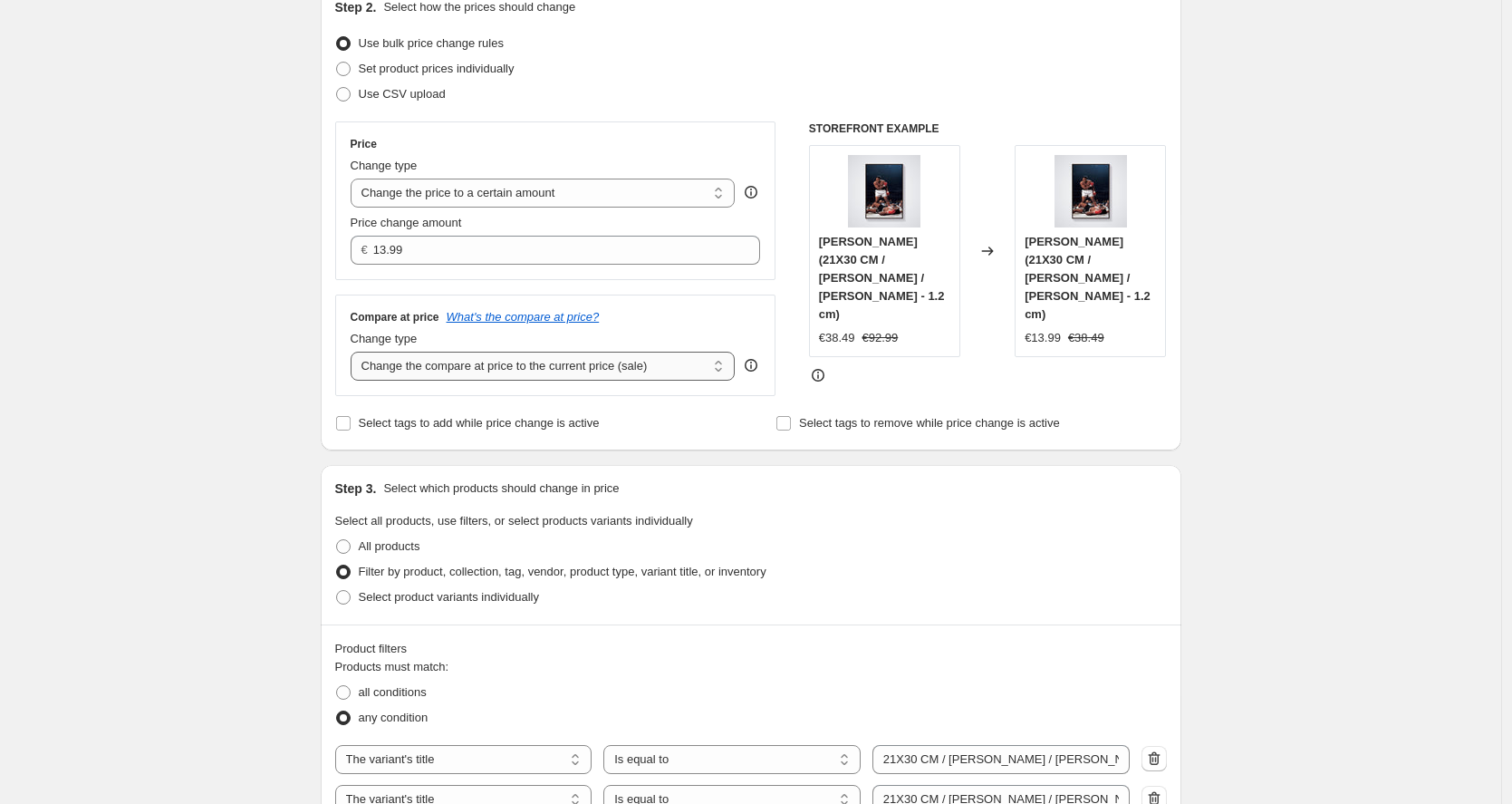
select select "to"
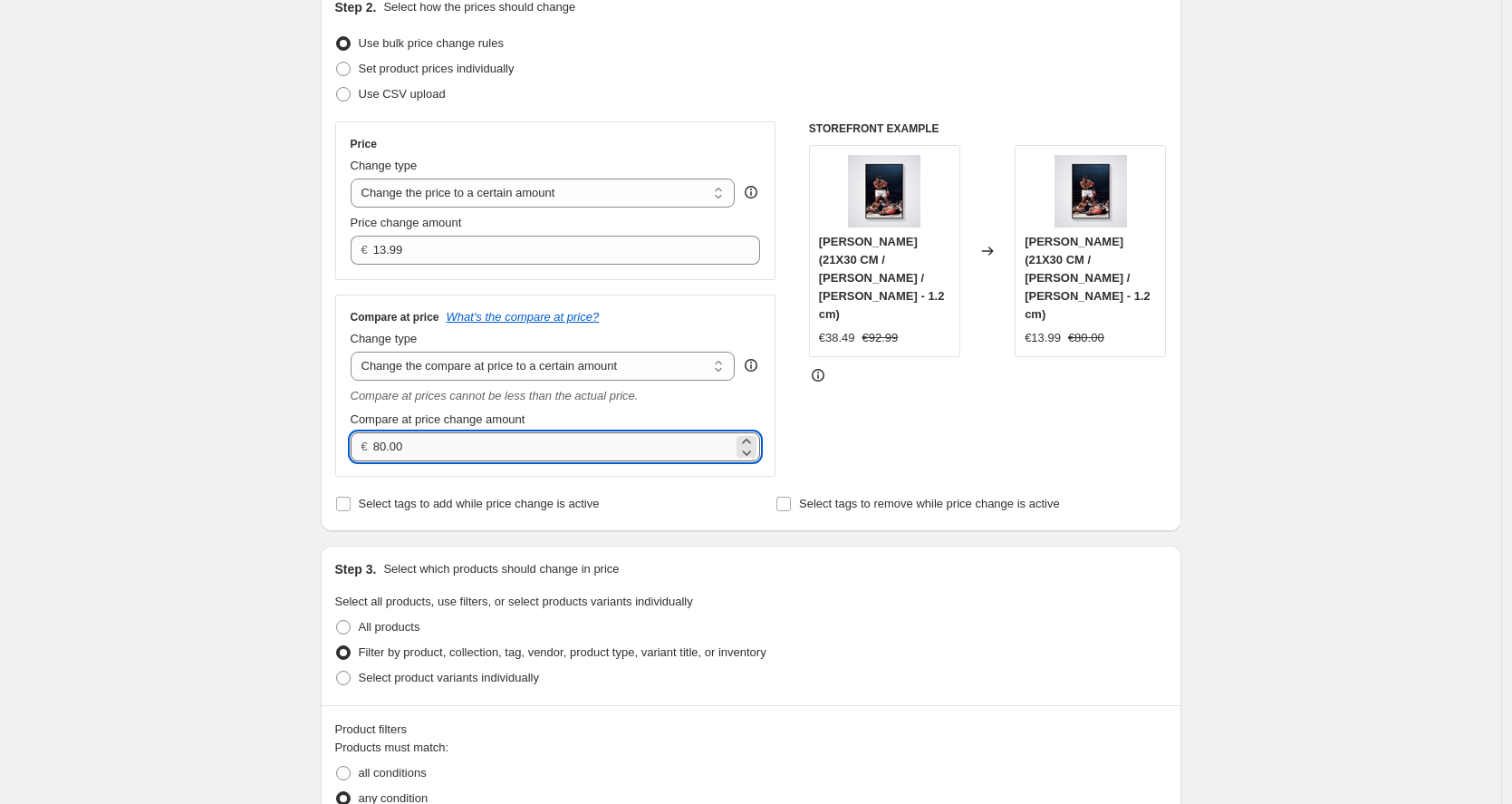
click at [577, 433] on input "80.00" at bounding box center [553, 446] width 359 height 29
type input "26.99"
click at [246, 386] on div "Create new price [MEDICAL_DATA]. This page is ready Create new price [MEDICAL_D…" at bounding box center [750, 785] width 1501 height 1996
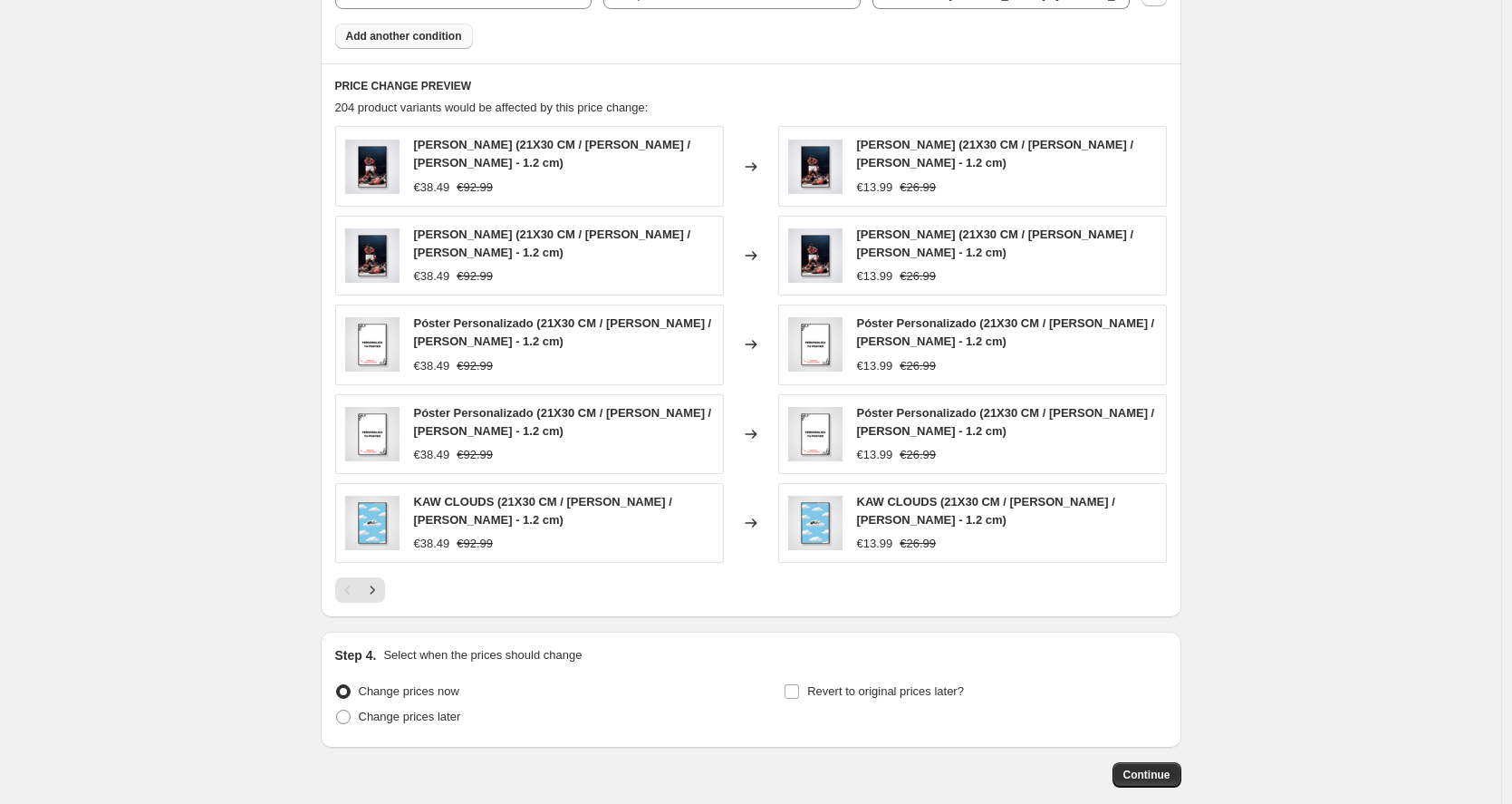
scroll to position [1192, 0]
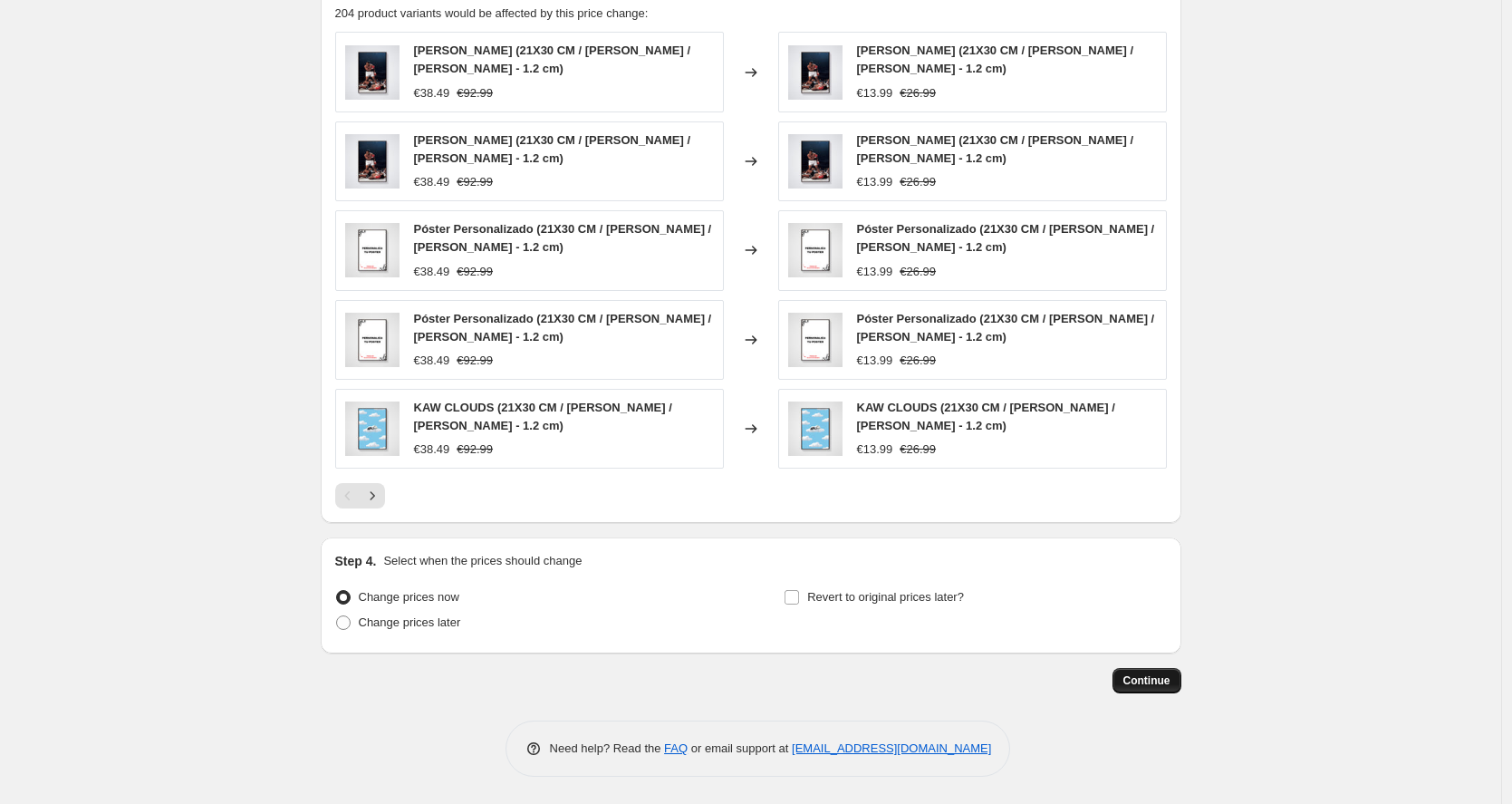
click at [1139, 683] on span "Continue" at bounding box center [1147, 680] width 47 height 15
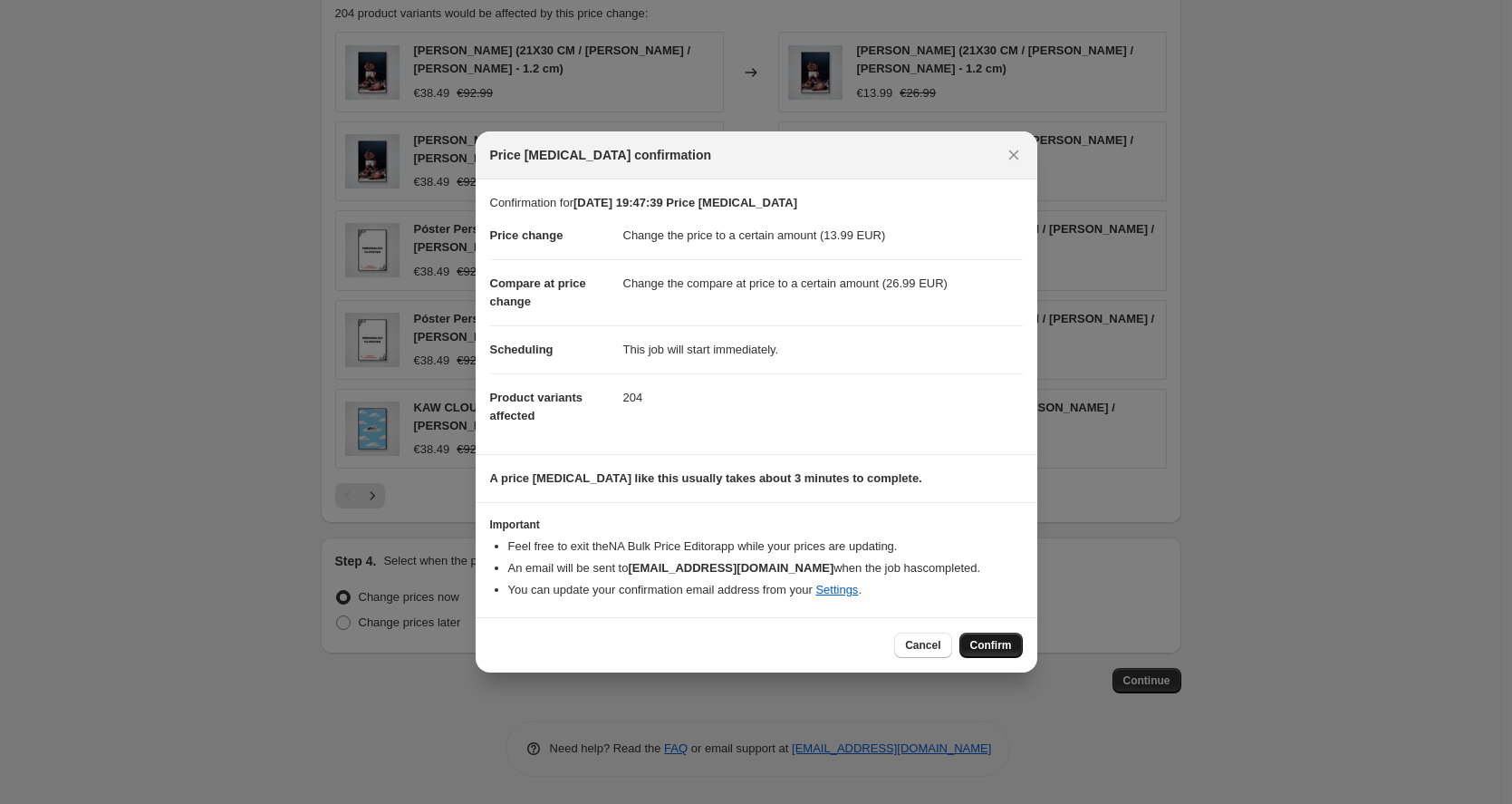
click at [985, 640] on span "Confirm" at bounding box center [991, 645] width 42 height 15
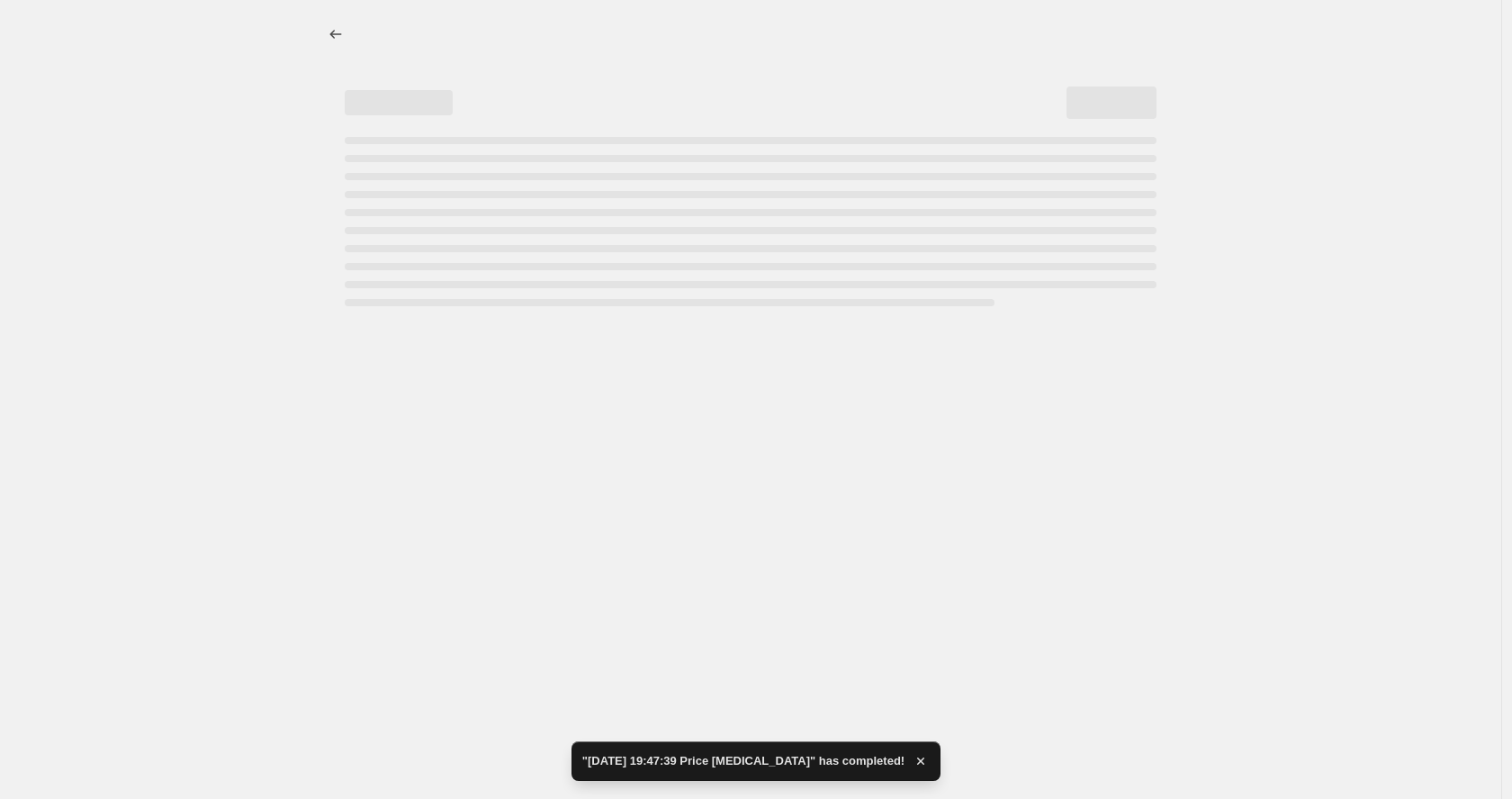
select select "to"
select select "title"
